Goal: Task Accomplishment & Management: Complete application form

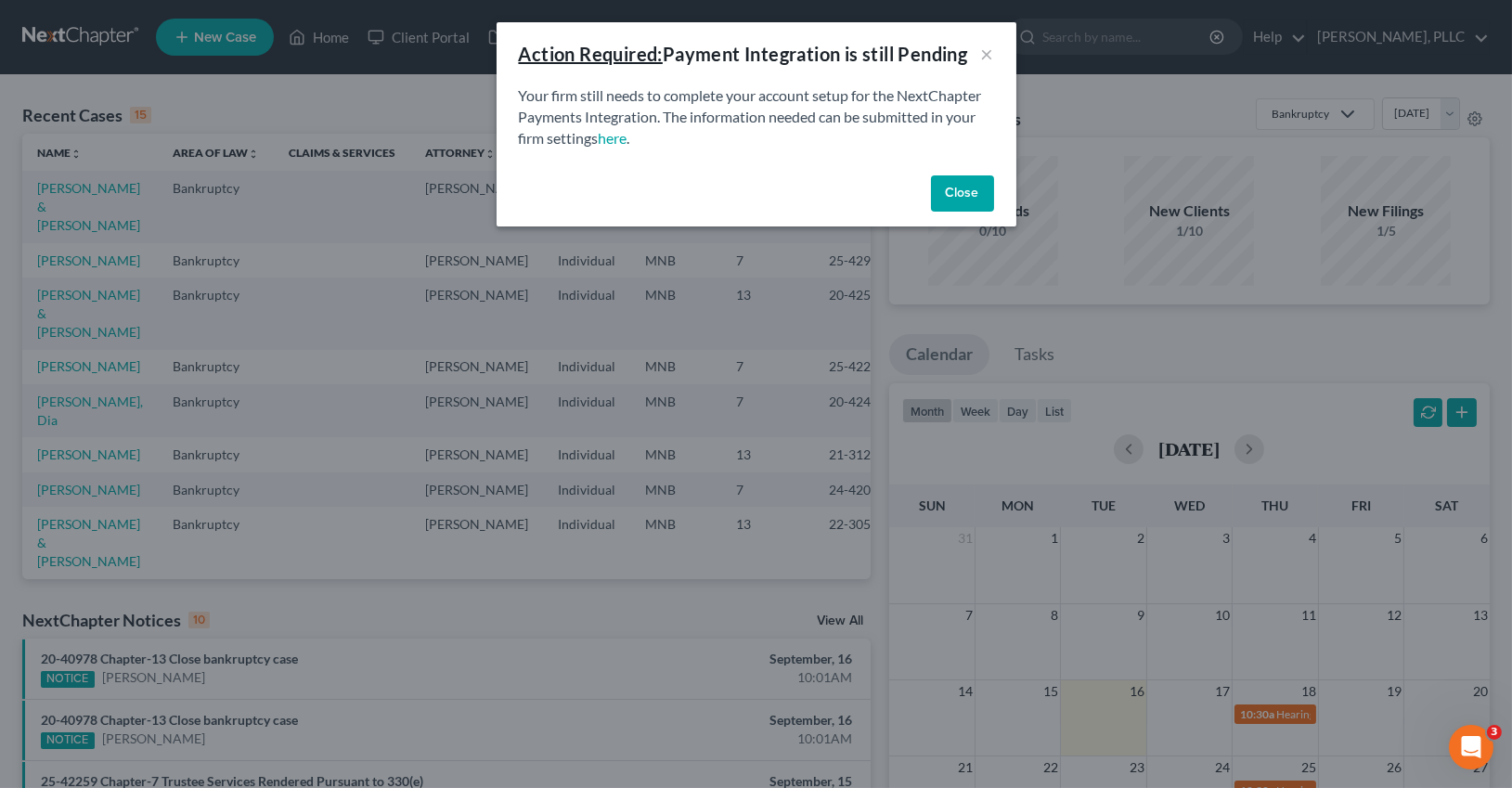
click at [964, 191] on button "Close" at bounding box center [962, 193] width 64 height 37
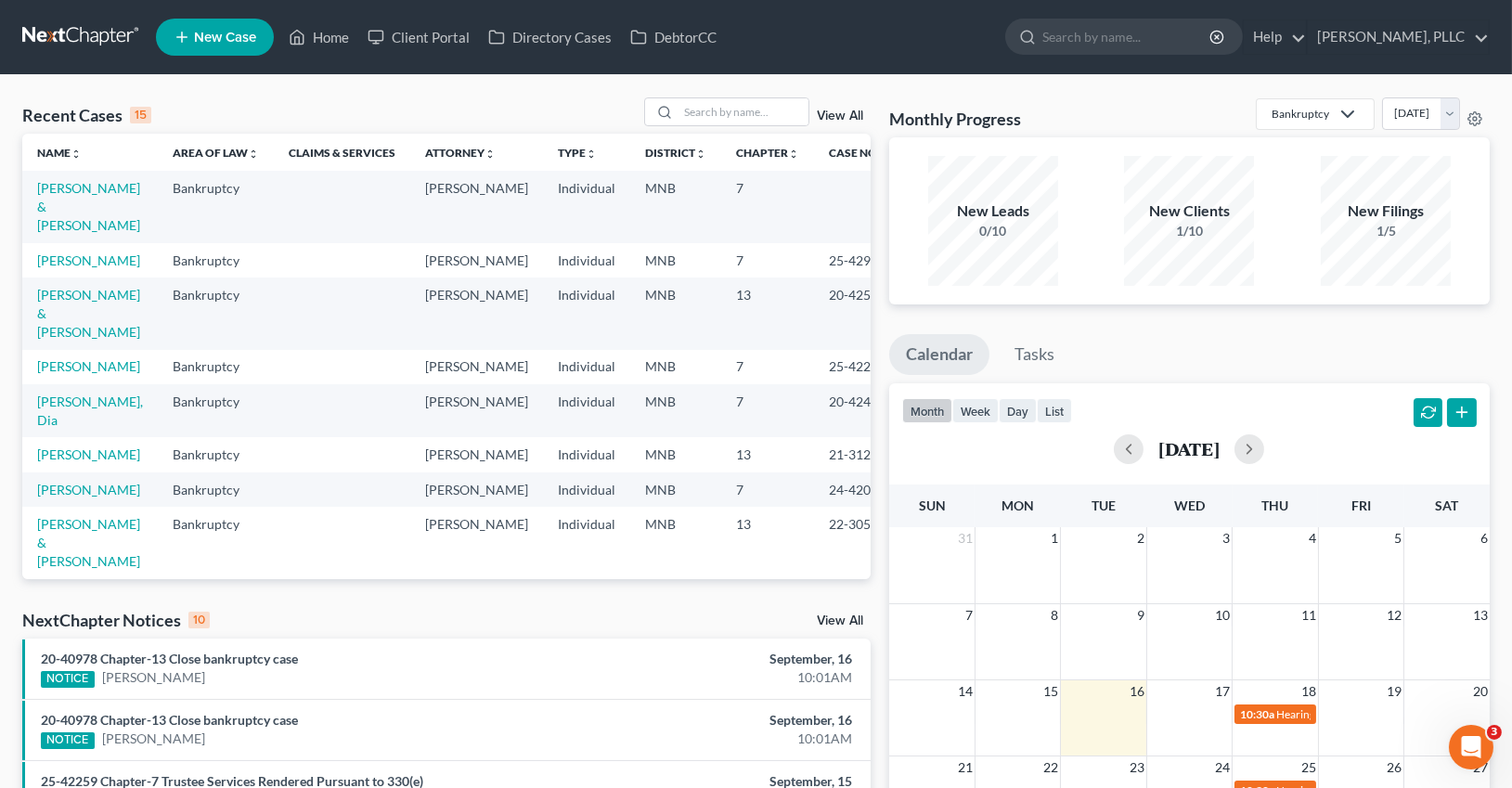
click at [71, 215] on td "[PERSON_NAME] & [PERSON_NAME]" at bounding box center [90, 206] width 136 height 71
click at [72, 207] on link "[PERSON_NAME] & [PERSON_NAME]" at bounding box center [88, 207] width 103 height 53
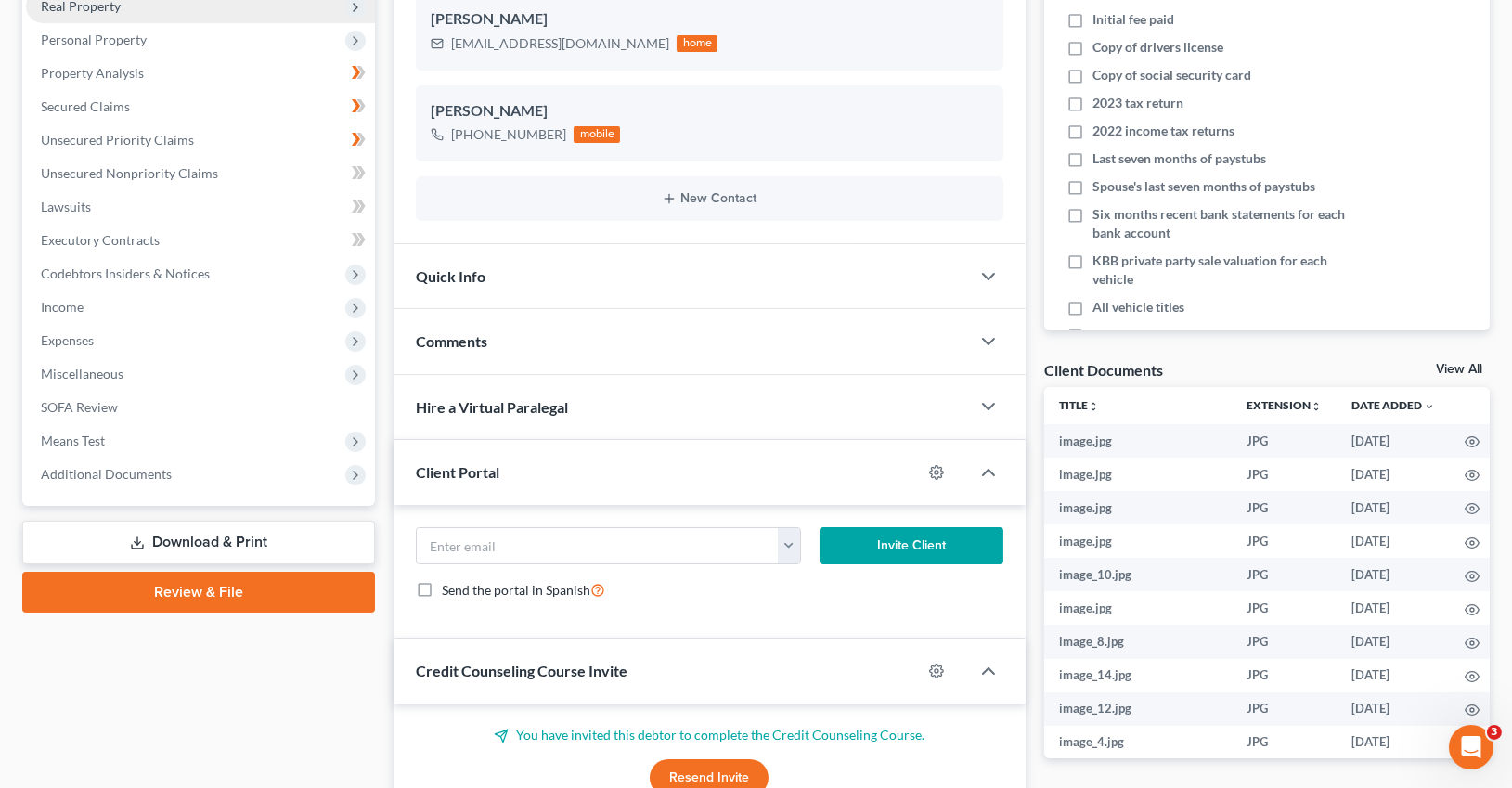
scroll to position [502, 0]
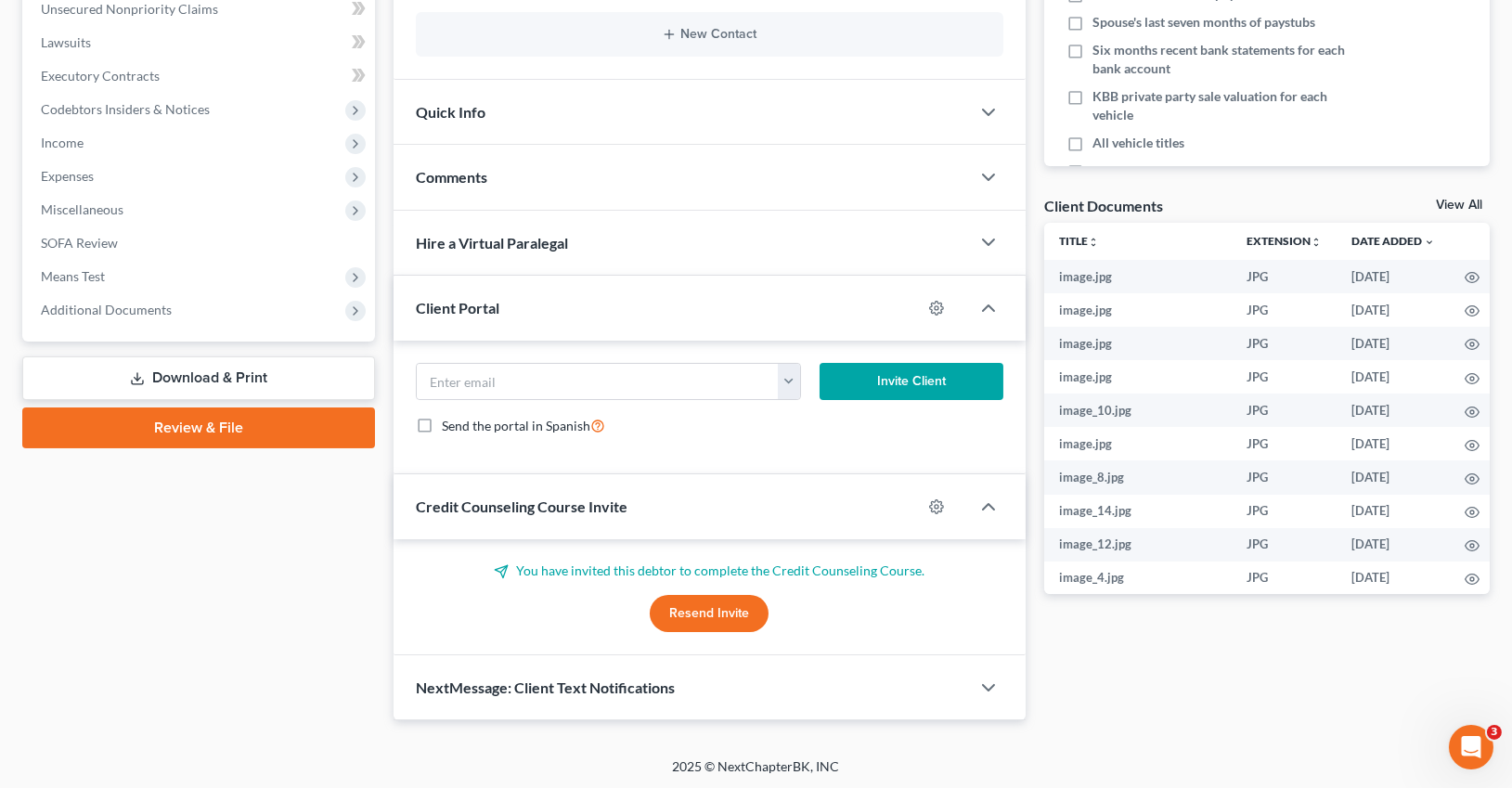
click at [210, 435] on link "Review & File" at bounding box center [199, 428] width 353 height 41
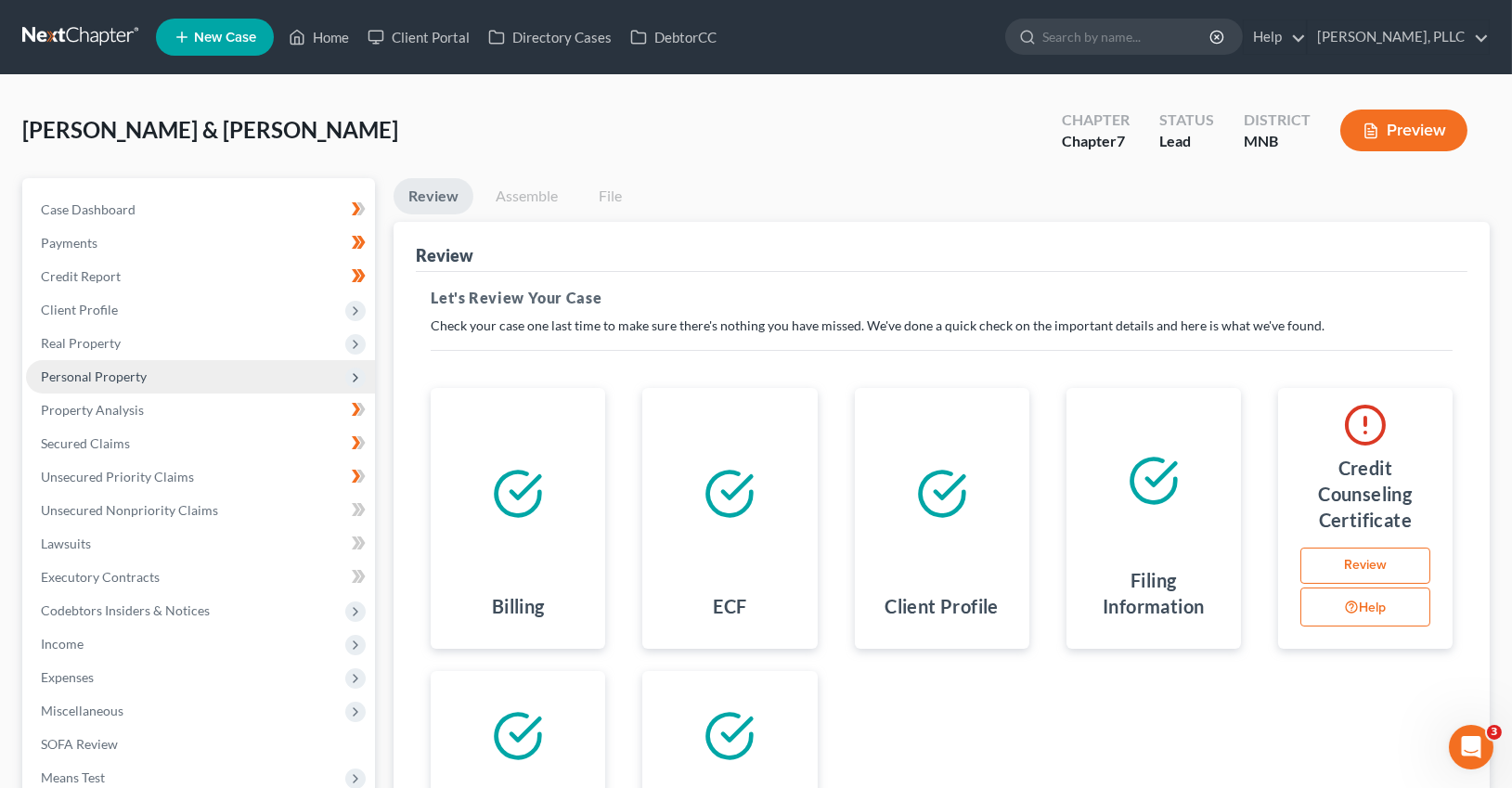
click at [119, 378] on span "Personal Property" at bounding box center [94, 376] width 106 height 16
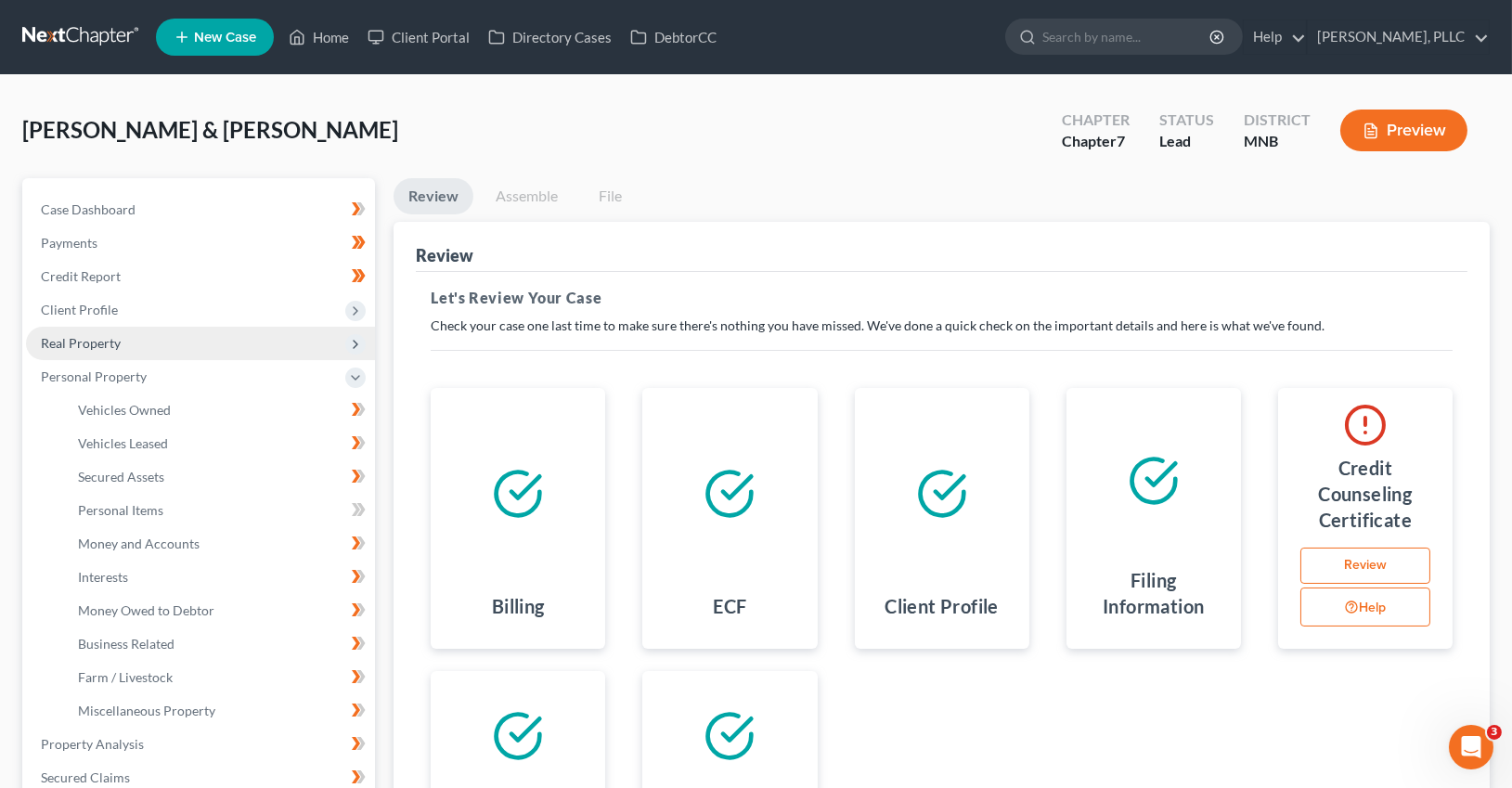
click at [103, 353] on span "Real Property" at bounding box center [200, 343] width 349 height 33
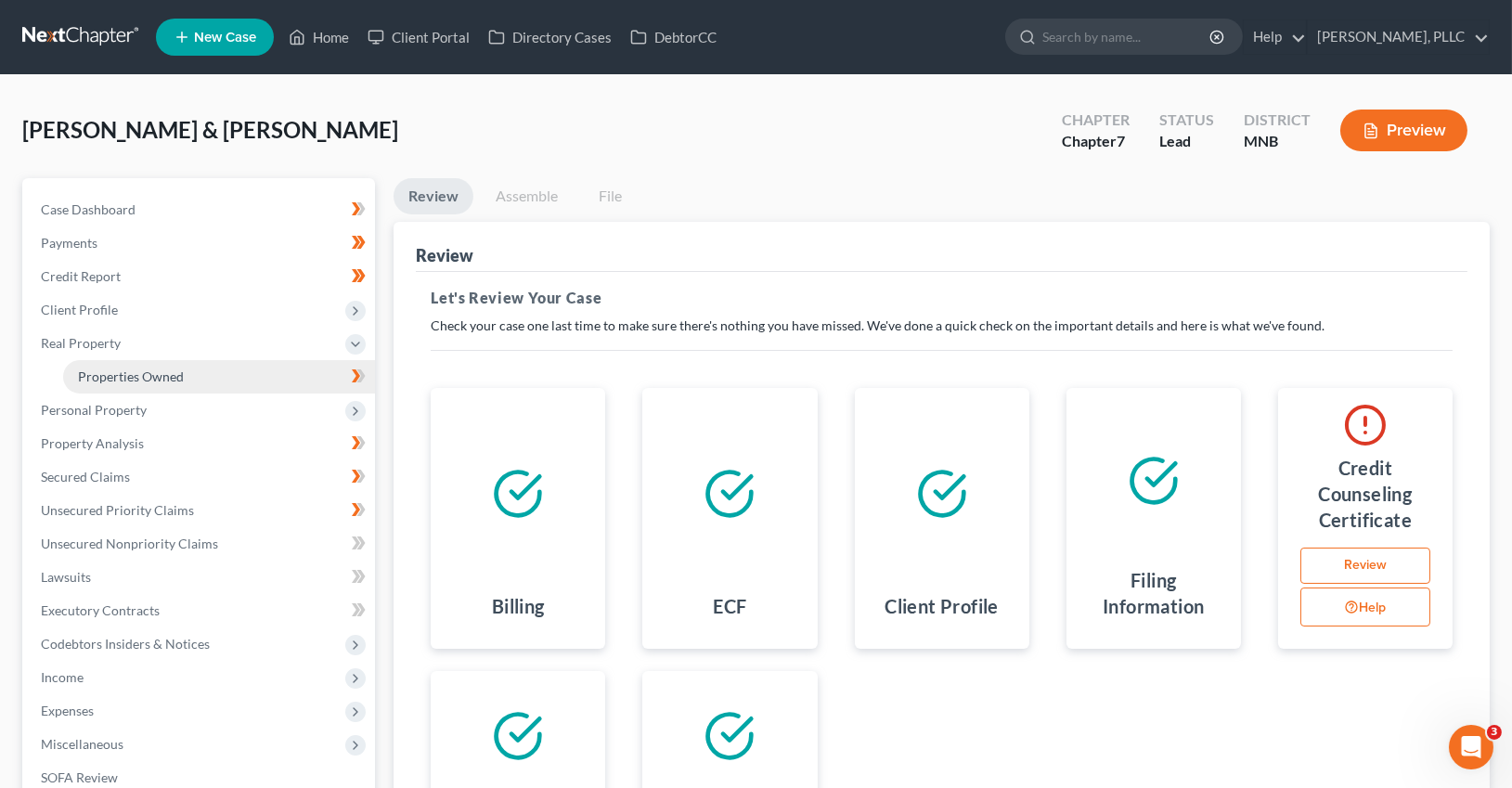
click at [126, 381] on span "Properties Owned" at bounding box center [131, 376] width 106 height 16
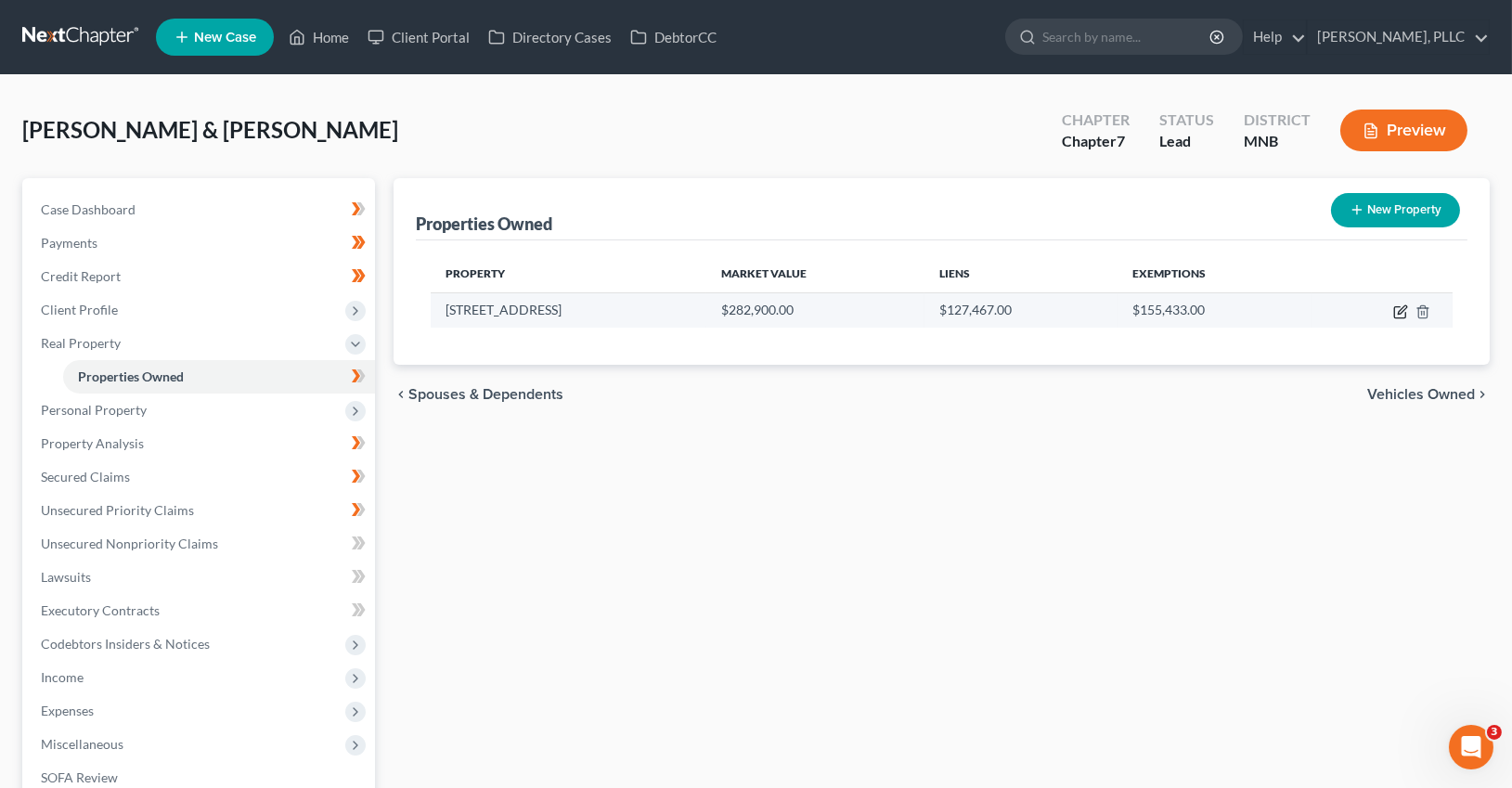
click at [1402, 307] on icon "button" at bounding box center [1402, 309] width 9 height 9
select select "24"
select select "61"
select select "2"
select select "0"
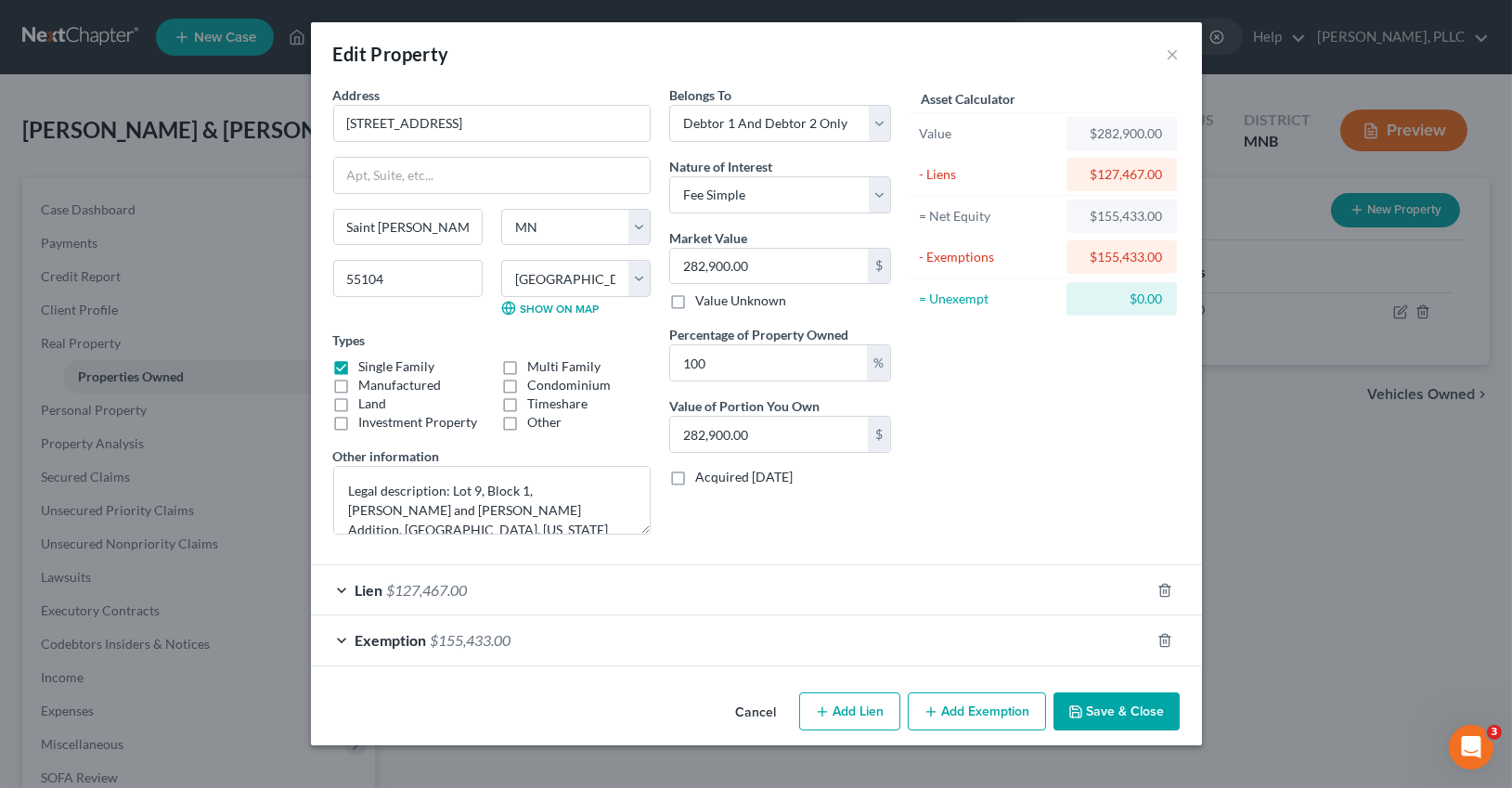
click at [785, 583] on div "Lien $127,467.00" at bounding box center [730, 590] width 839 height 49
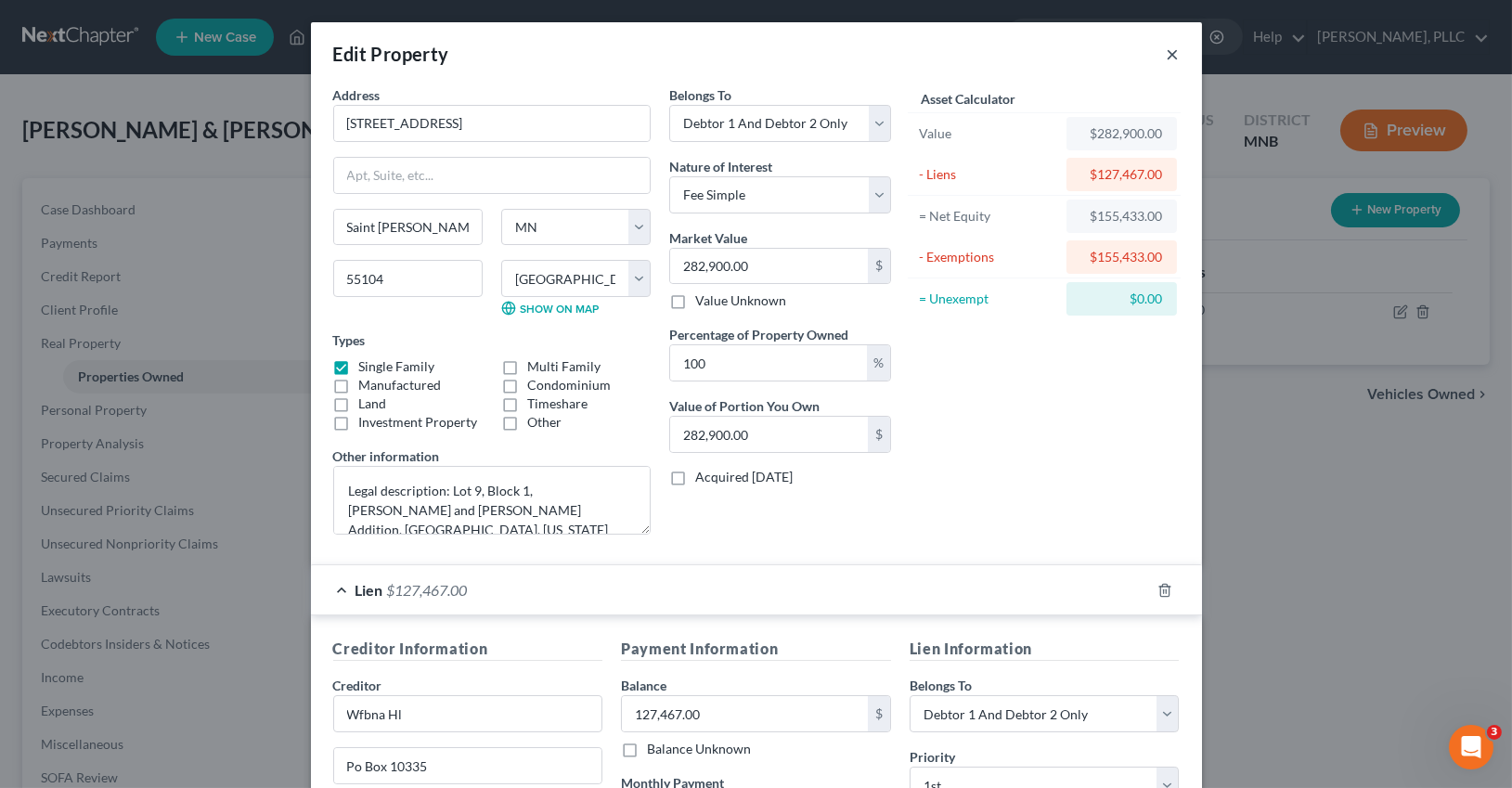
click at [1169, 62] on button "×" at bounding box center [1174, 54] width 13 height 23
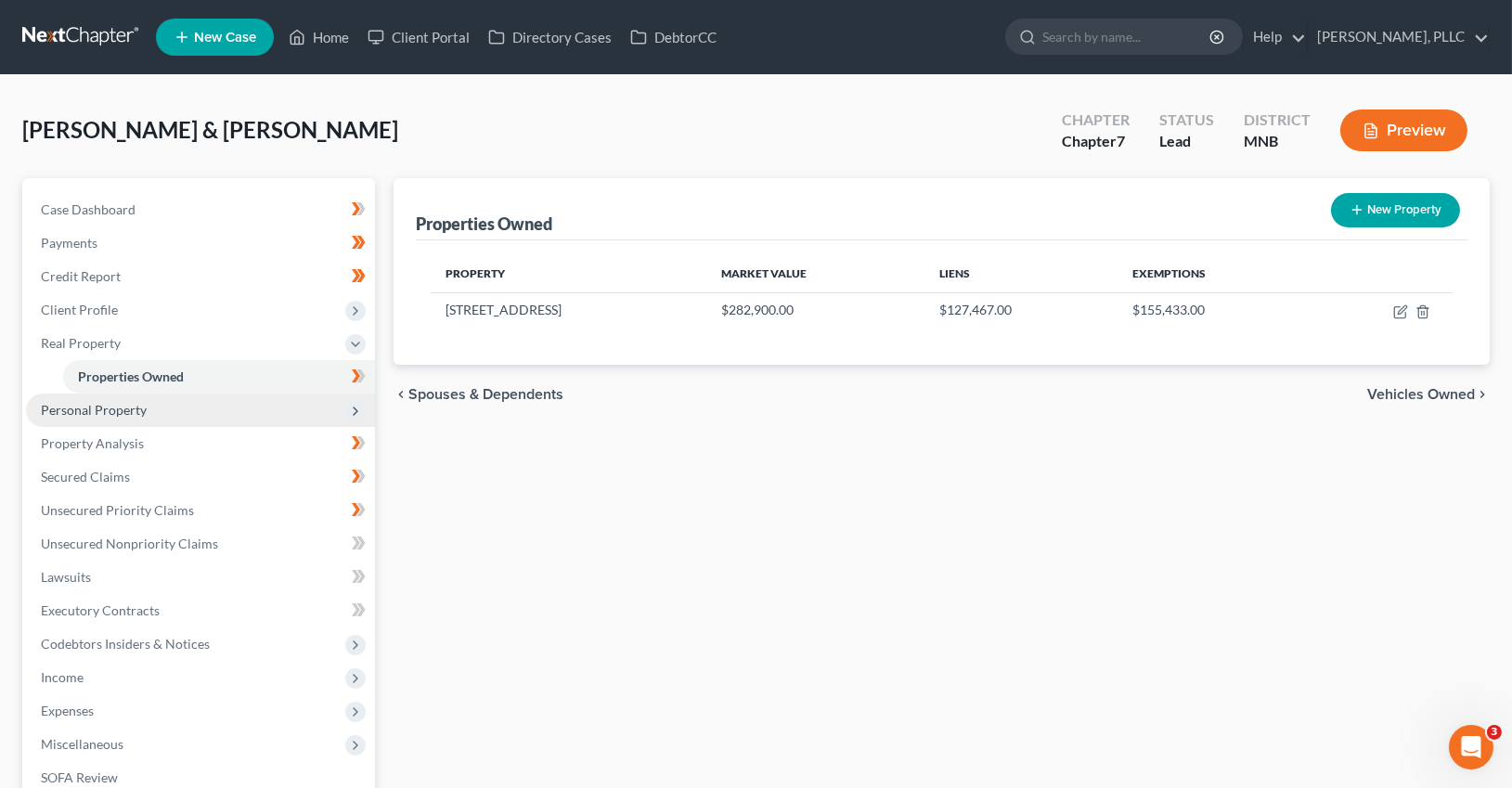
click at [104, 411] on span "Personal Property" at bounding box center [94, 410] width 106 height 16
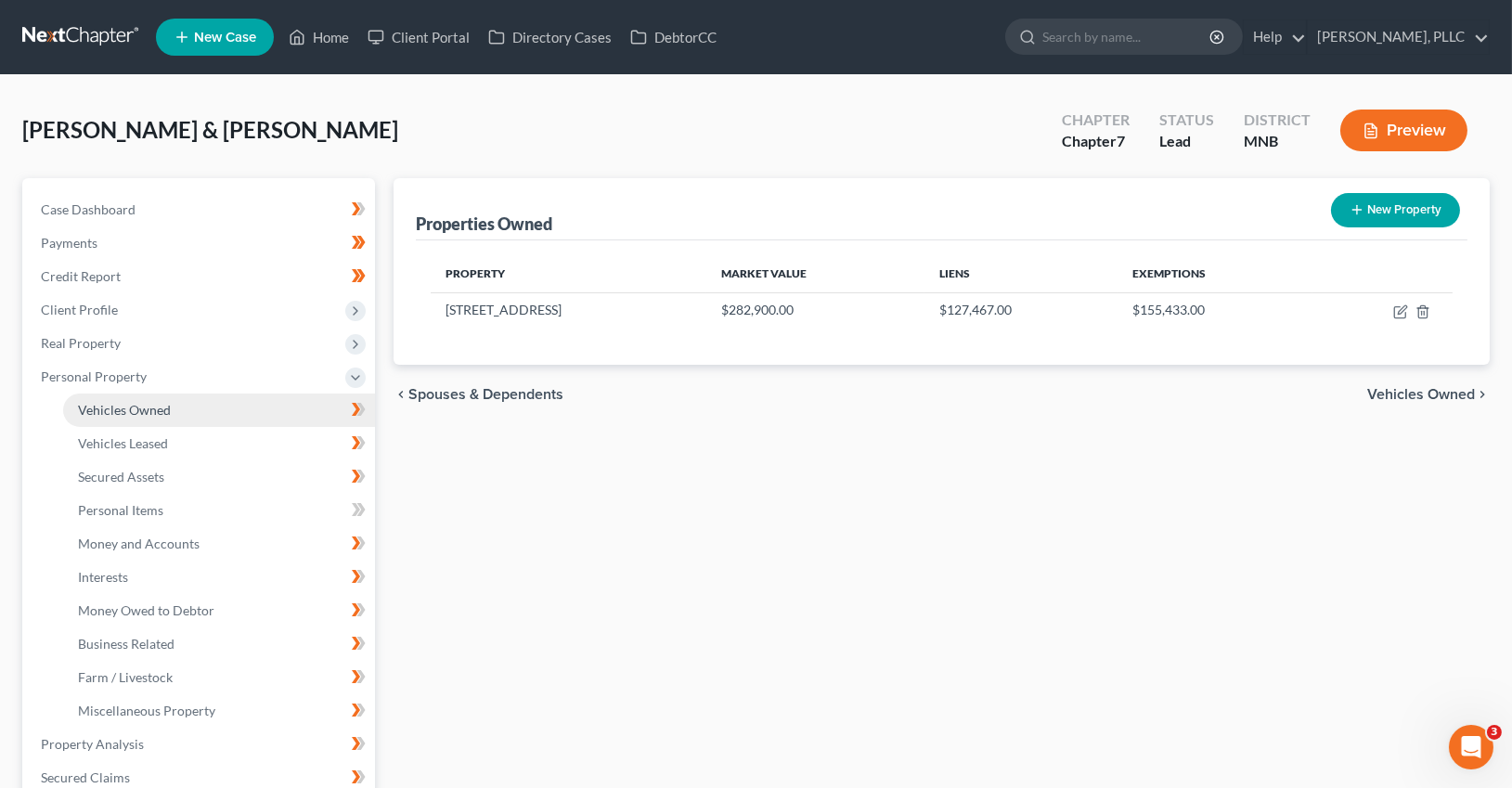
click at [113, 412] on span "Vehicles Owned" at bounding box center [124, 410] width 93 height 16
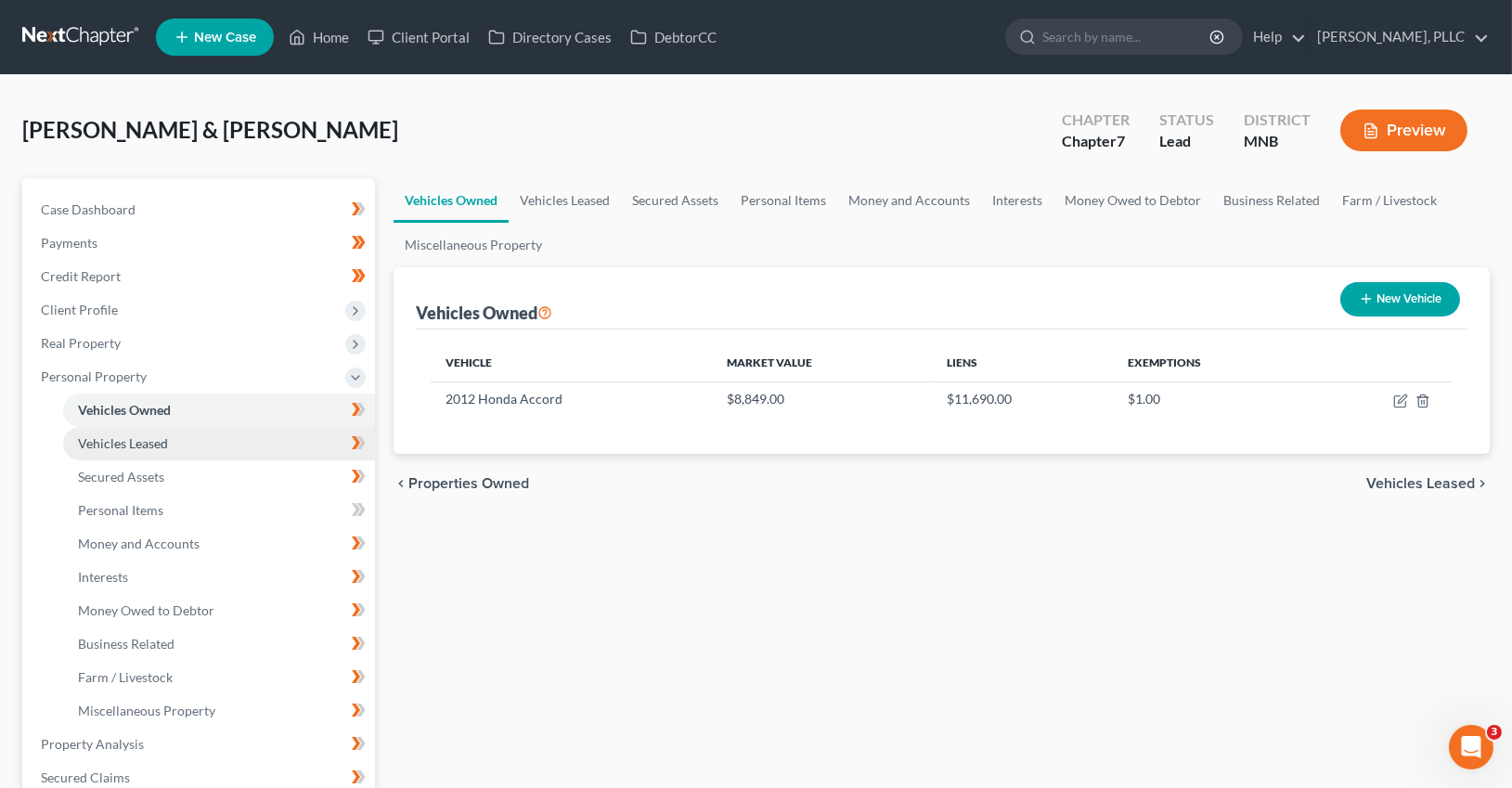
click at [125, 442] on span "Vehicles Leased" at bounding box center [122, 443] width 90 height 16
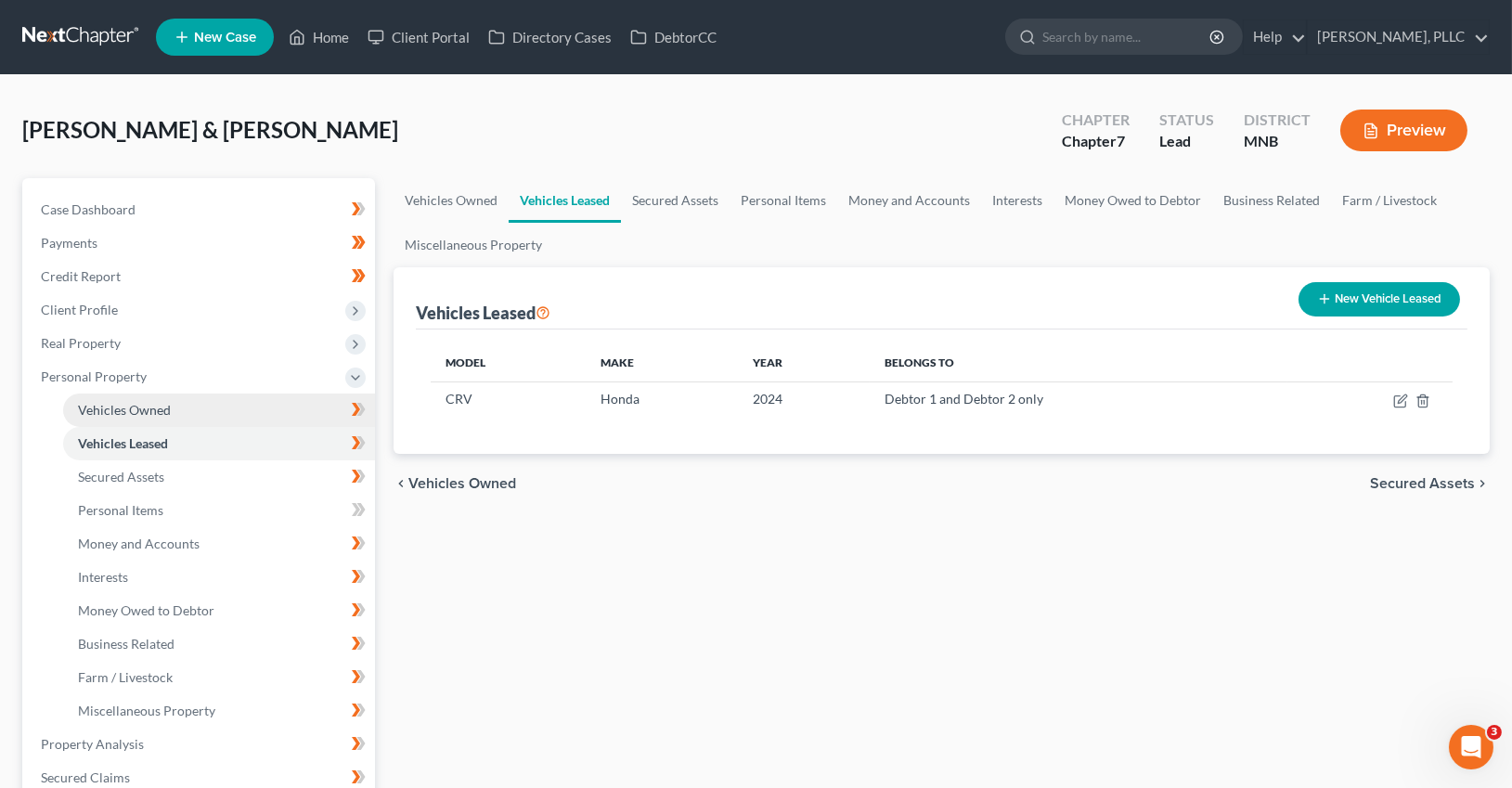
click at [133, 412] on span "Vehicles Owned" at bounding box center [124, 410] width 93 height 16
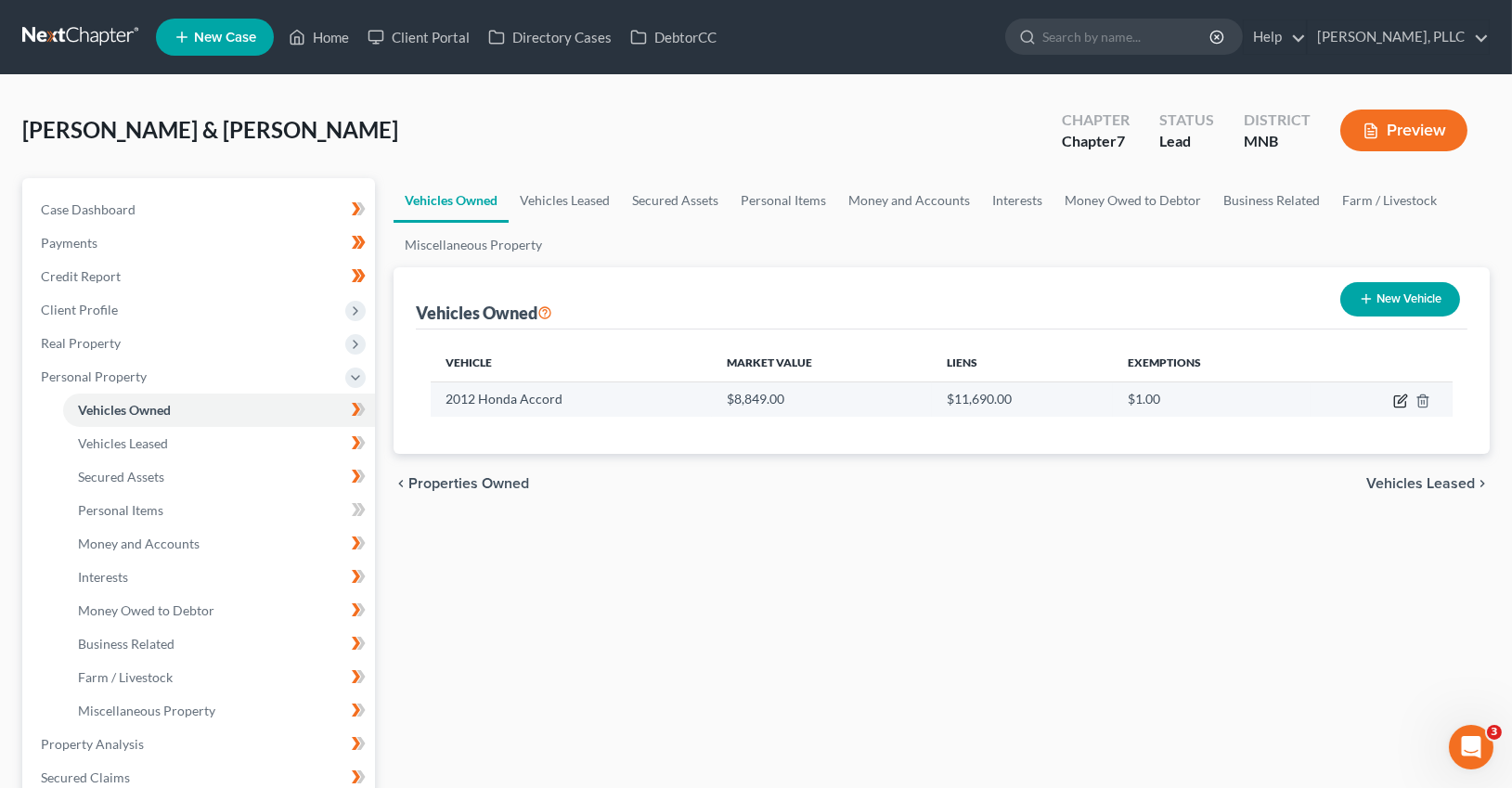
click at [1405, 402] on icon "button" at bounding box center [1401, 401] width 15 height 15
select select "0"
select select "14"
select select "1"
select select "2"
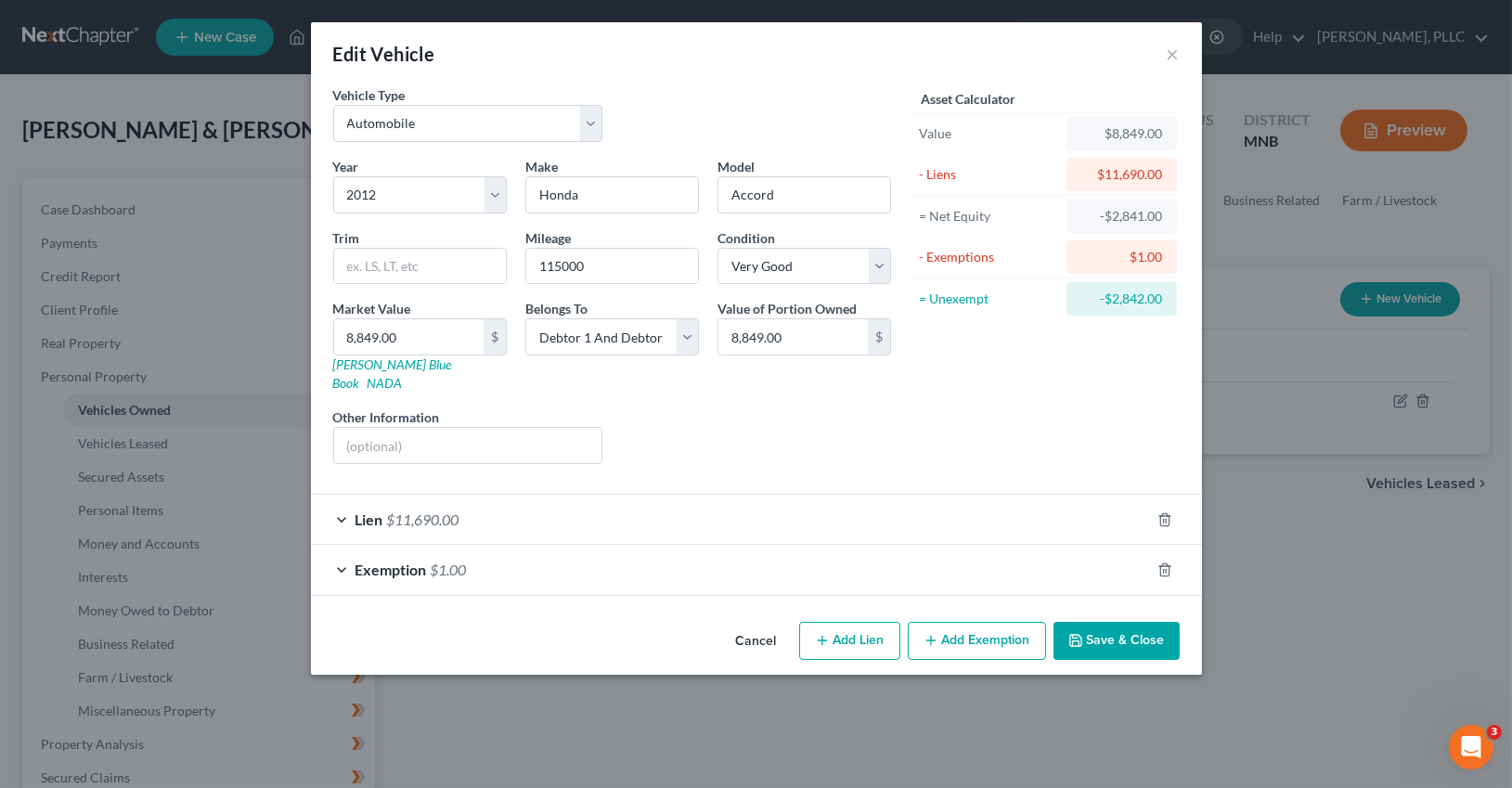
click at [691, 500] on div "Lien $11,690.00" at bounding box center [730, 520] width 839 height 49
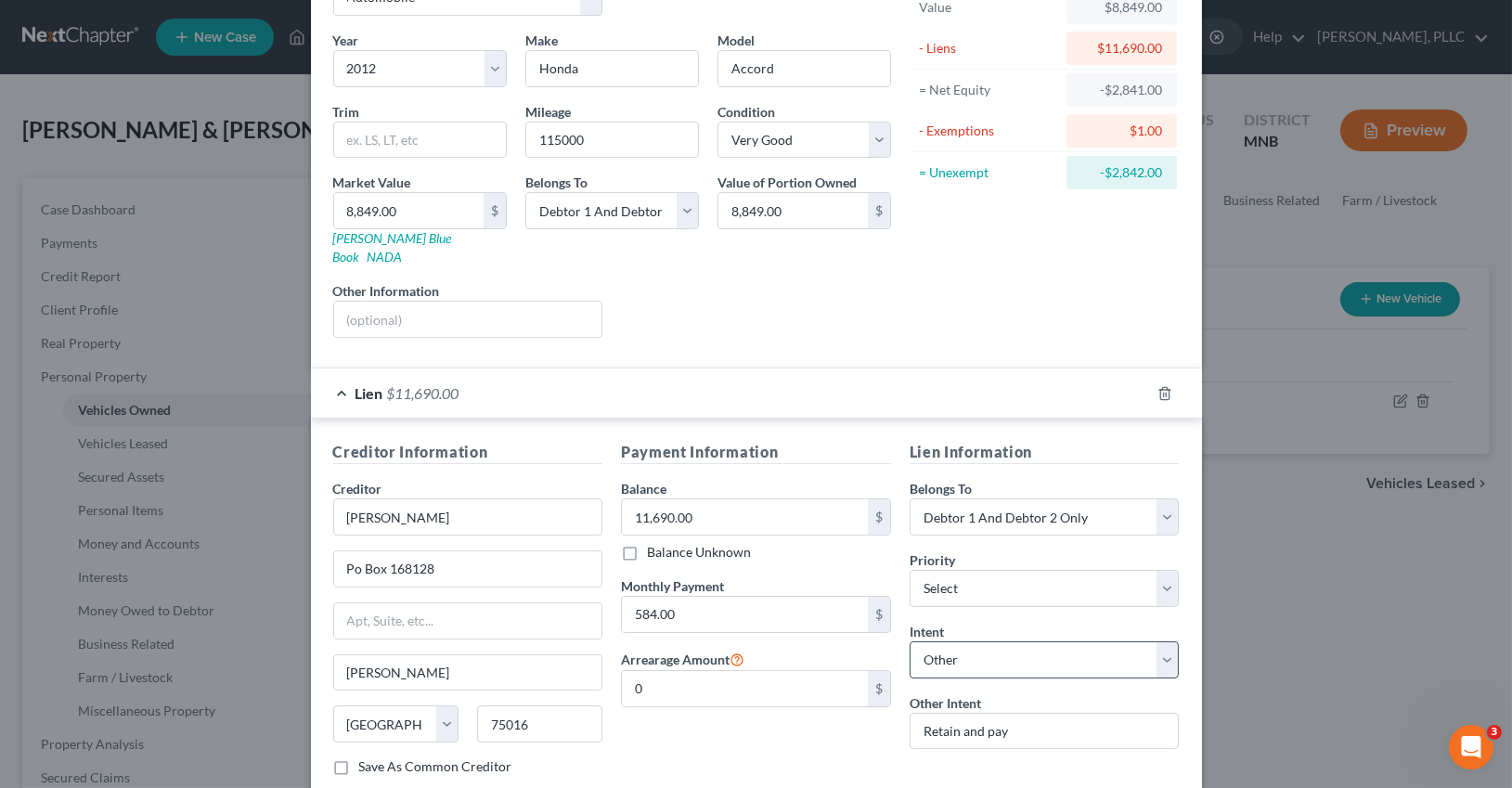
scroll to position [276, 0]
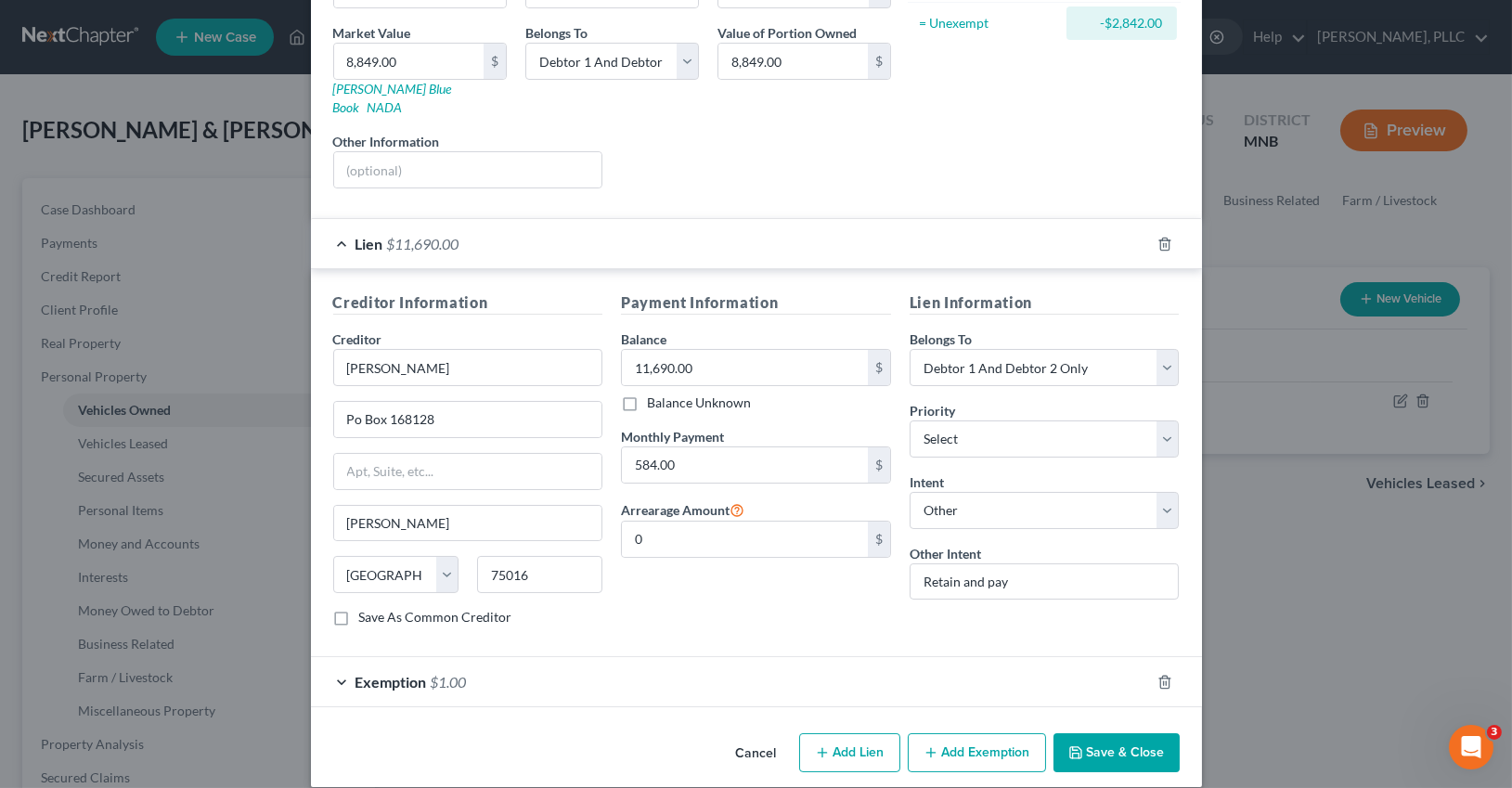
click at [1129, 750] on button "Save & Close" at bounding box center [1116, 753] width 126 height 39
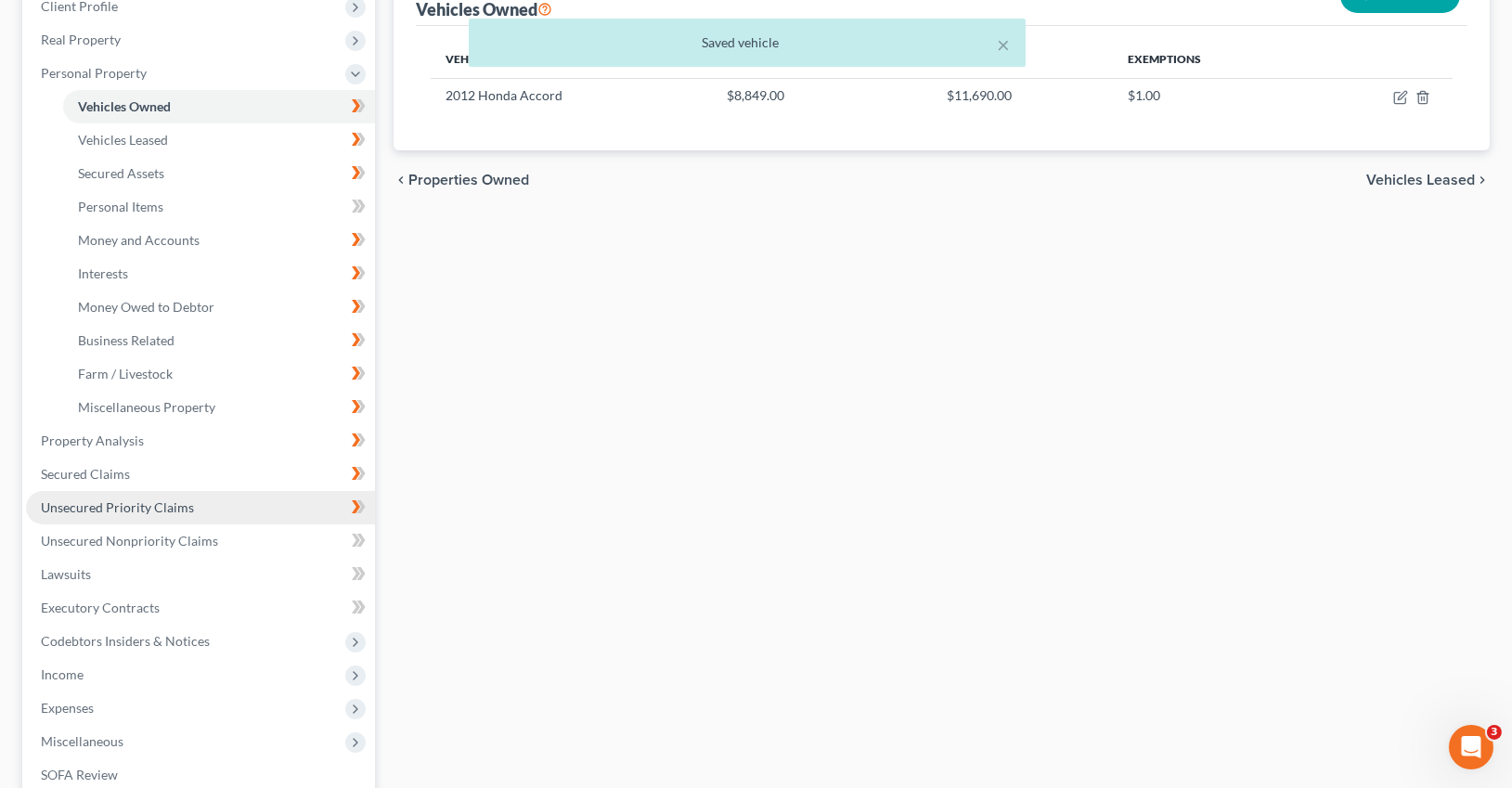
scroll to position [343, 0]
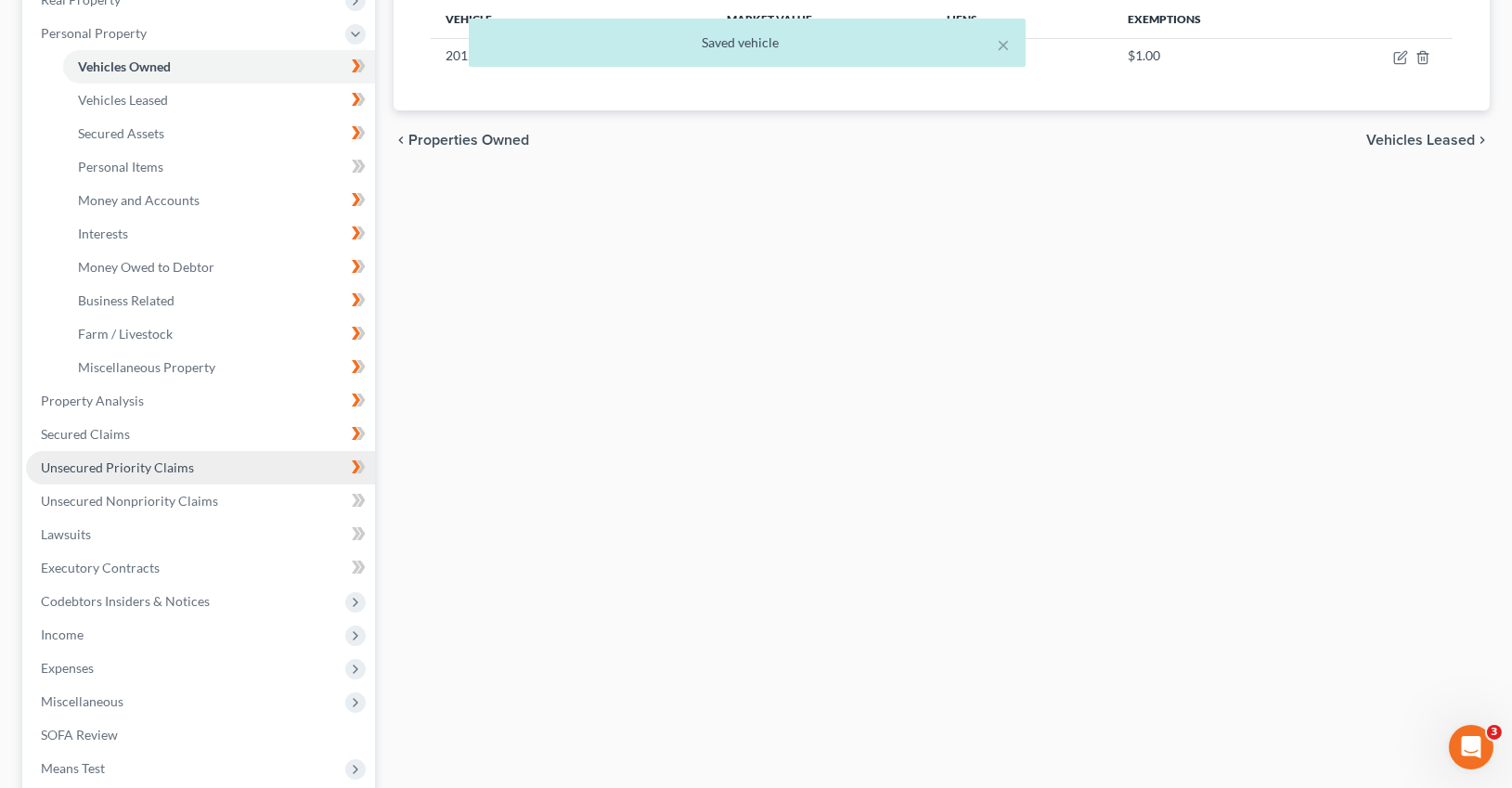
click at [105, 468] on span "Unsecured Priority Claims" at bounding box center [118, 467] width 154 height 16
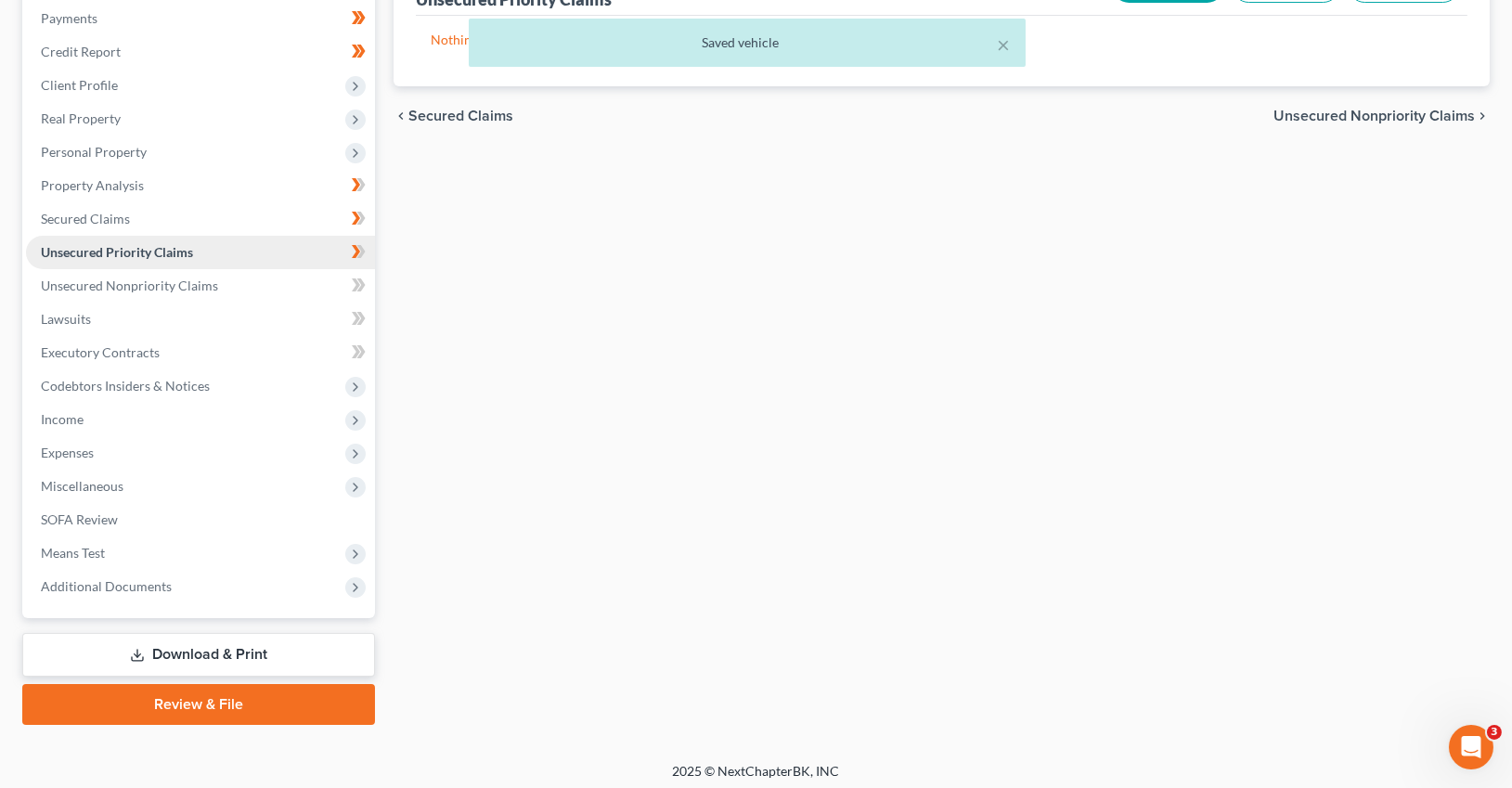
scroll to position [229, 0]
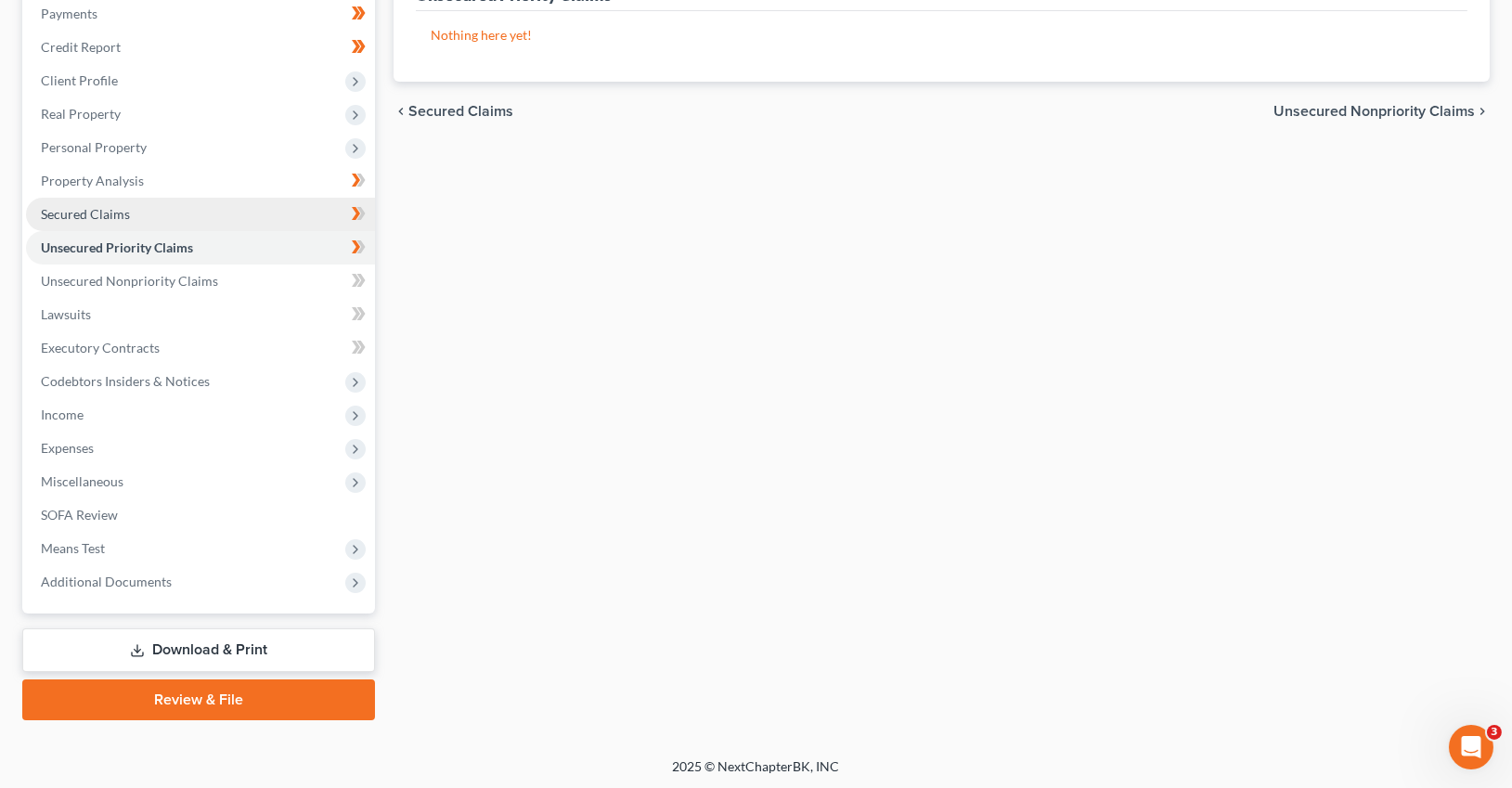
click at [120, 213] on span "Secured Claims" at bounding box center [85, 213] width 89 height 16
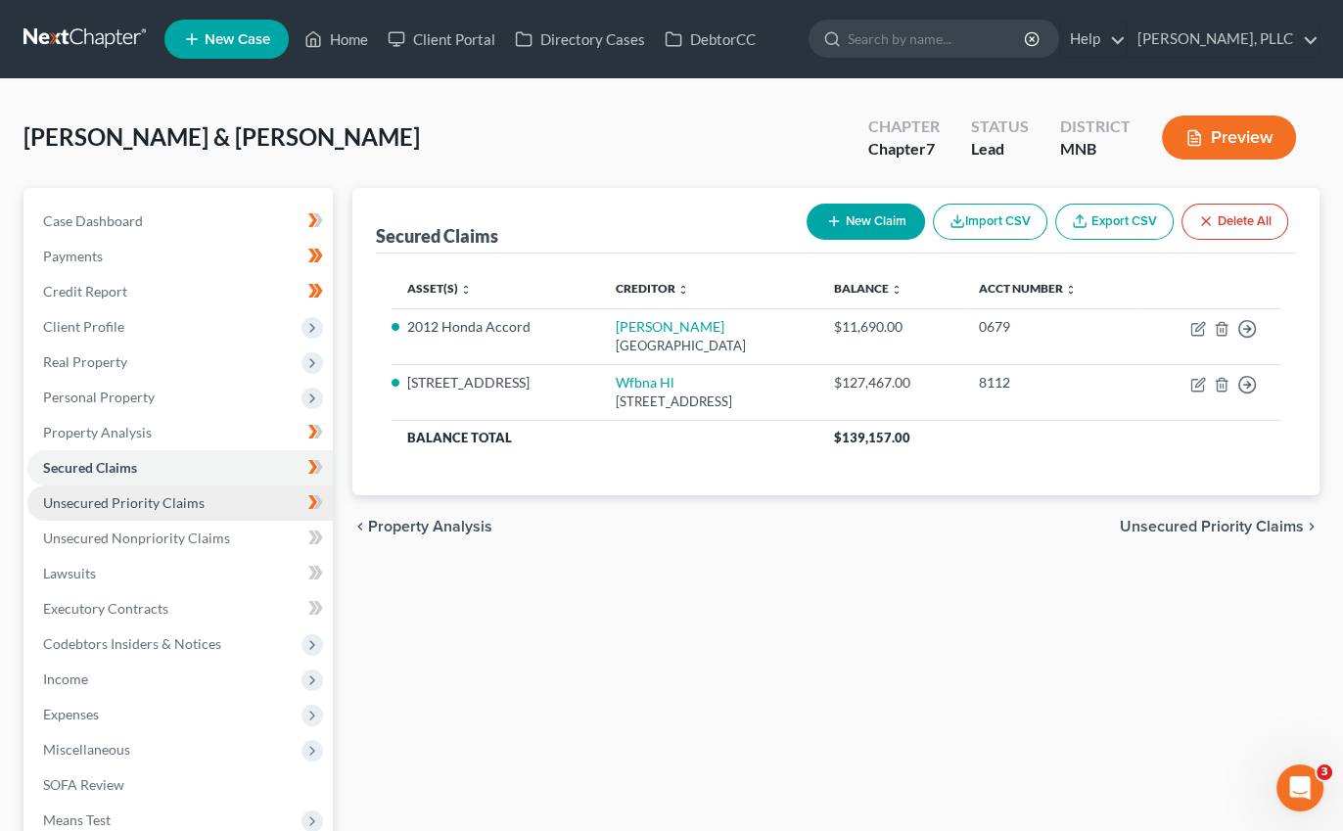
click at [142, 505] on span "Unsecured Priority Claims" at bounding box center [124, 502] width 162 height 17
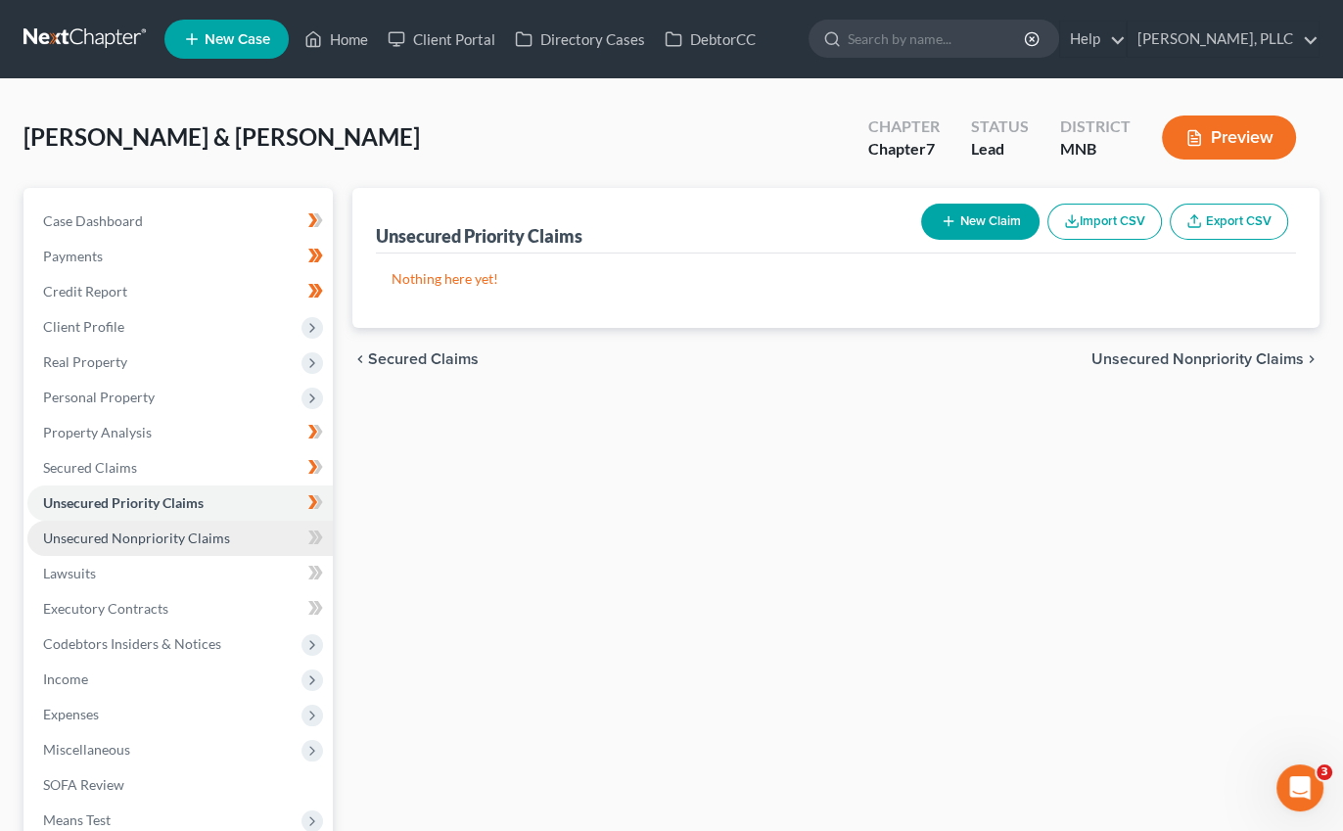
click at [140, 531] on span "Unsecured Nonpriority Claims" at bounding box center [136, 538] width 187 height 17
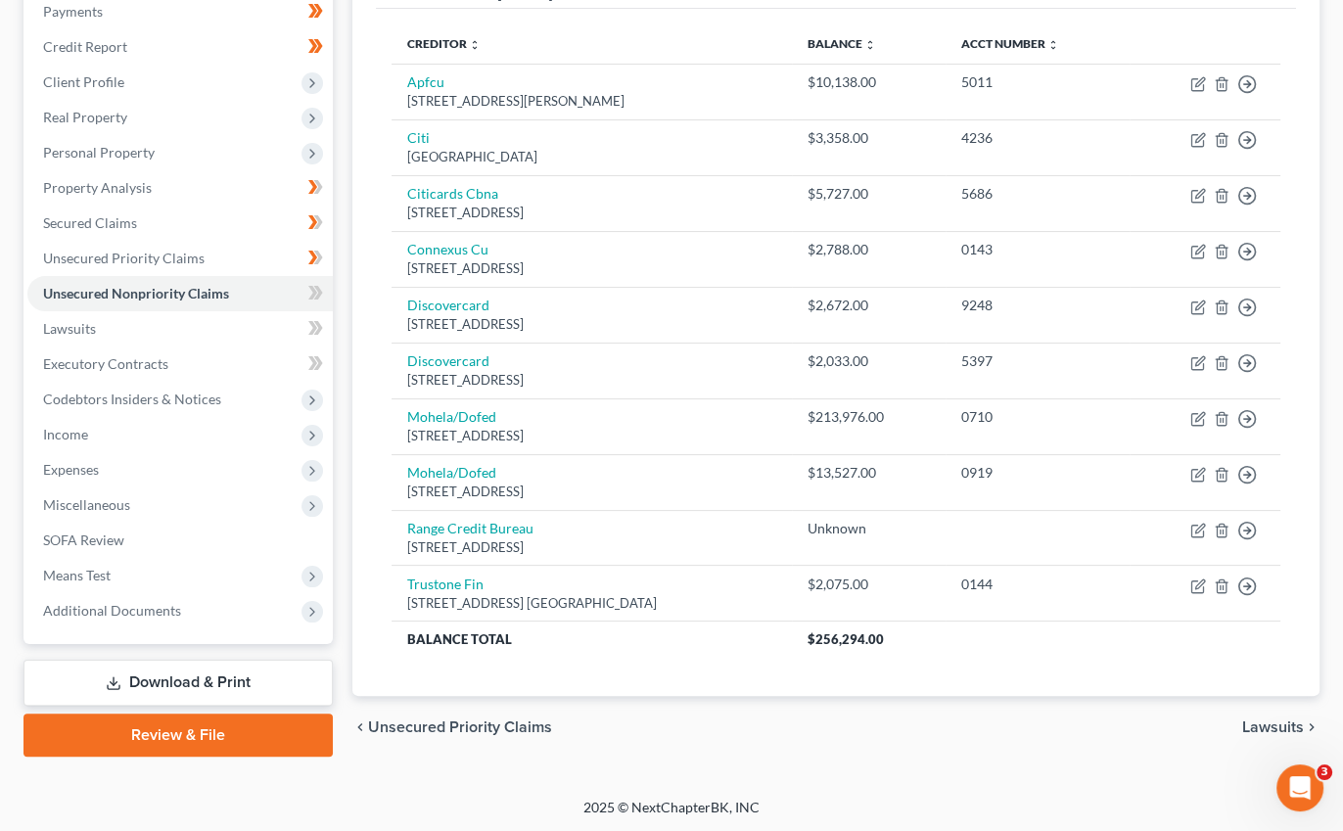
scroll to position [182, 0]
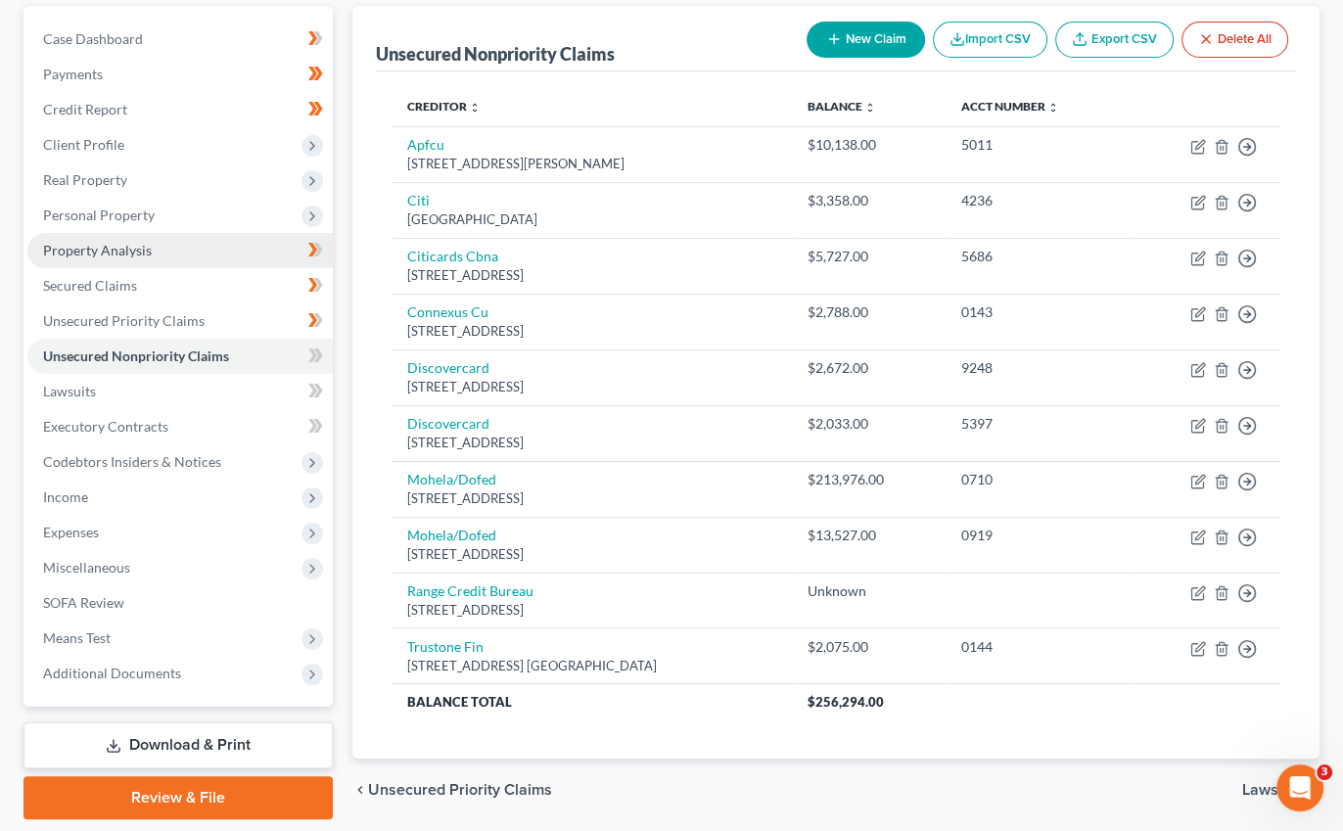
click at [120, 249] on span "Property Analysis" at bounding box center [97, 250] width 109 height 17
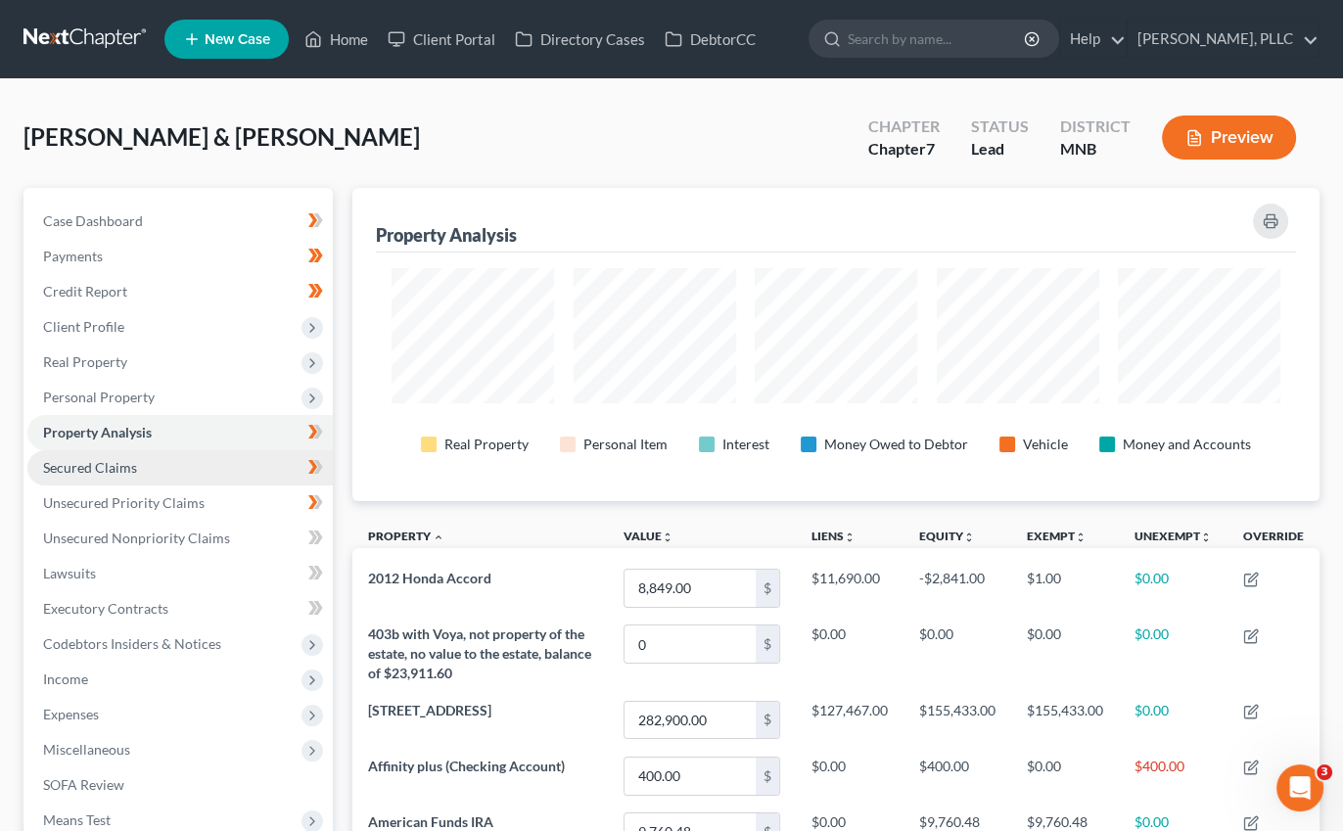
click at [122, 472] on span "Secured Claims" at bounding box center [90, 467] width 94 height 17
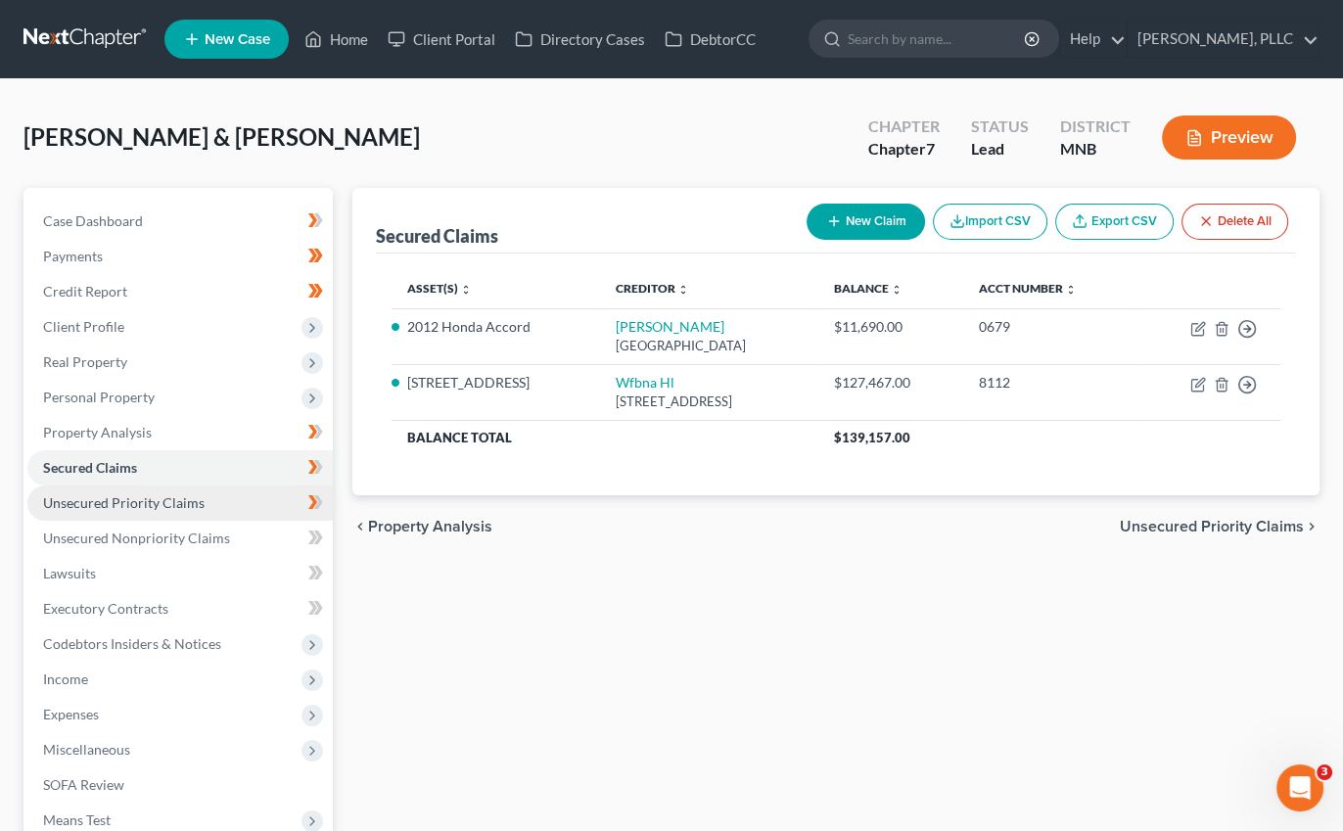
click at [120, 505] on span "Unsecured Priority Claims" at bounding box center [124, 502] width 162 height 17
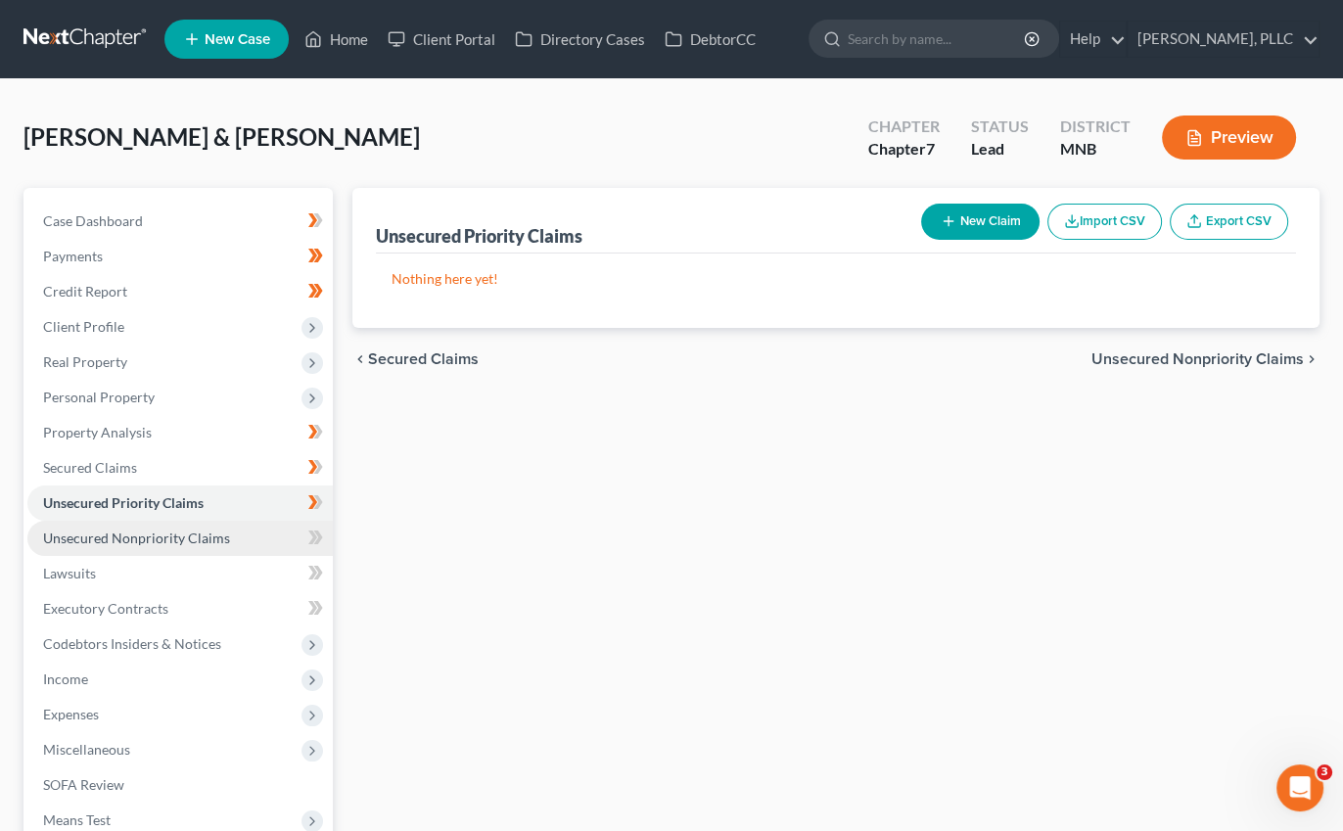
click at [128, 533] on span "Unsecured Nonpriority Claims" at bounding box center [136, 538] width 187 height 17
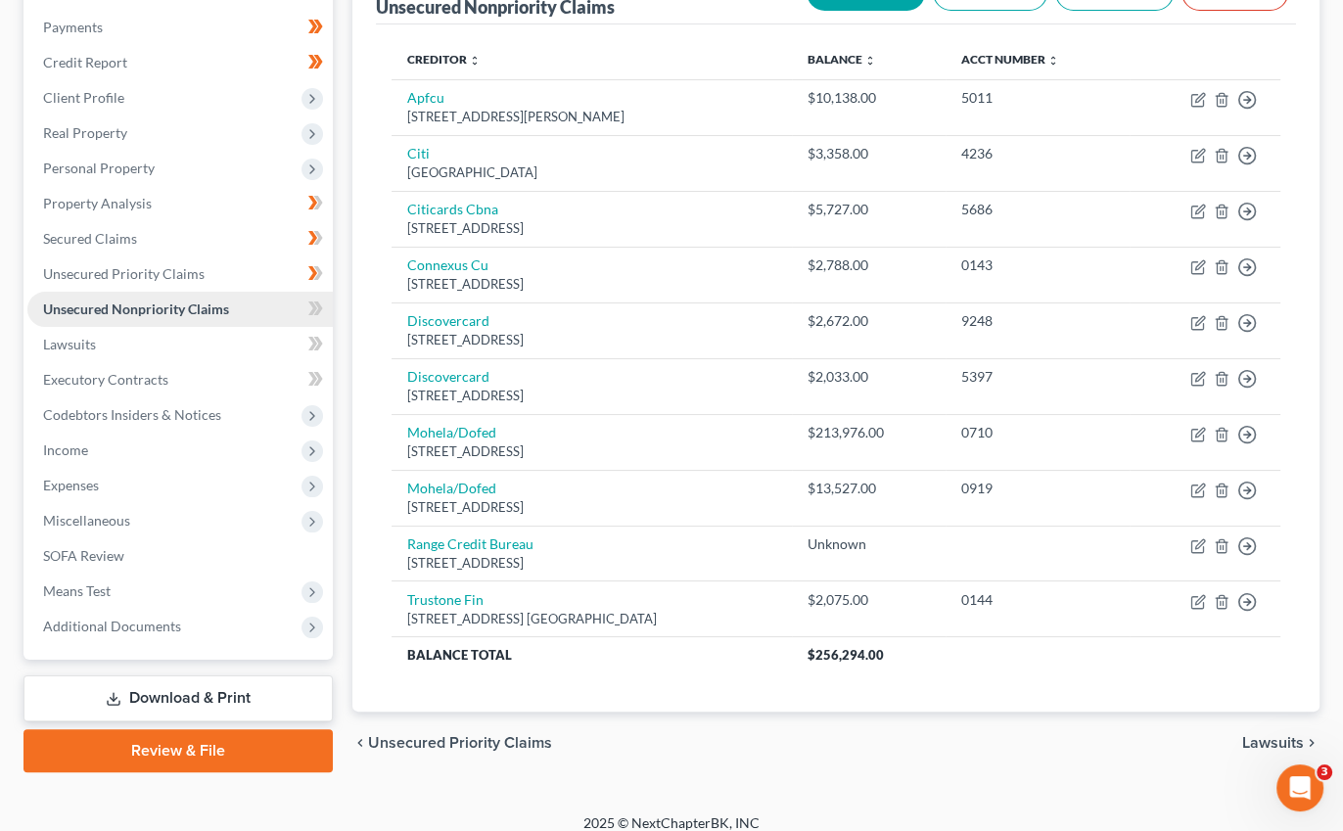
scroll to position [233, 0]
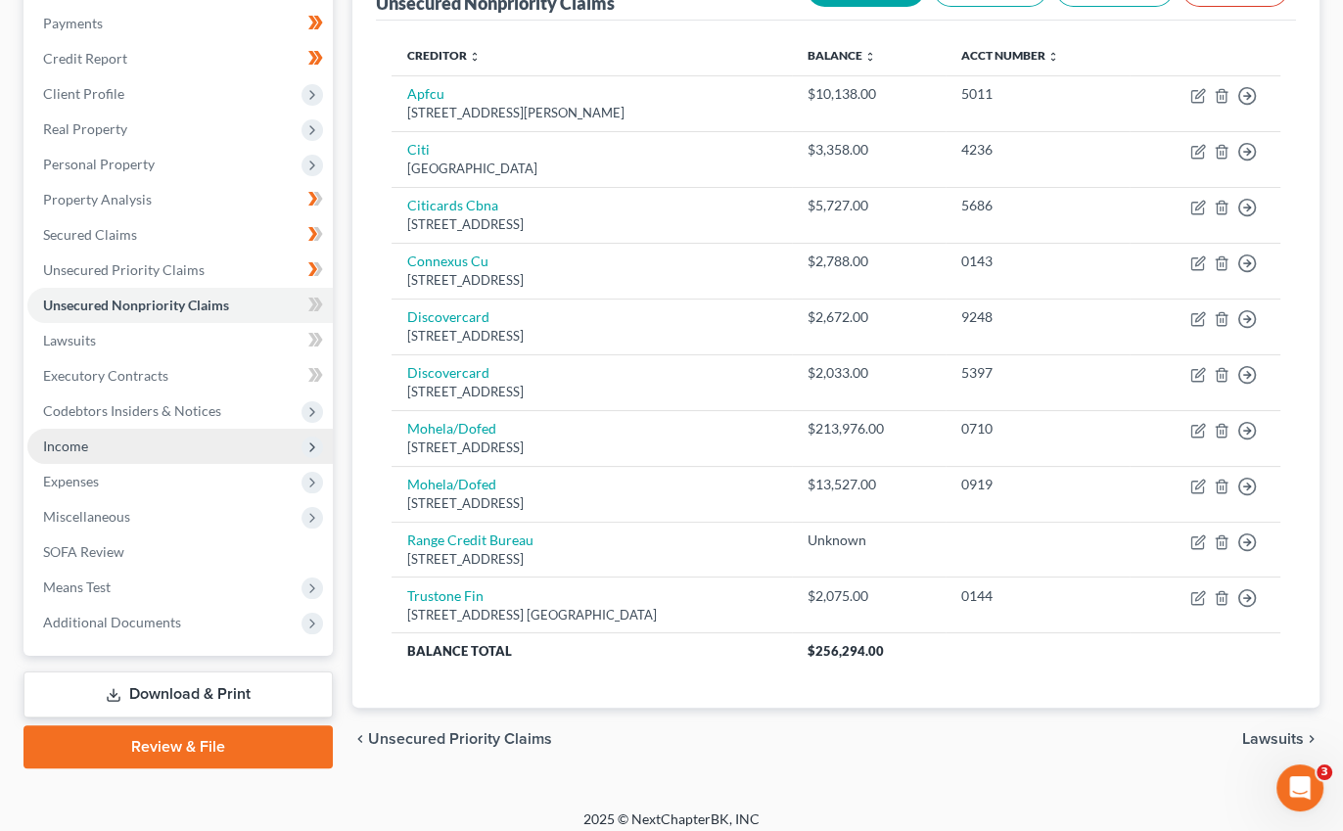
click at [98, 447] on span "Income" at bounding box center [180, 446] width 306 height 35
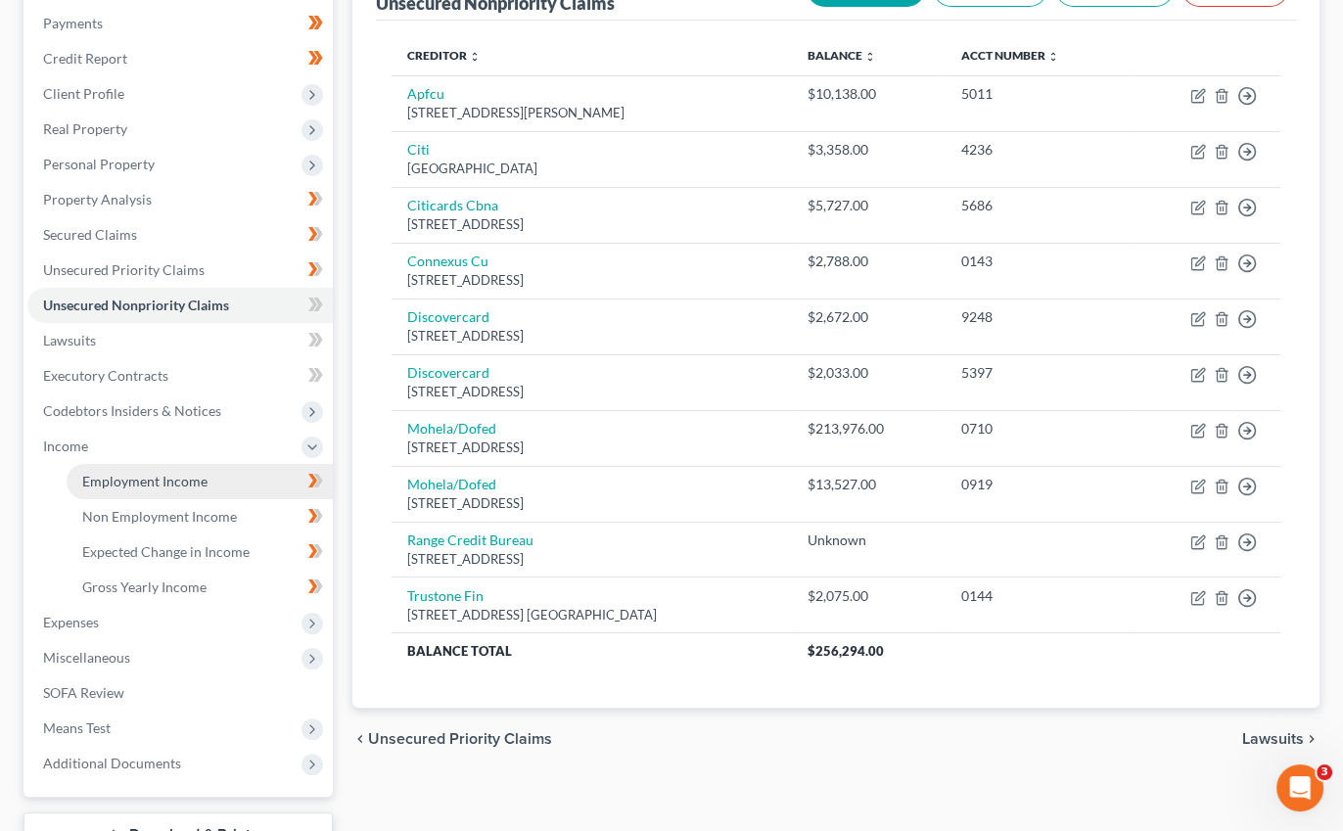
click at [123, 473] on span "Employment Income" at bounding box center [144, 481] width 125 height 17
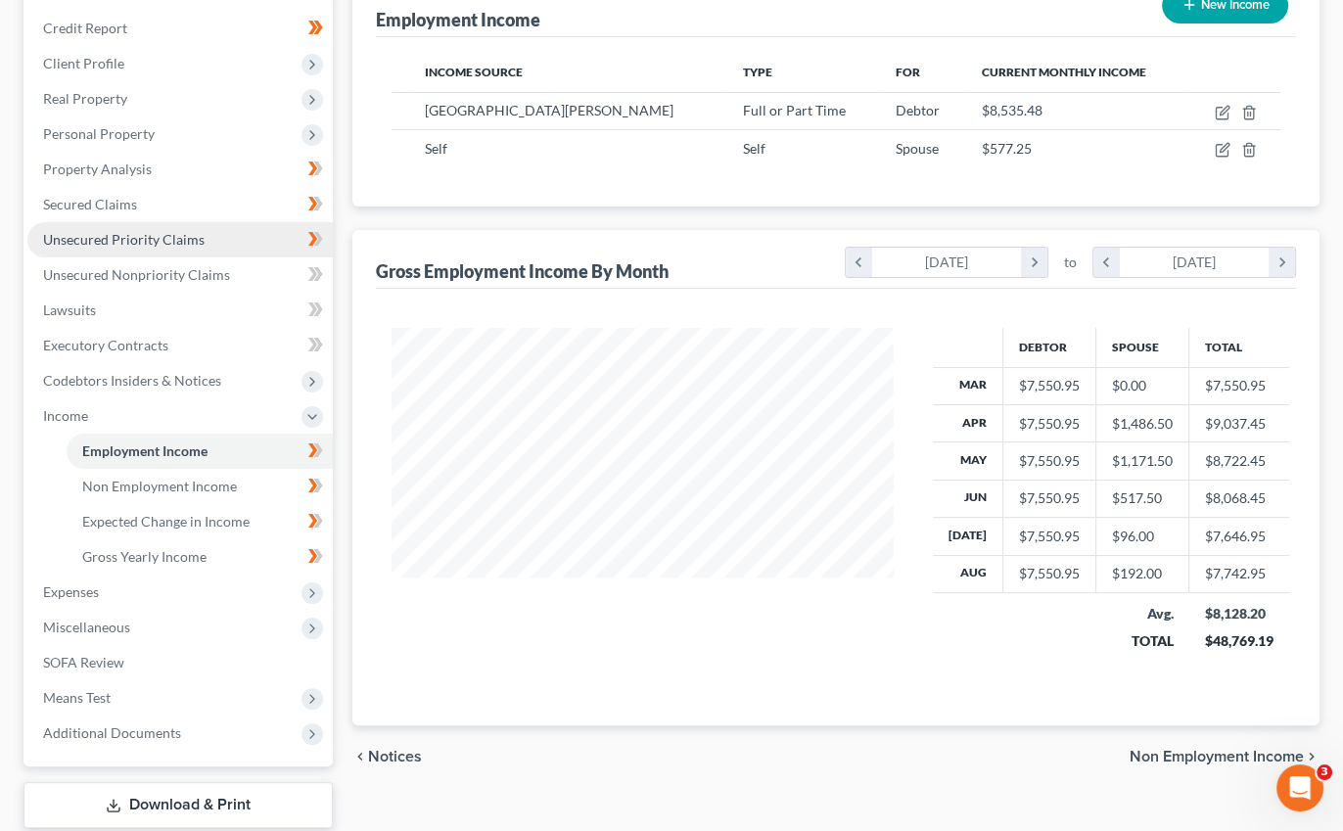
scroll to position [260, 0]
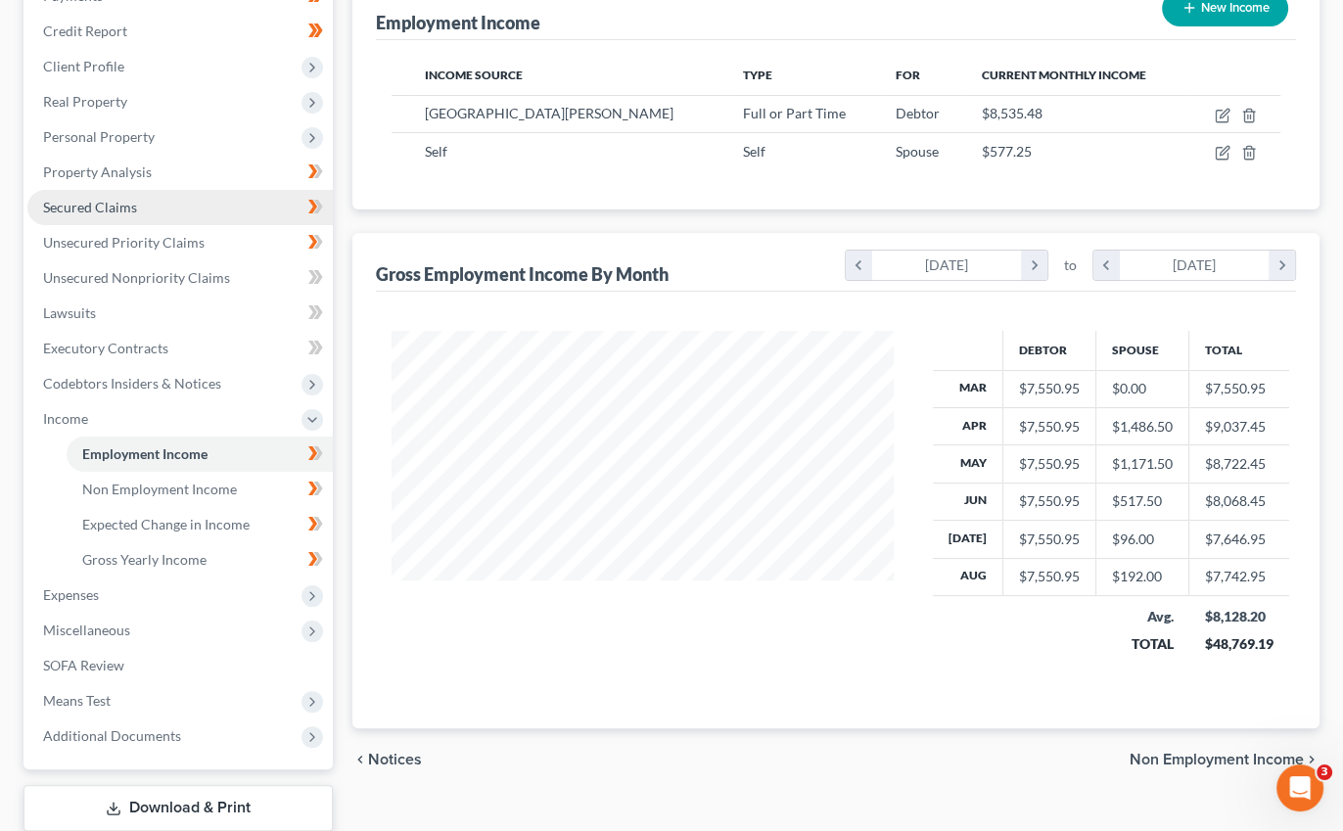
click at [114, 201] on span "Secured Claims" at bounding box center [90, 207] width 94 height 17
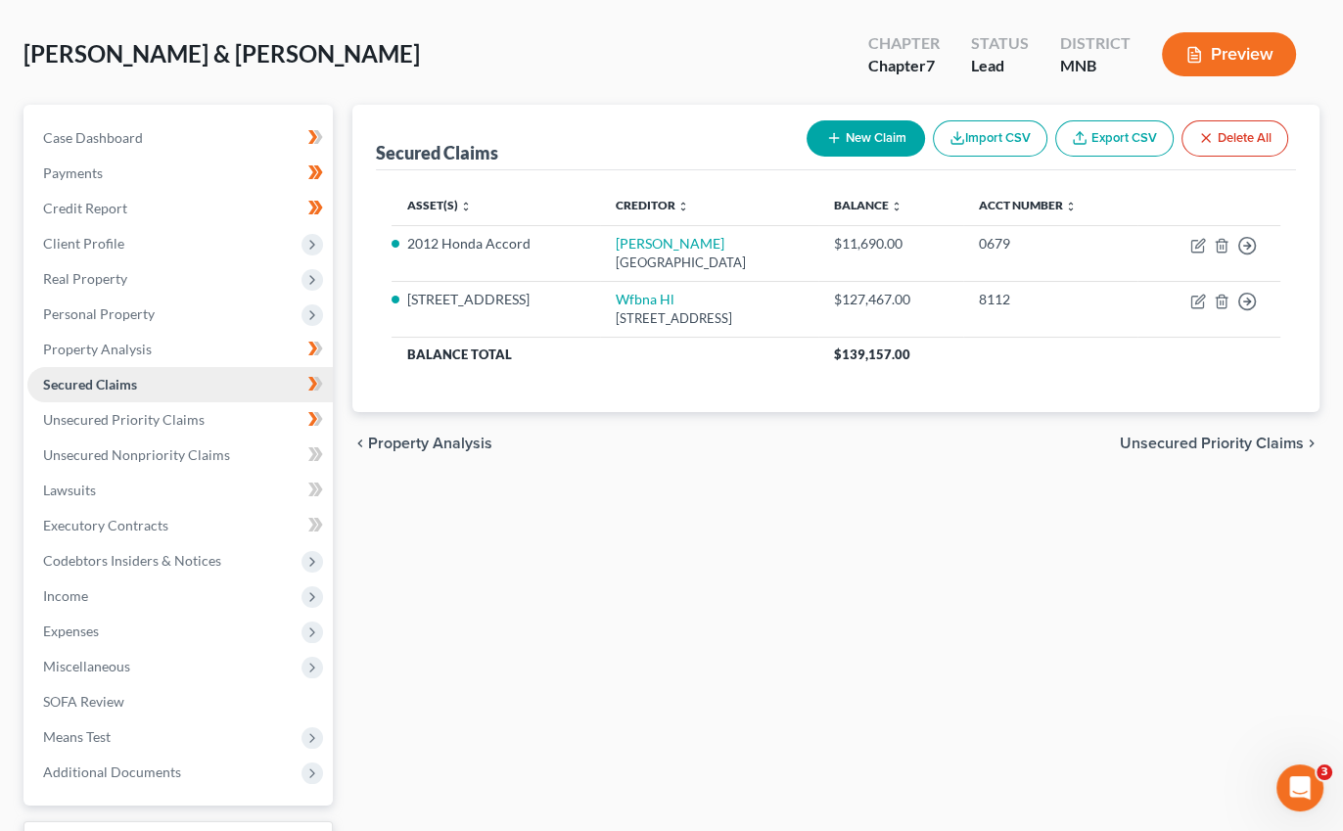
scroll to position [85, 0]
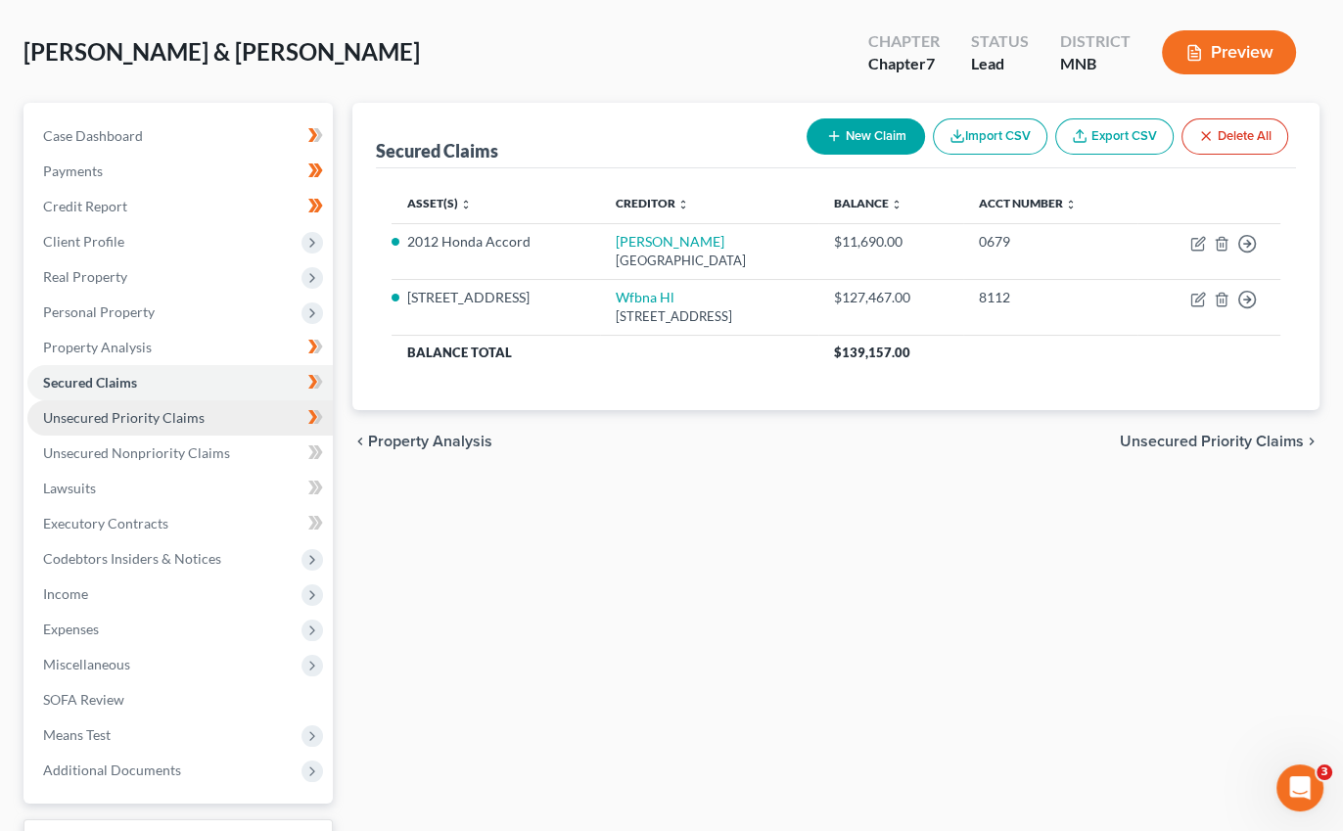
click at [151, 419] on span "Unsecured Priority Claims" at bounding box center [124, 417] width 162 height 17
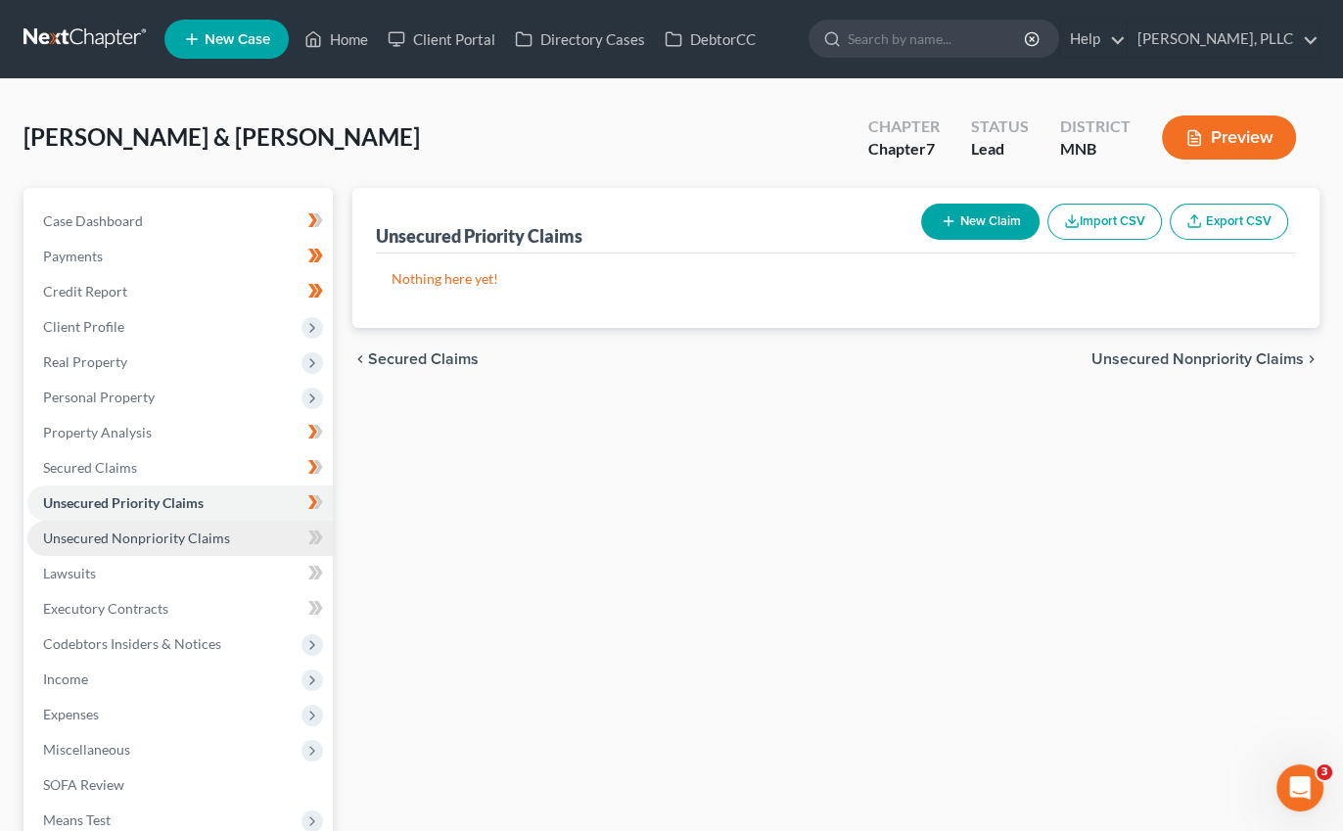
click at [147, 532] on span "Unsecured Nonpriority Claims" at bounding box center [136, 538] width 187 height 17
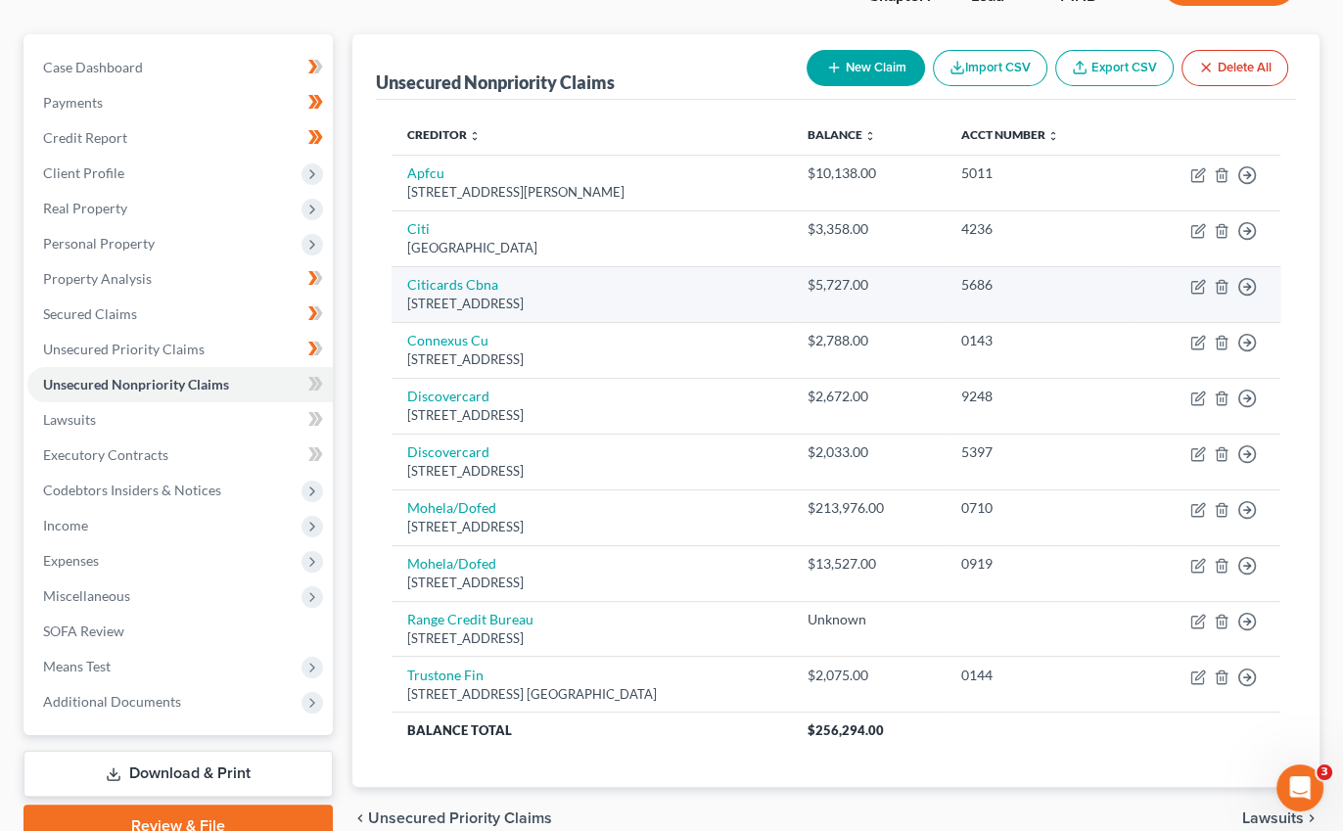
scroll to position [157, 0]
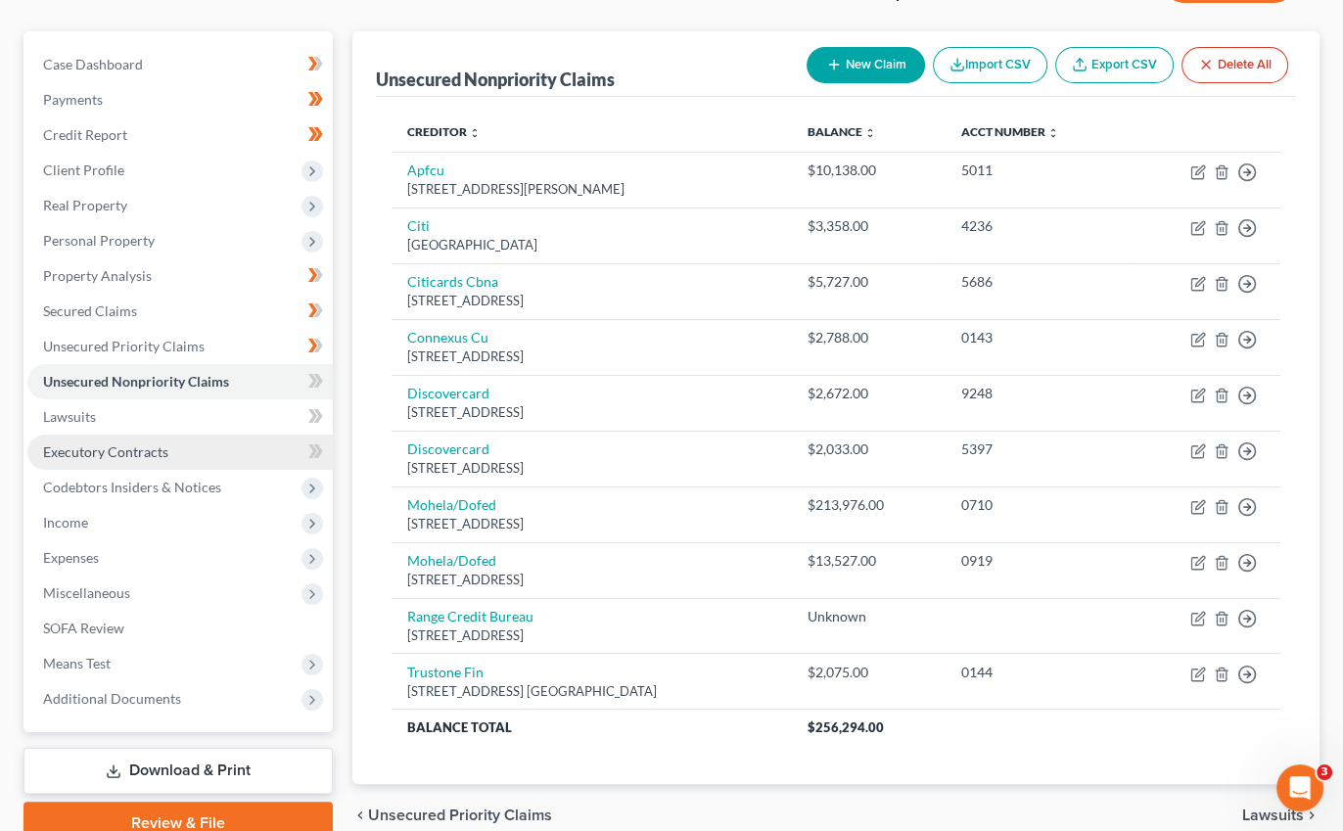
click at [147, 448] on span "Executory Contracts" at bounding box center [105, 452] width 125 height 17
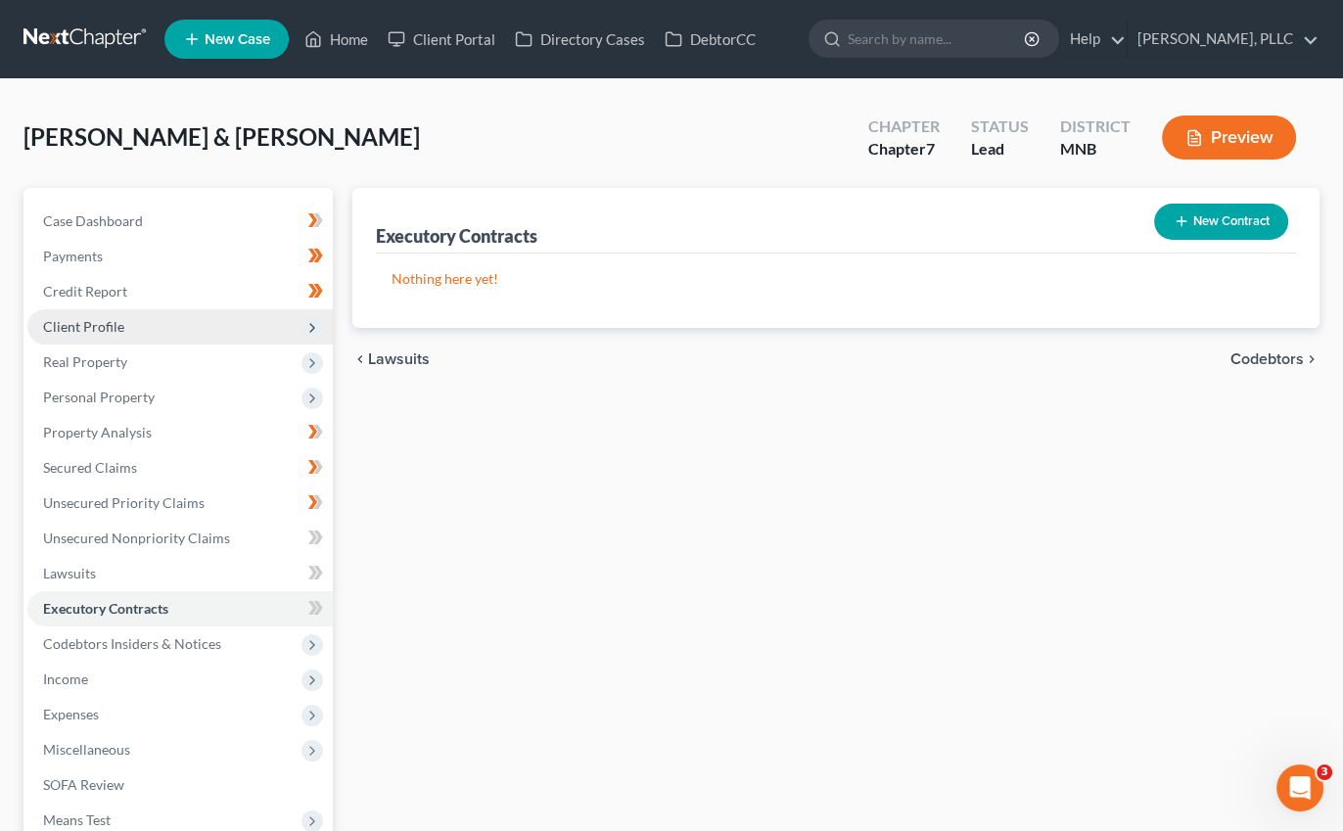
click at [89, 313] on span "Client Profile" at bounding box center [180, 326] width 306 height 35
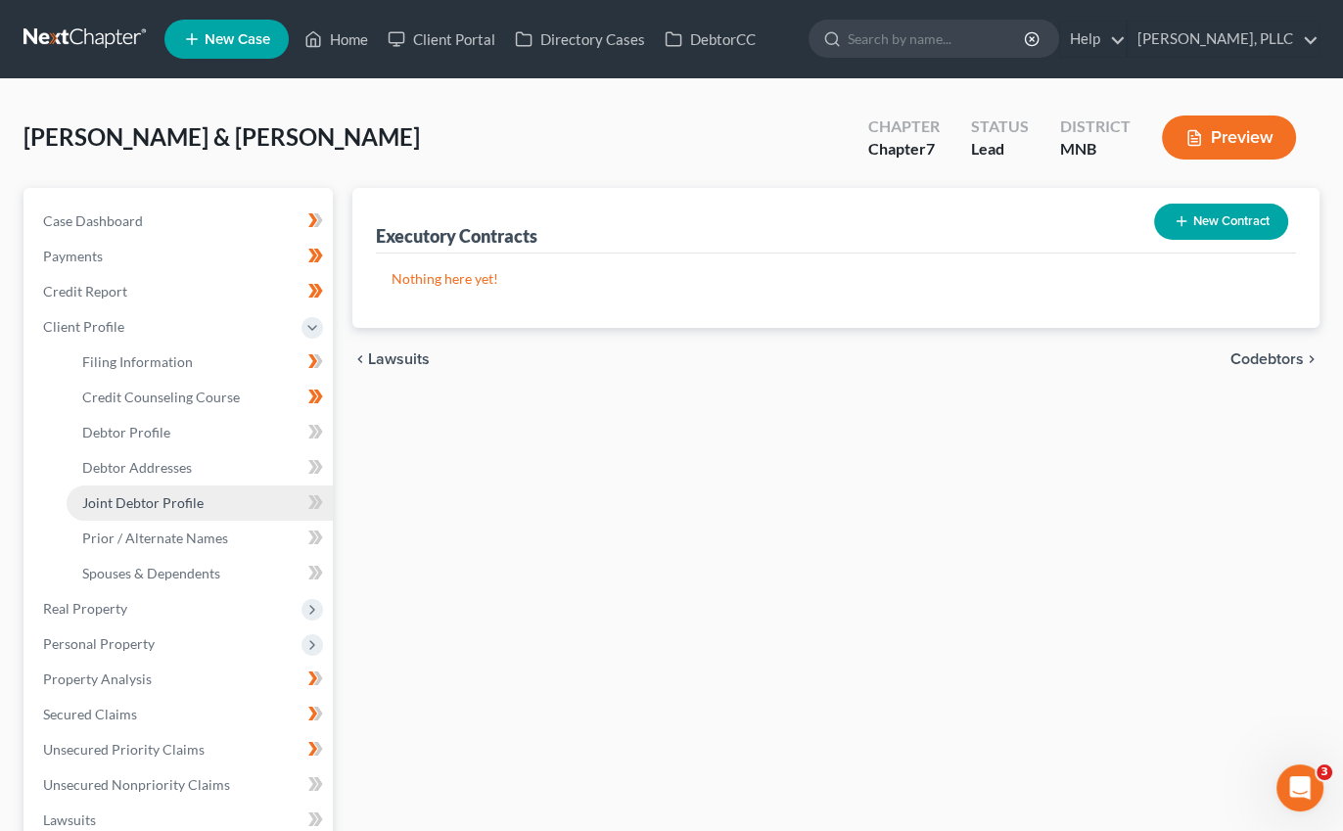
click at [172, 508] on span "Joint Debtor Profile" at bounding box center [142, 502] width 121 height 17
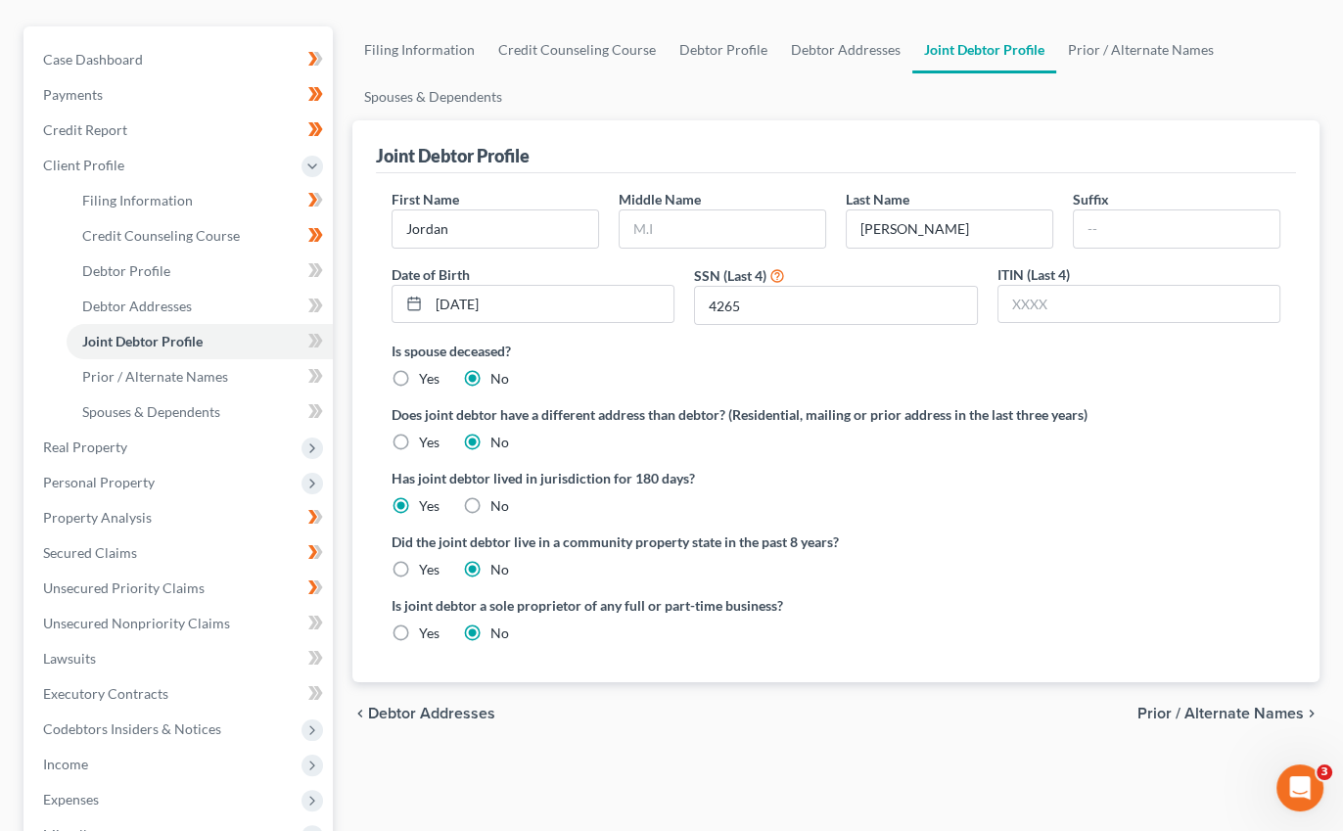
scroll to position [161, 0]
click at [596, 37] on link "Credit Counseling Course" at bounding box center [577, 50] width 181 height 47
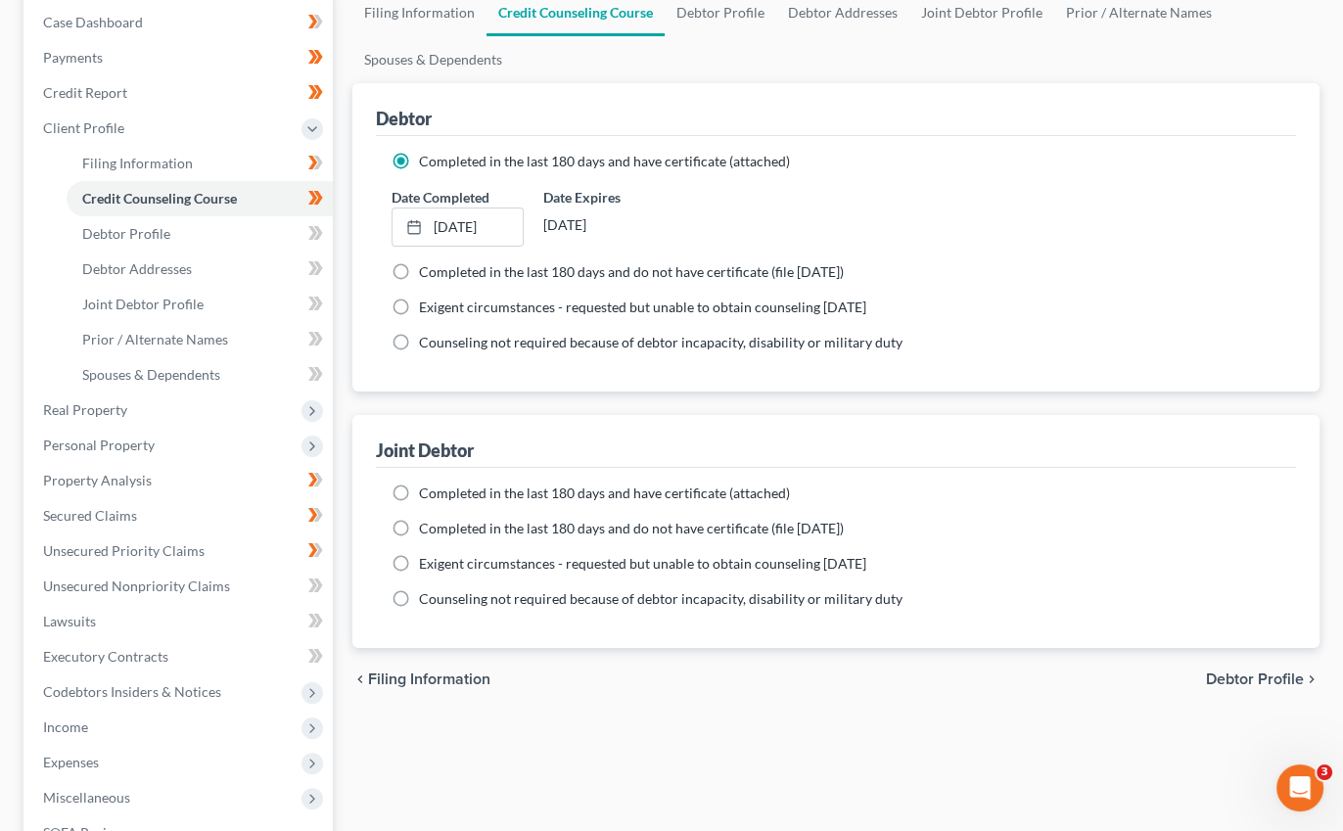
scroll to position [205, 0]
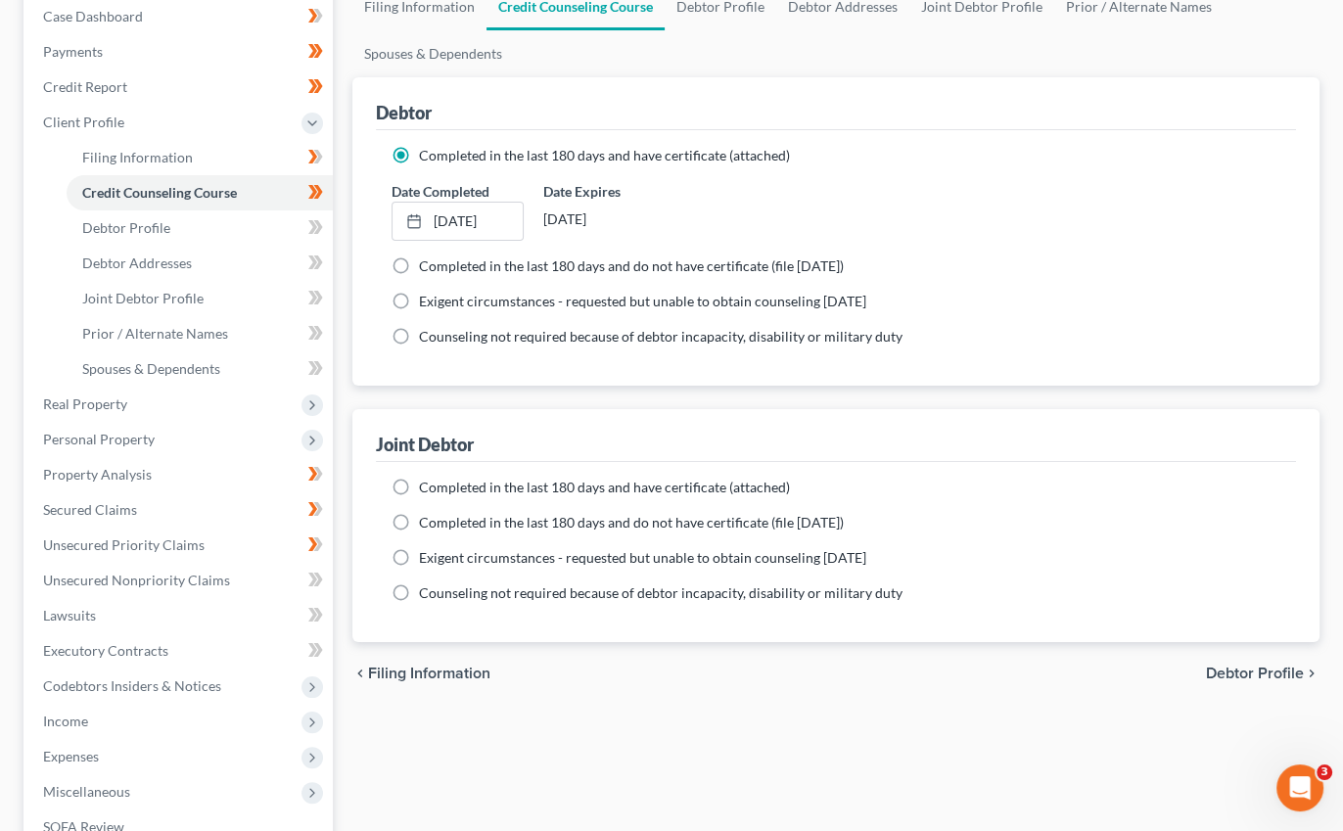
click at [419, 491] on label "Completed in the last 180 days and have certificate (attached)" at bounding box center [604, 488] width 371 height 20
click at [427, 491] on input "Completed in the last 180 days and have certificate (attached)" at bounding box center [433, 484] width 13 height 13
radio input "true"
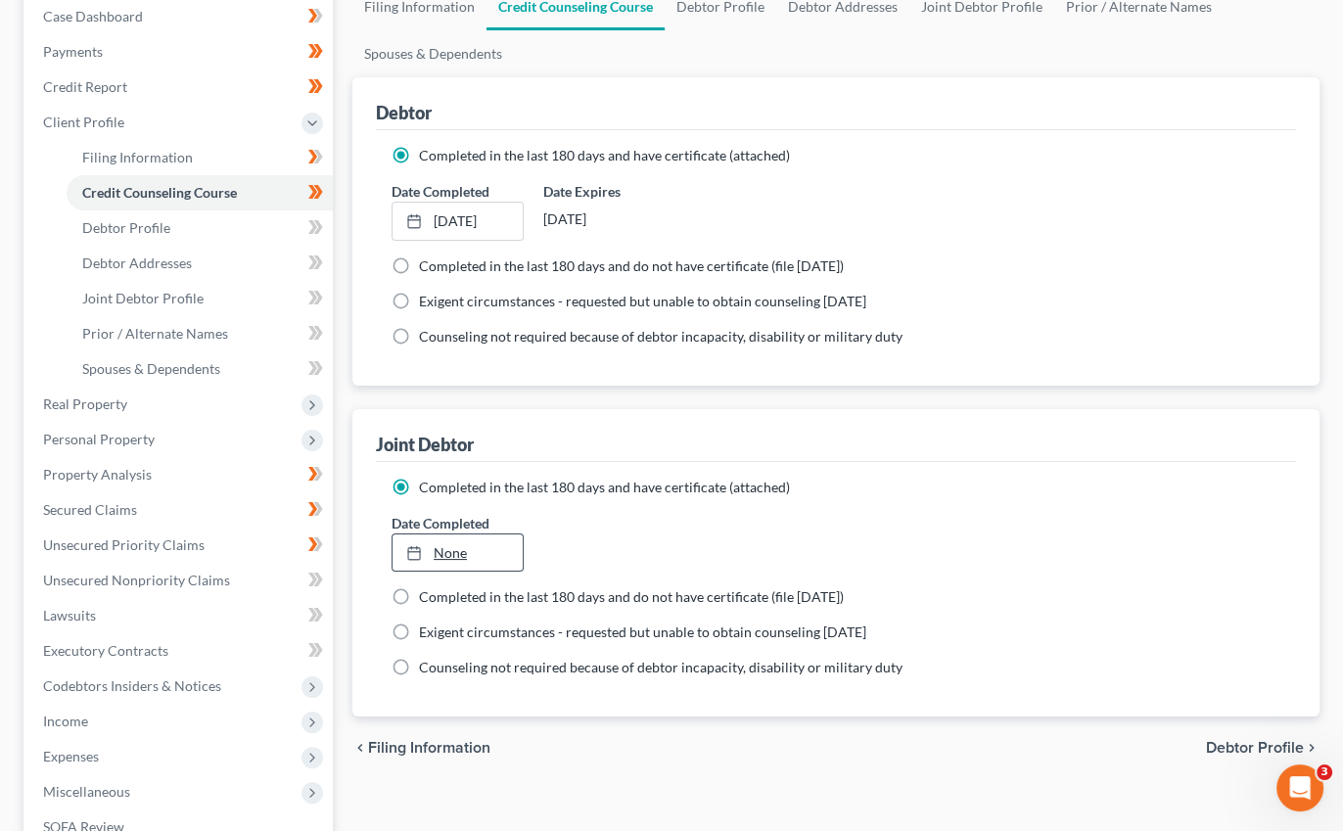
click at [451, 553] on link "None" at bounding box center [458, 553] width 130 height 37
type input "[DATE]"
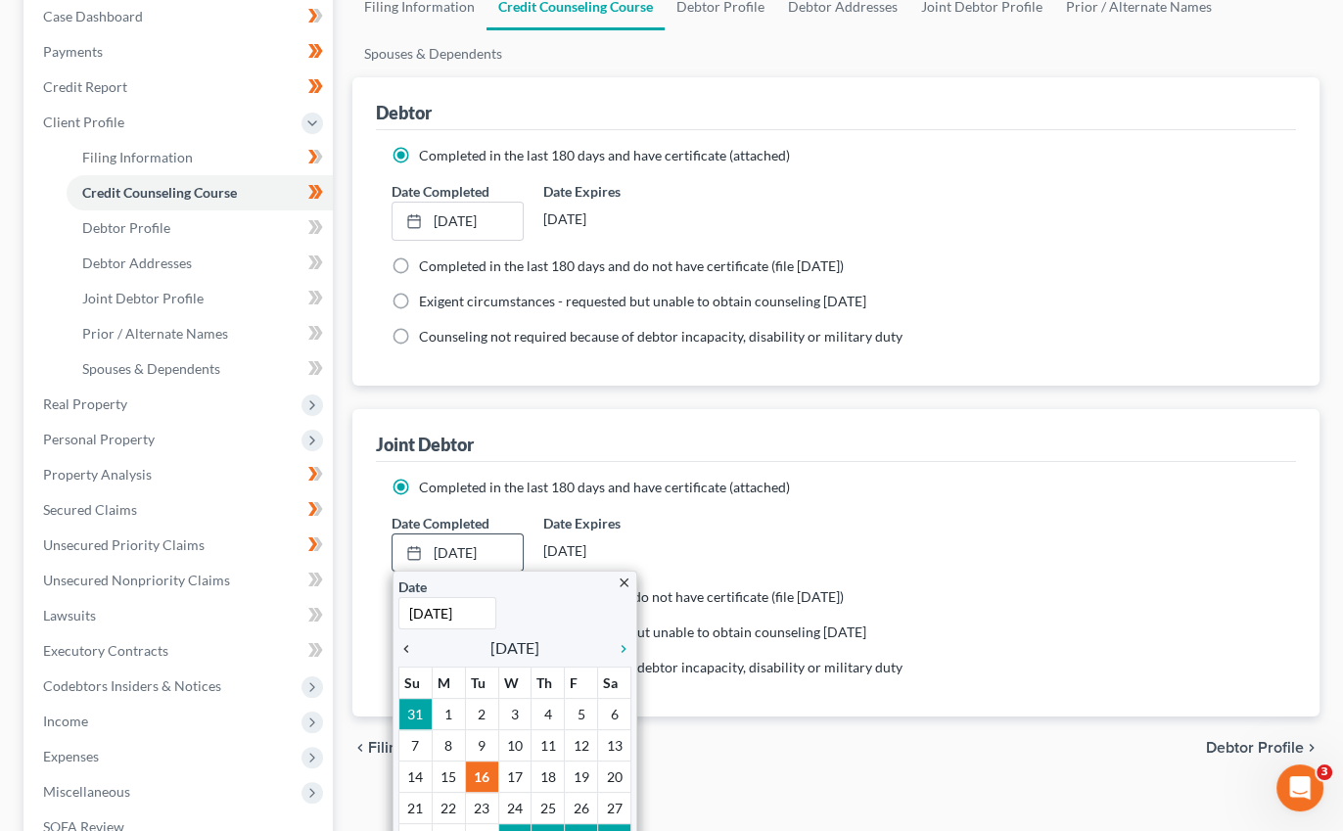
click at [411, 648] on icon "chevron_left" at bounding box center [411, 649] width 25 height 16
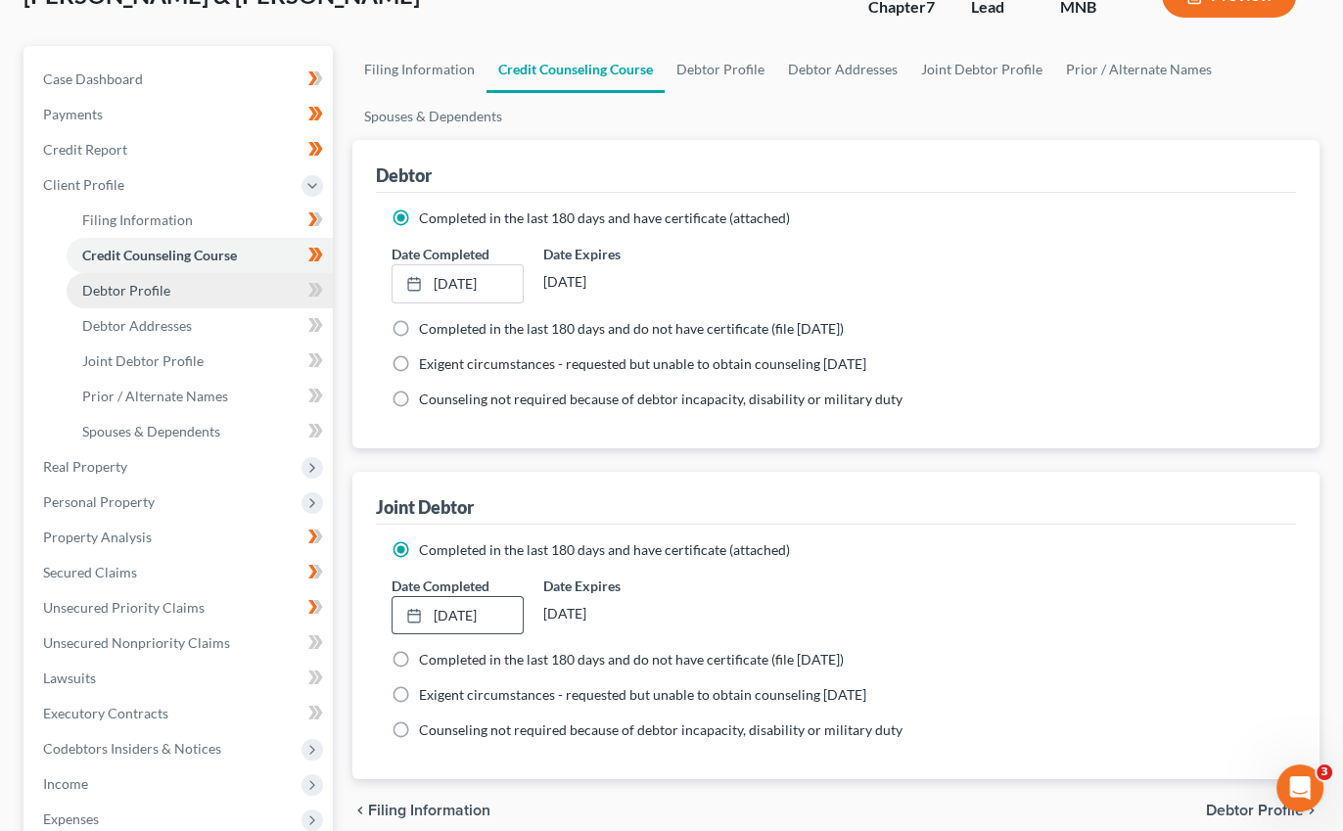
scroll to position [158, 0]
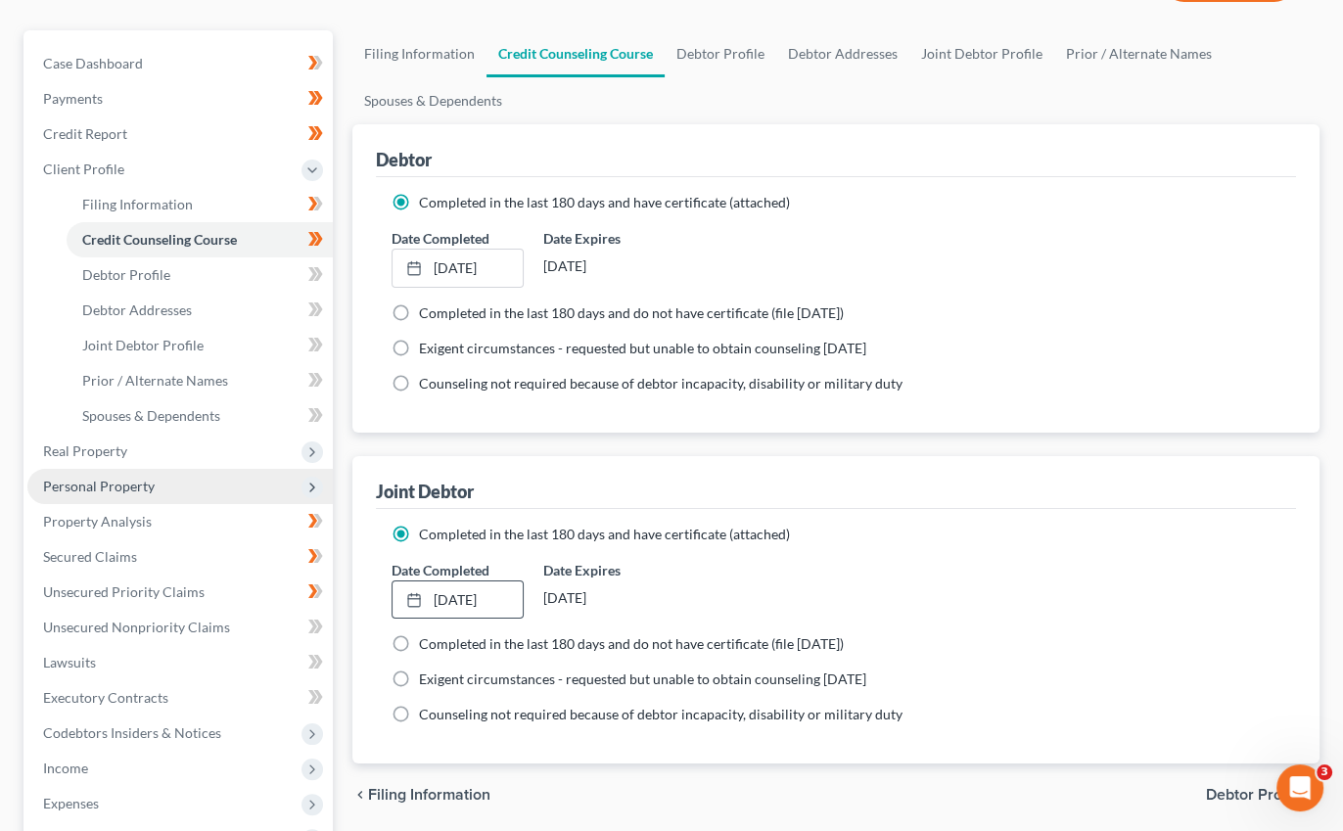
click at [109, 485] on span "Personal Property" at bounding box center [99, 486] width 112 height 17
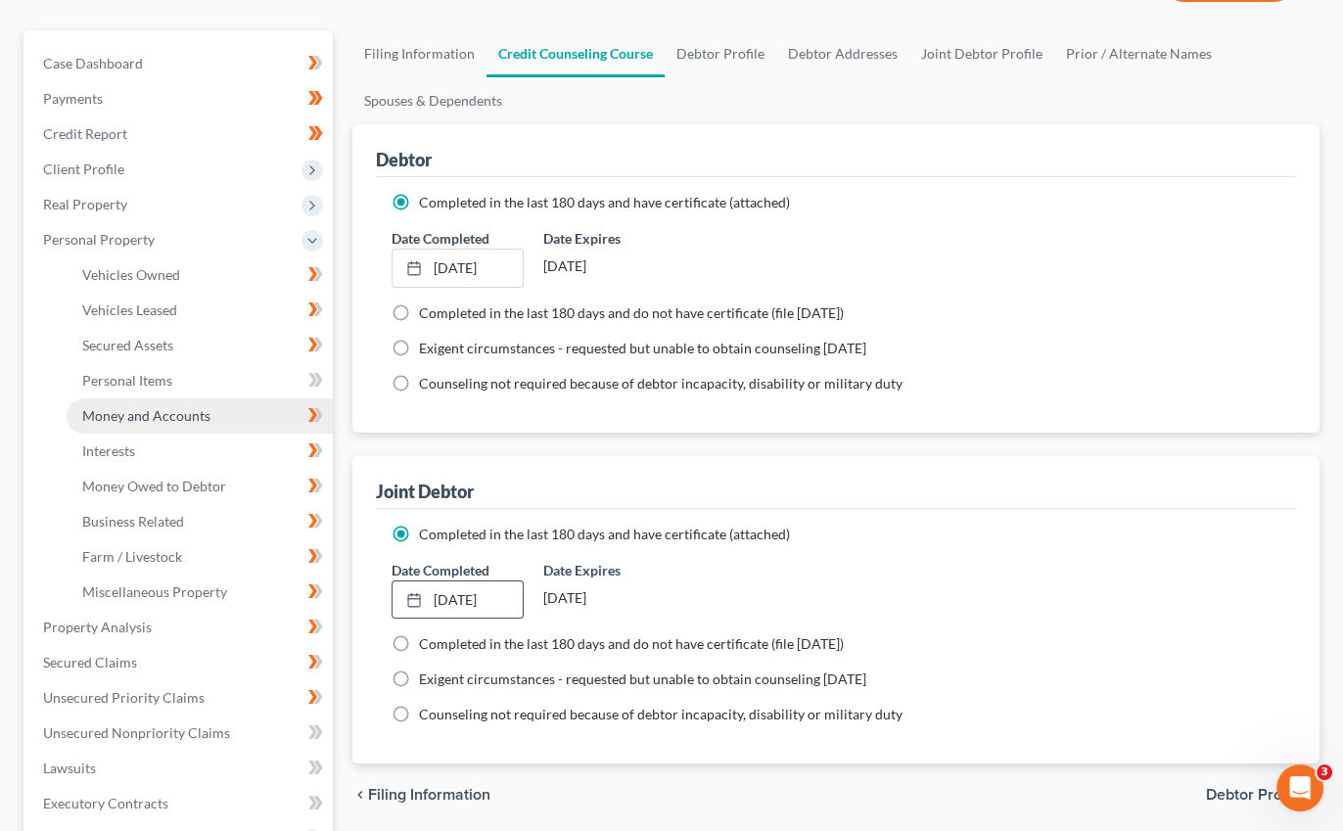
click at [162, 414] on span "Money and Accounts" at bounding box center [146, 415] width 128 height 17
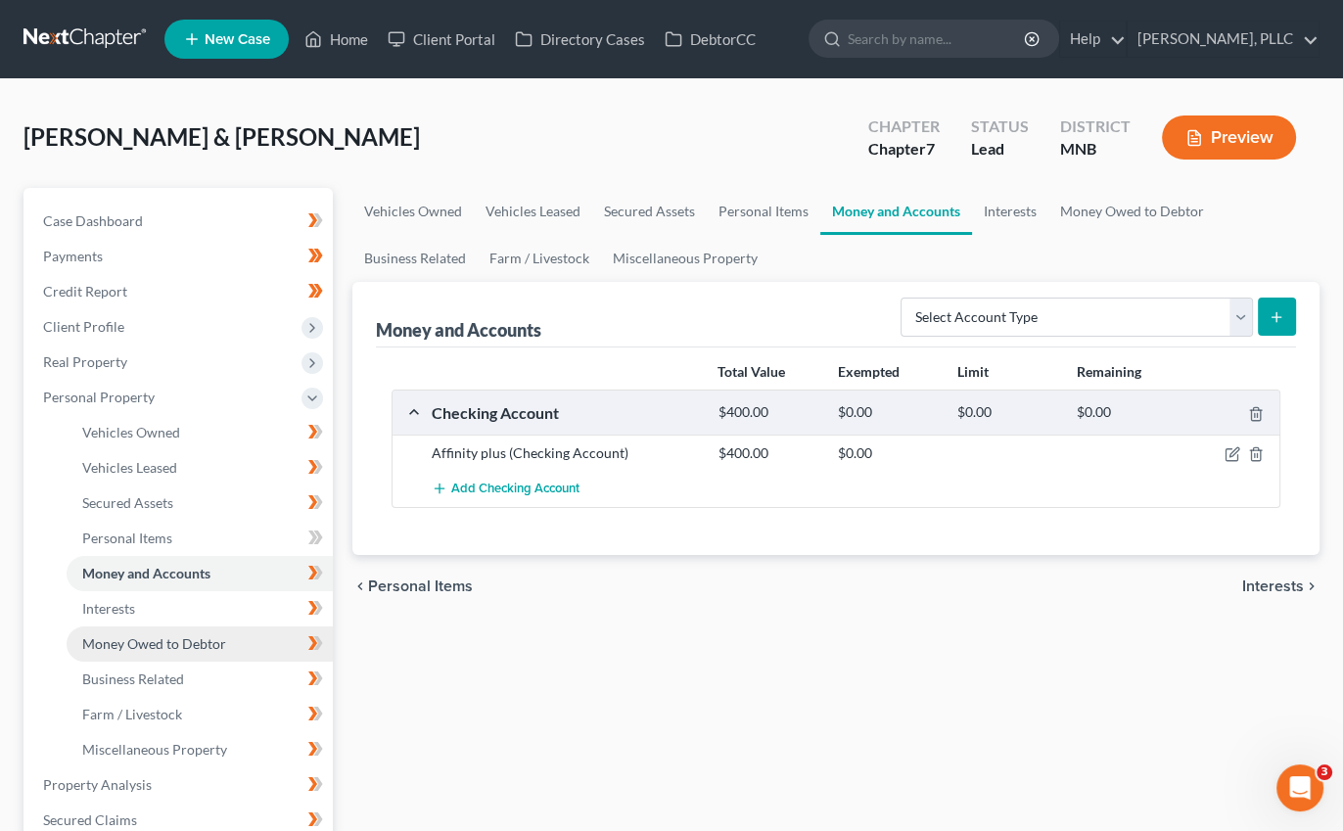
click at [202, 641] on span "Money Owed to Debtor" at bounding box center [154, 643] width 144 height 17
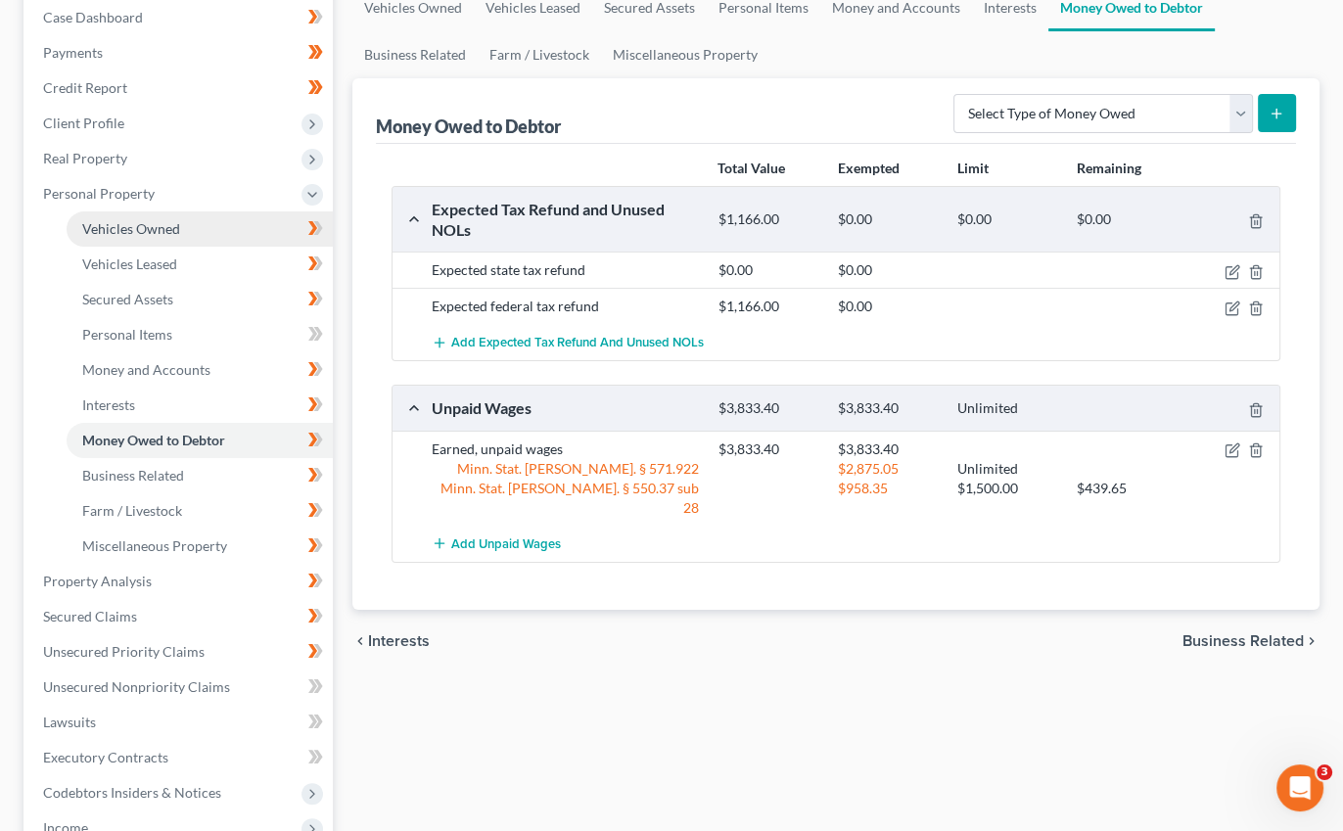
scroll to position [200, 0]
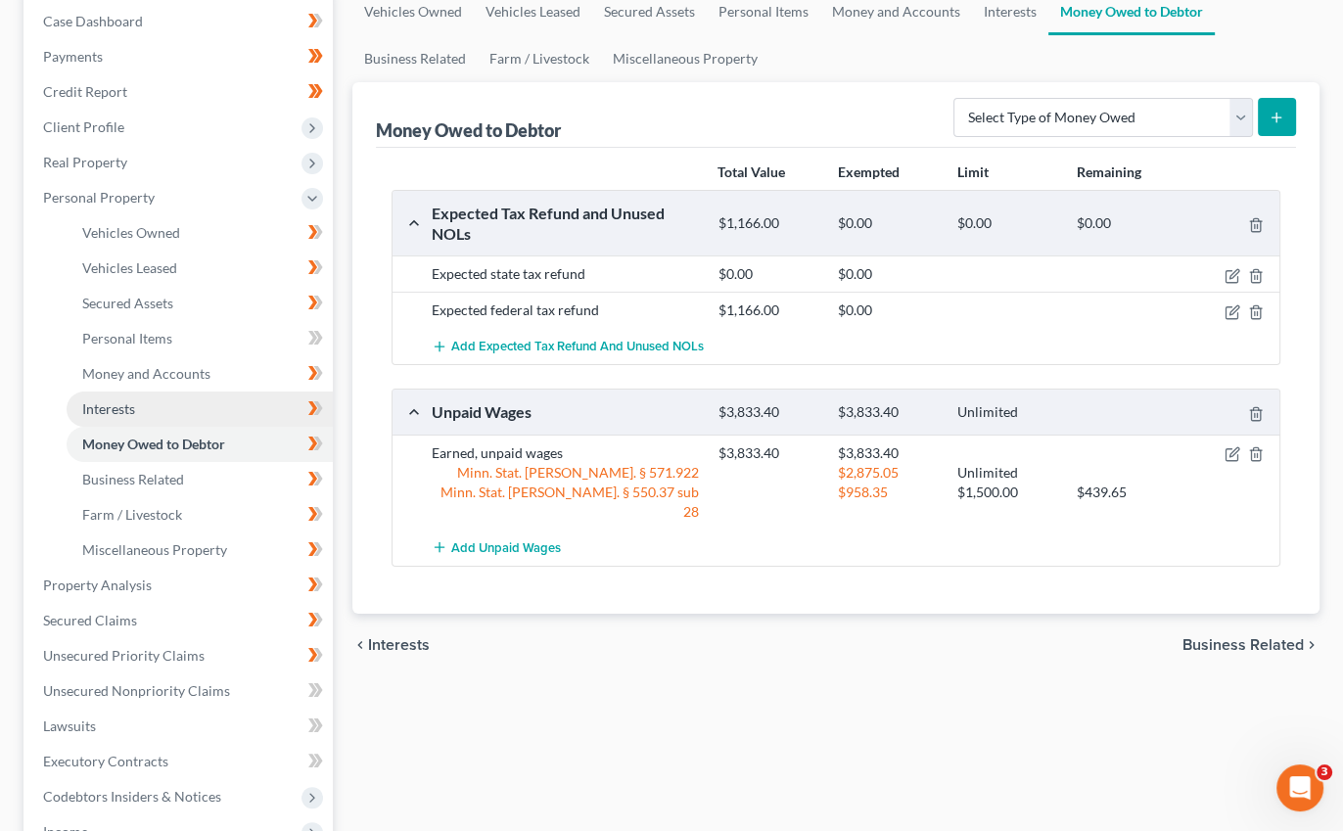
click at [115, 407] on span "Interests" at bounding box center [108, 408] width 53 height 17
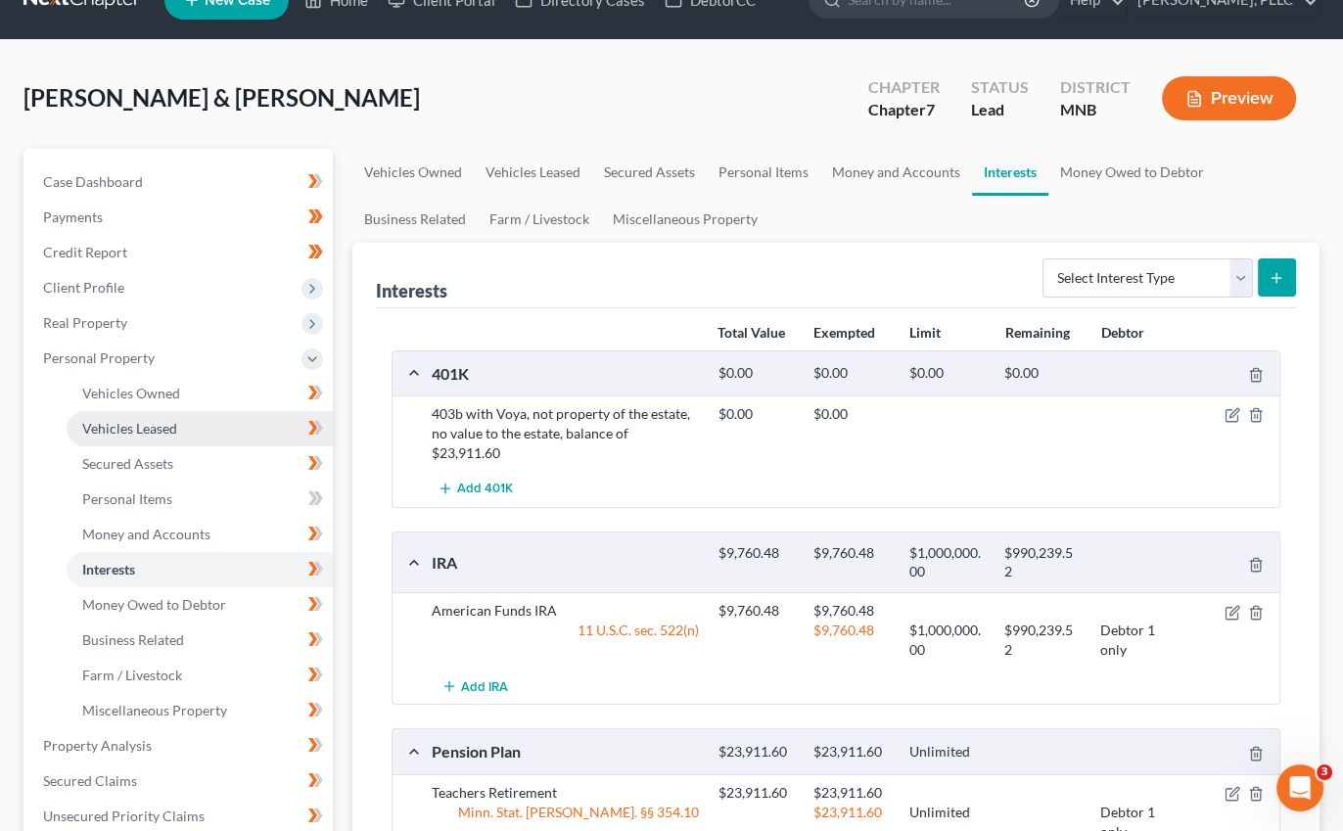
scroll to position [38, 0]
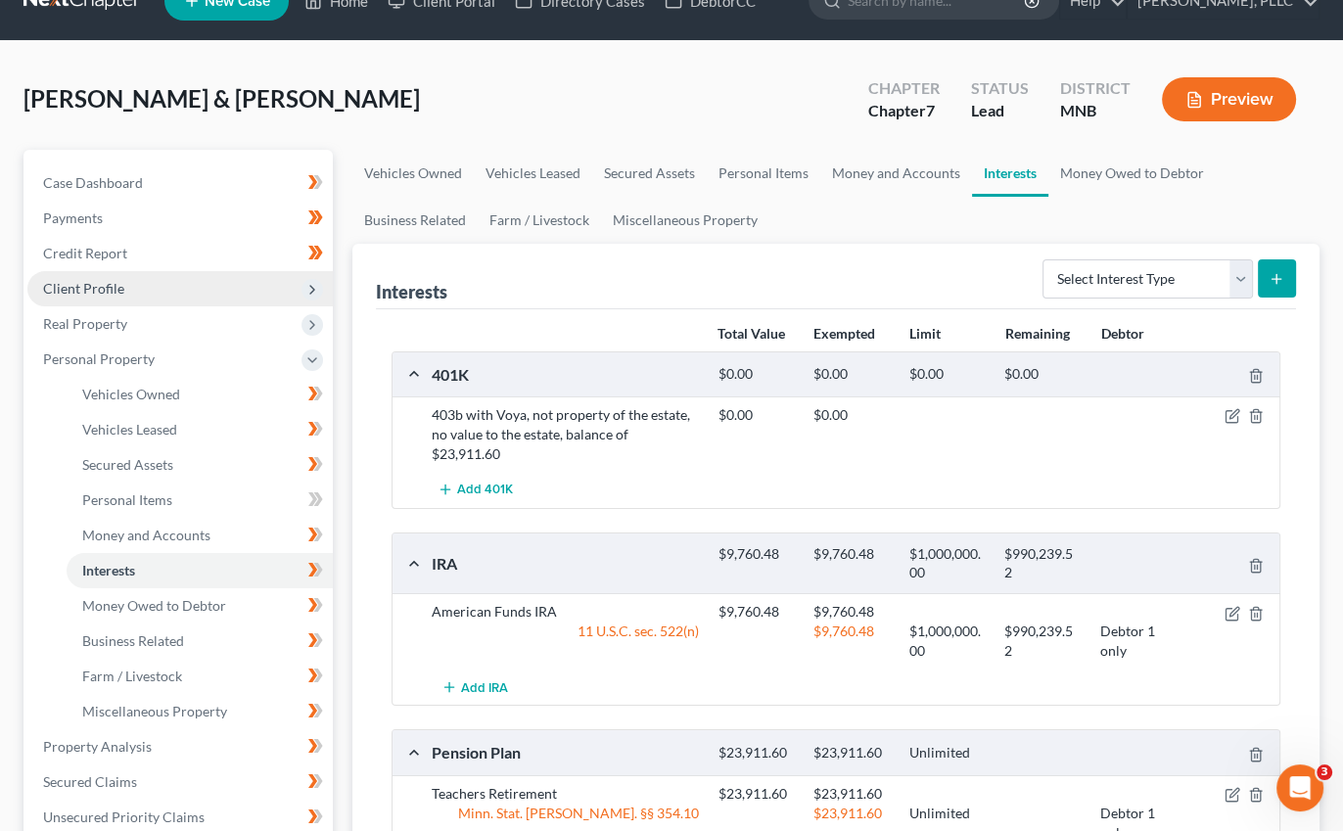
click at [123, 293] on span "Client Profile" at bounding box center [180, 288] width 306 height 35
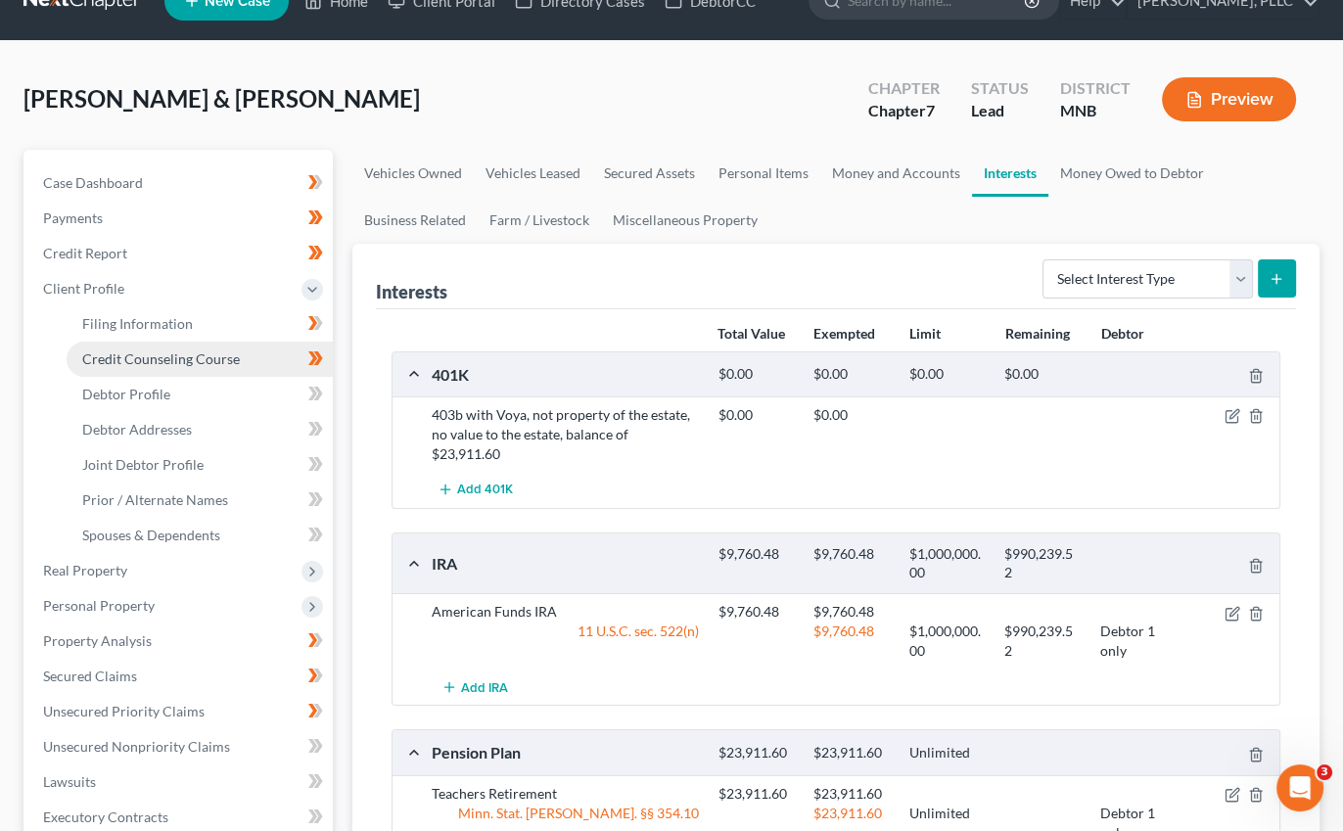
click at [174, 353] on span "Credit Counseling Course" at bounding box center [161, 359] width 158 height 17
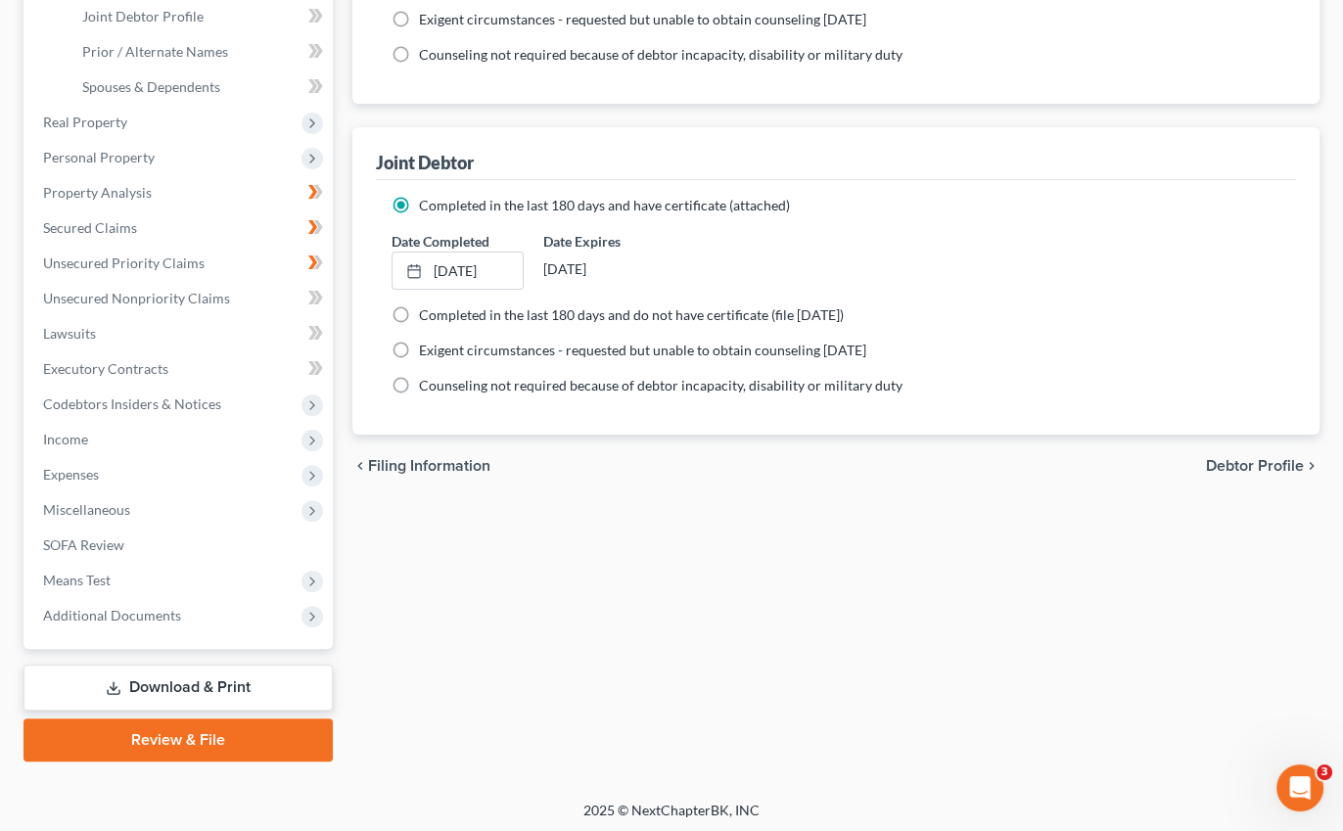
scroll to position [490, 0]
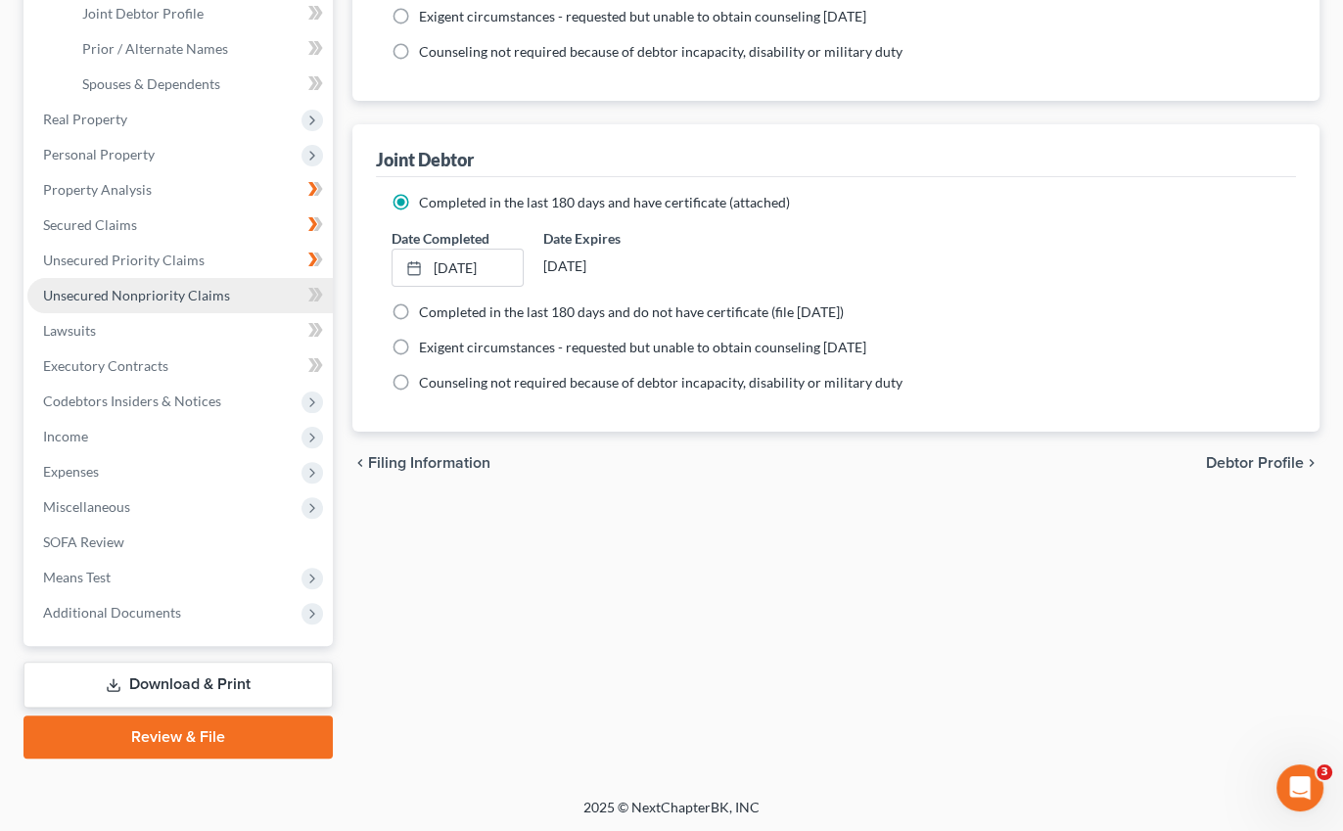
click at [170, 287] on span "Unsecured Nonpriority Claims" at bounding box center [136, 295] width 187 height 17
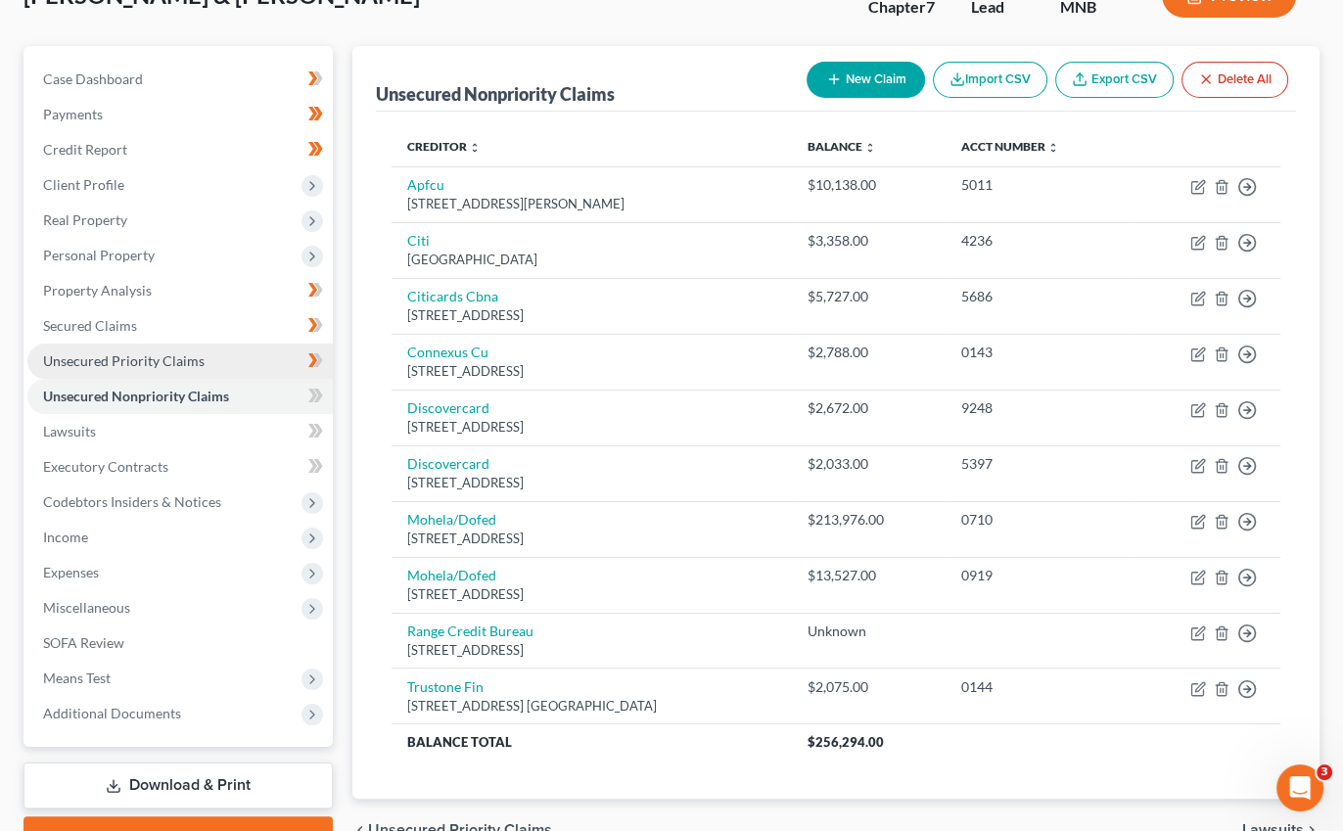
click at [159, 347] on link "Unsecured Priority Claims" at bounding box center [180, 361] width 306 height 35
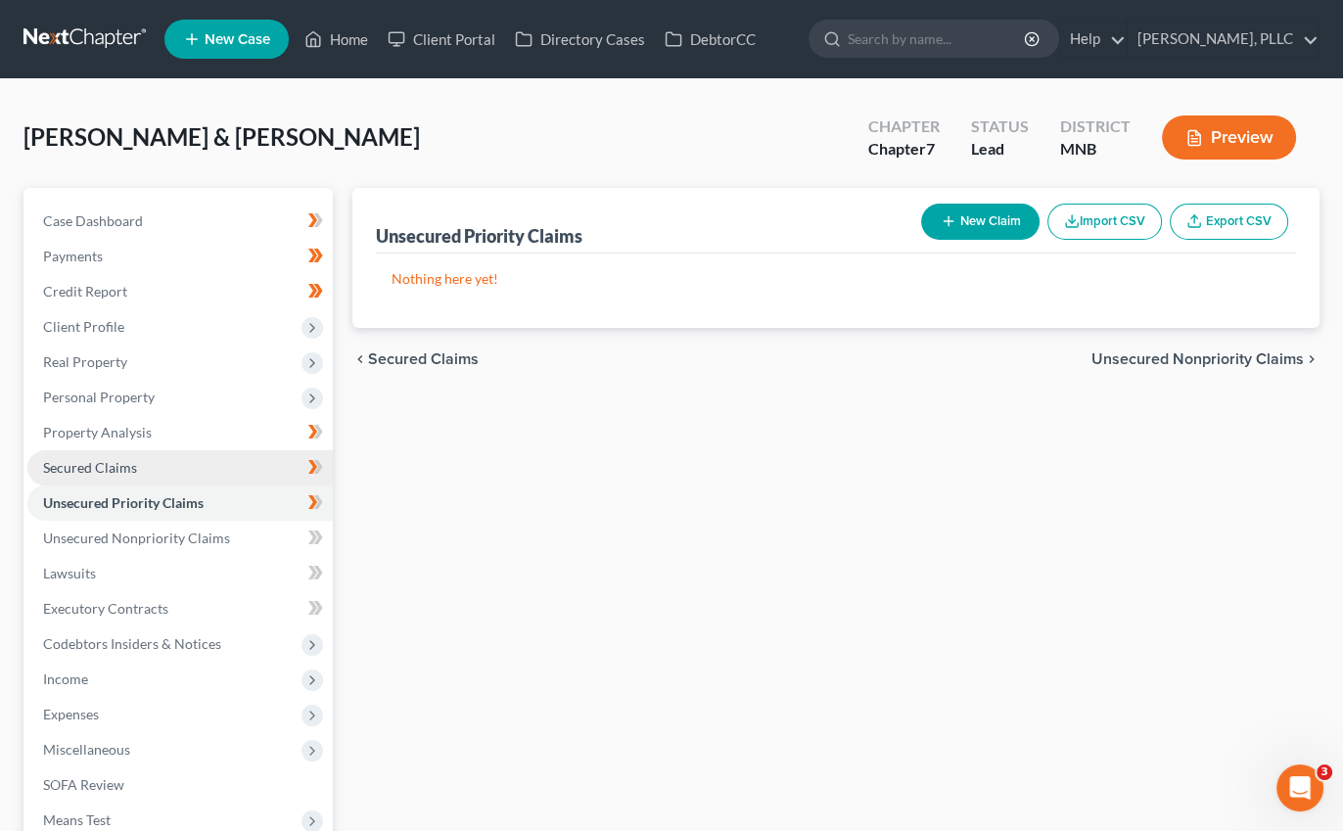
click at [122, 460] on span "Secured Claims" at bounding box center [90, 467] width 94 height 17
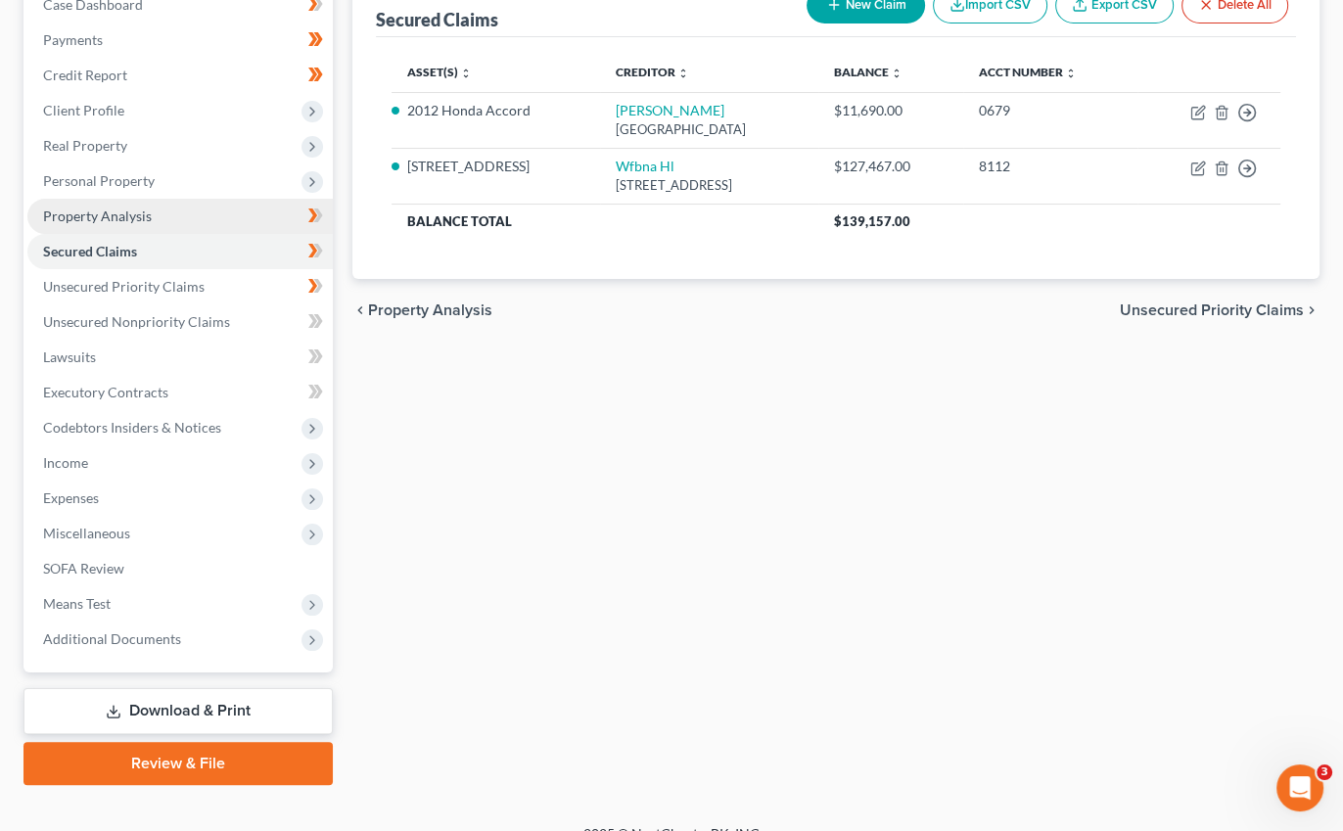
scroll to position [225, 0]
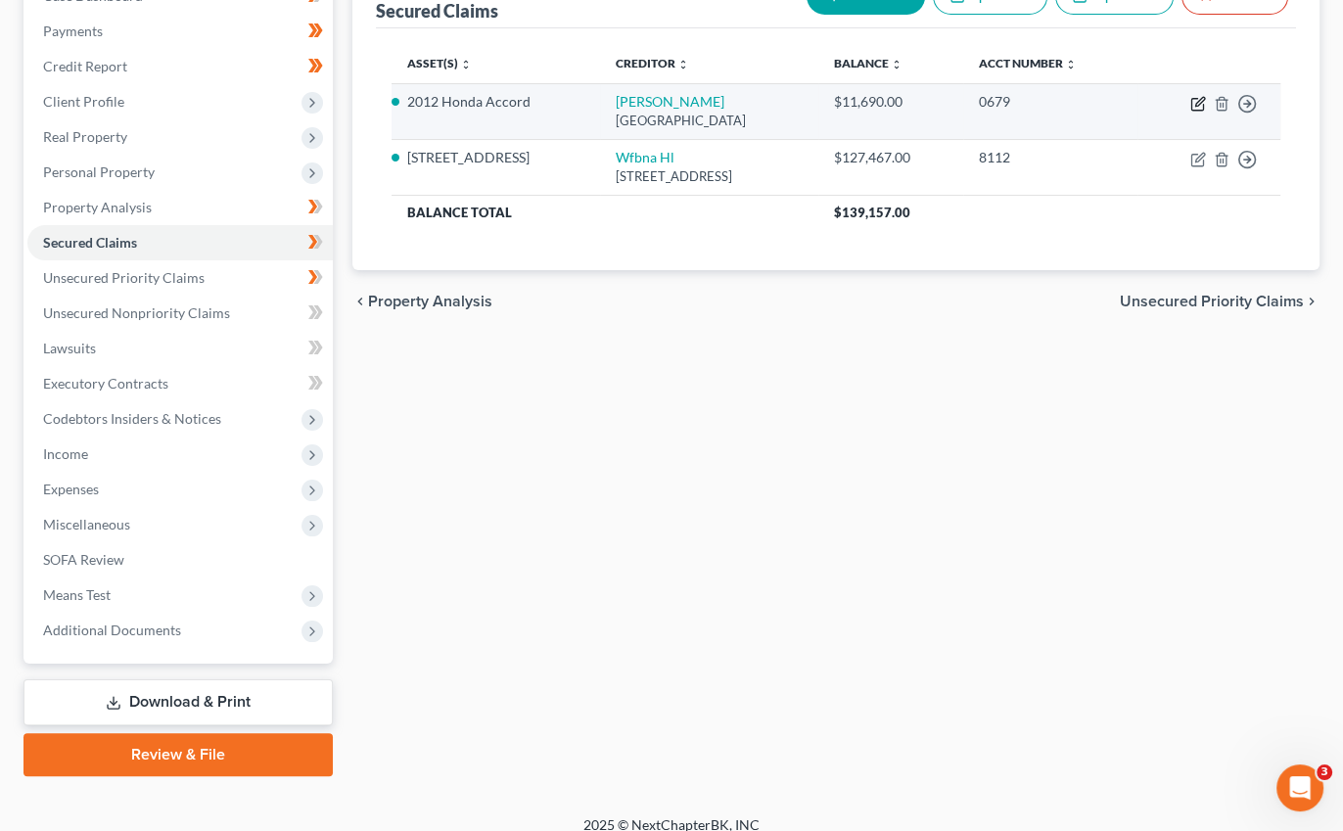
click at [1200, 99] on icon "button" at bounding box center [1199, 104] width 16 height 16
select select "45"
select select "4"
select select "2"
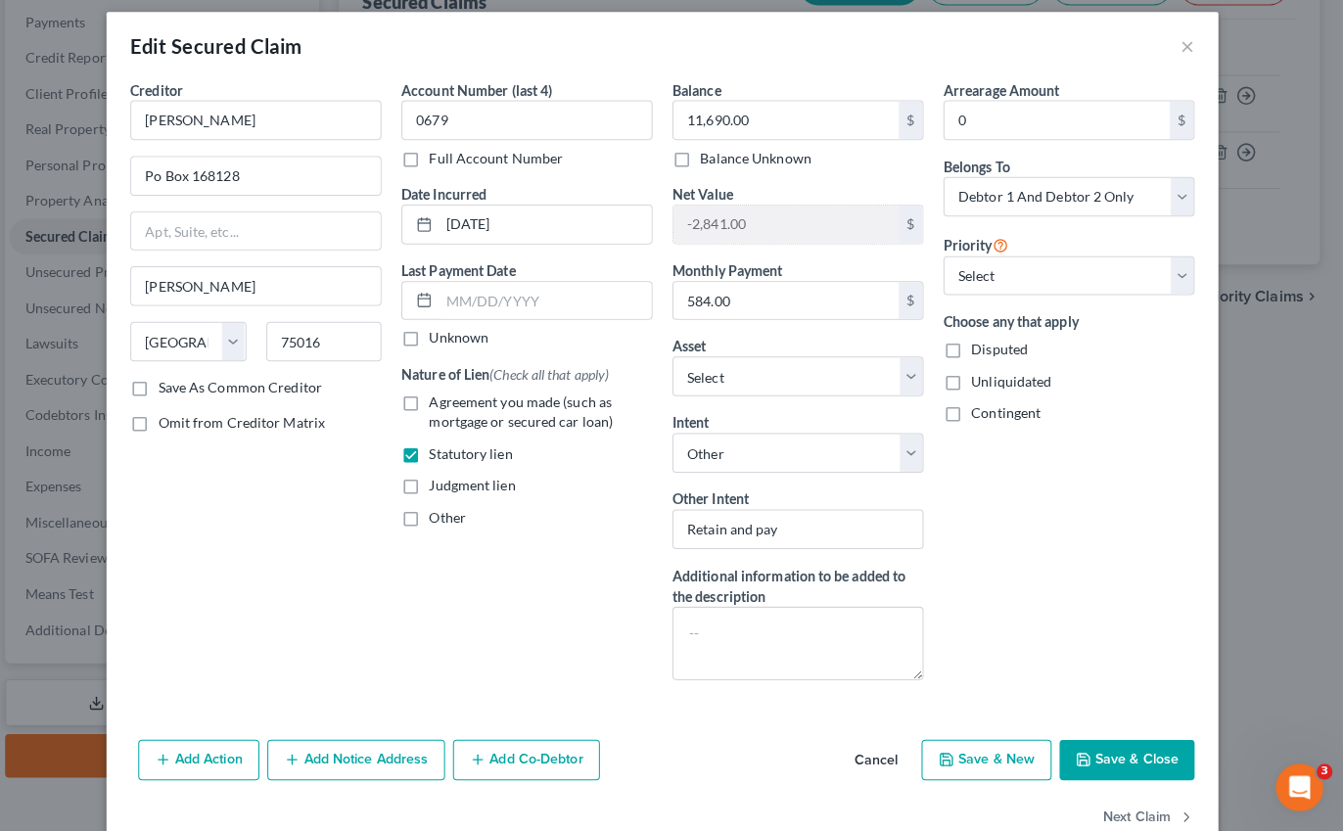
scroll to position [223, 0]
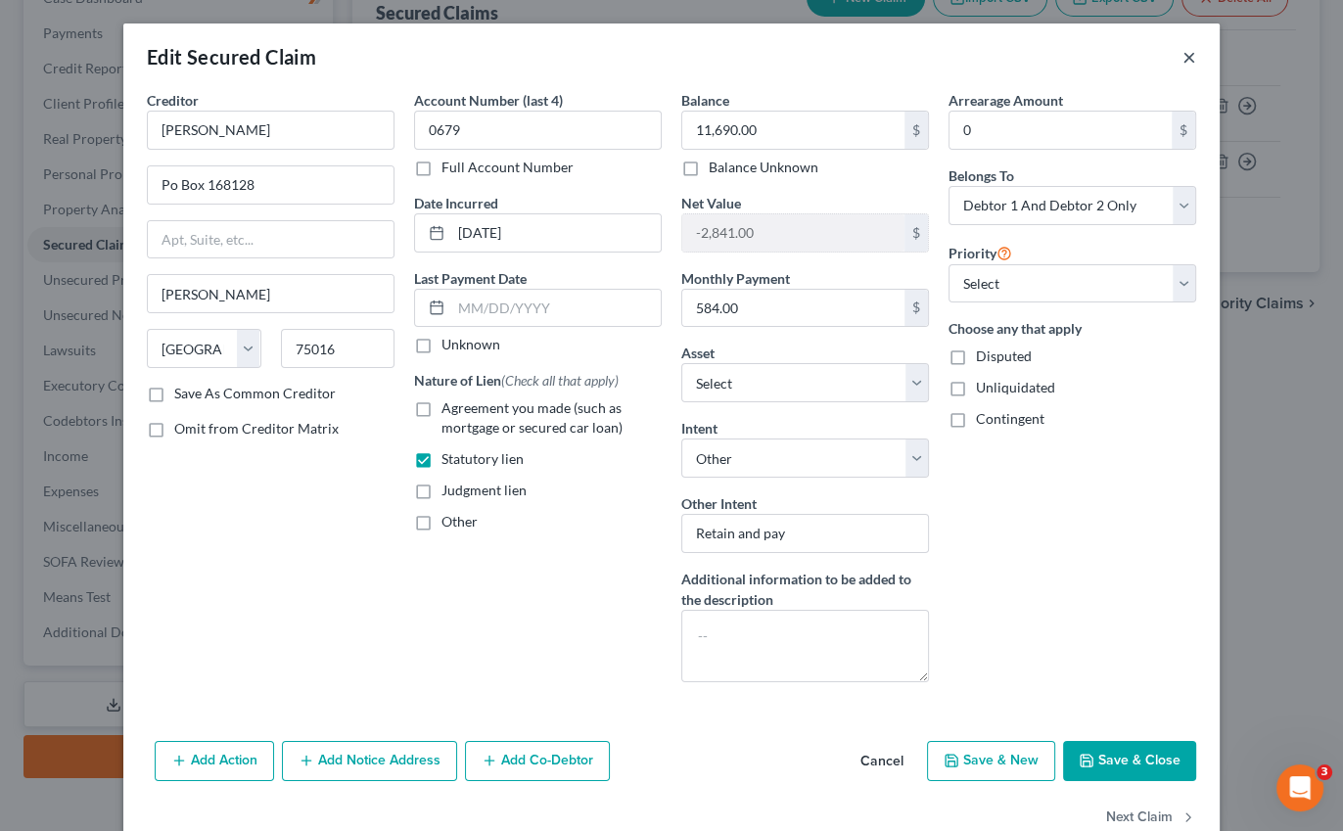
click at [1191, 56] on button "×" at bounding box center [1190, 57] width 14 height 24
